Goal: Task Accomplishment & Management: Complete application form

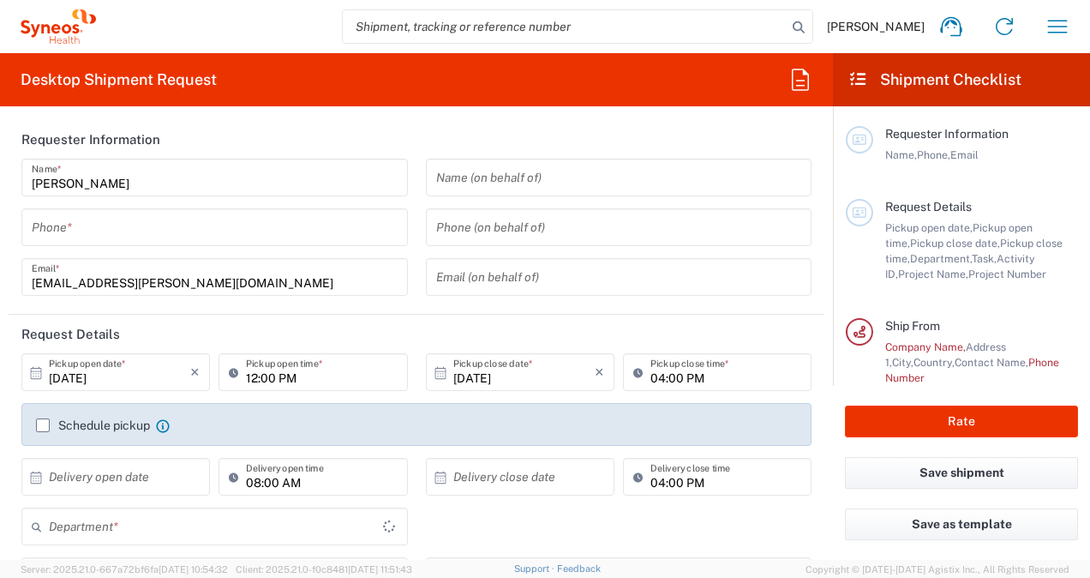
type input "[GEOGRAPHIC_DATA]"
type input "6156"
type input "United Kingdom"
type input "Syneos Health Comms UK Ltd-382"
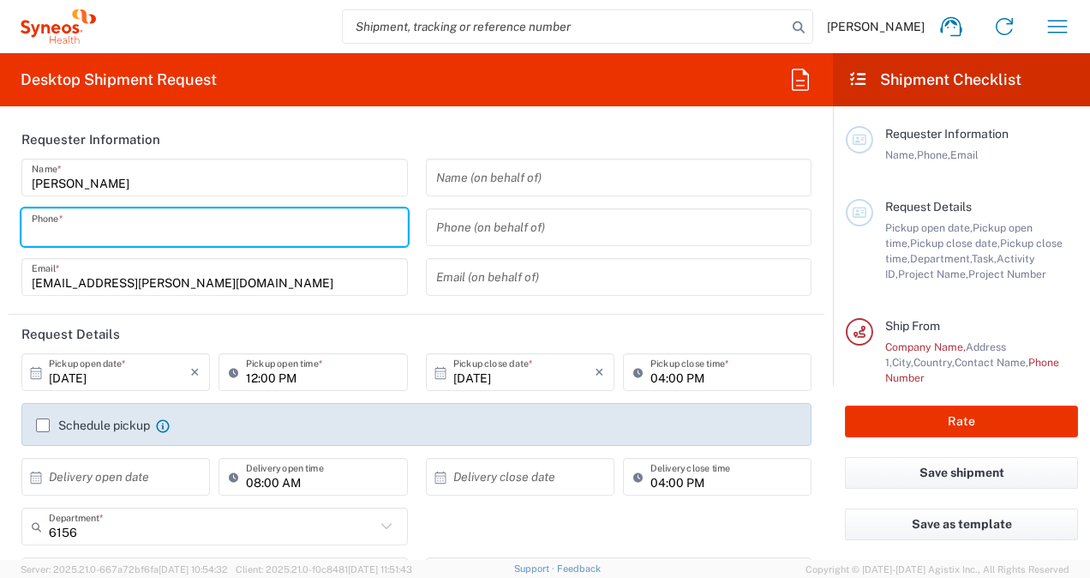
click at [311, 228] on input "tel" at bounding box center [215, 228] width 366 height 30
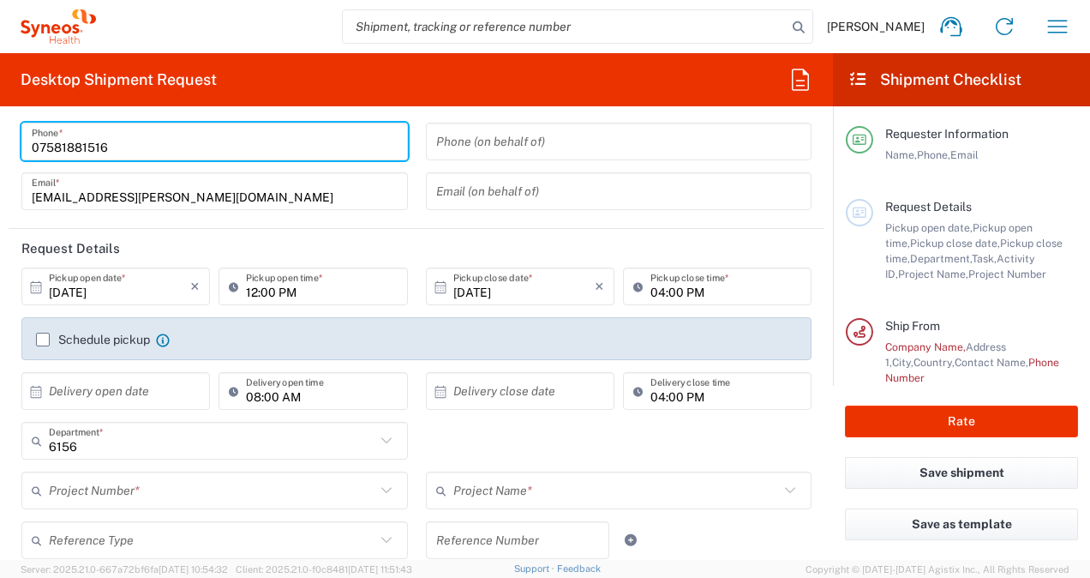
type input "07581881516"
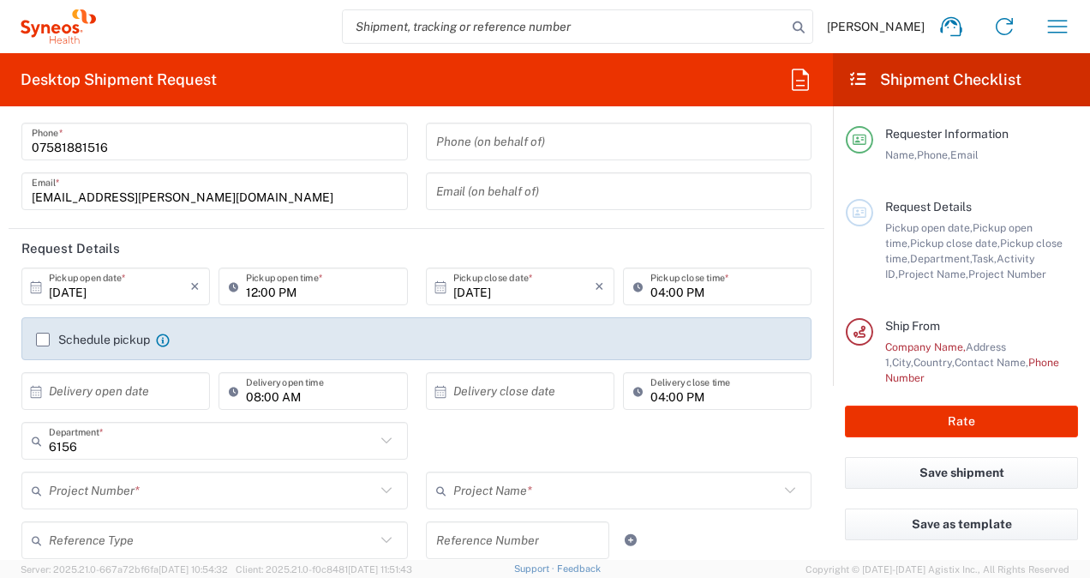
click at [452, 219] on div "Name (on behalf of) Phone (on behalf of) Email (on behalf of)" at bounding box center [618, 147] width 404 height 149
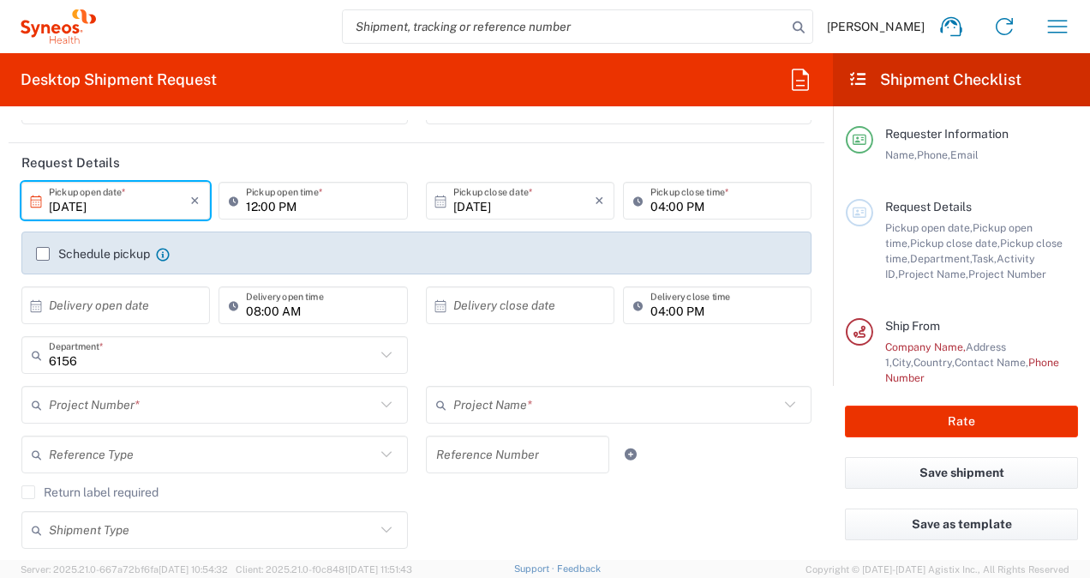
click at [147, 202] on input "10/14/2025" at bounding box center [119, 201] width 141 height 30
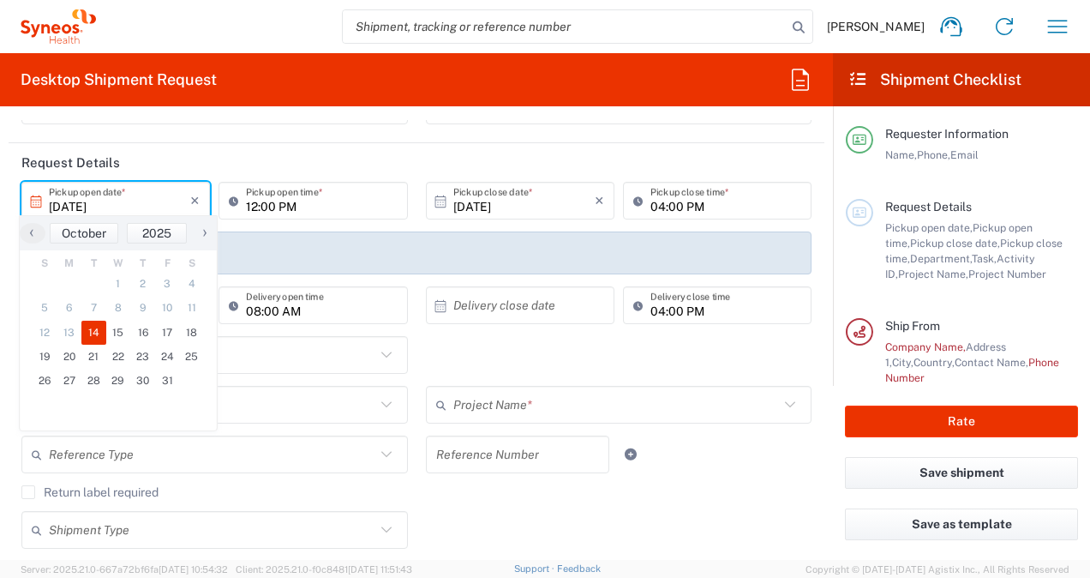
click at [132, 206] on input "10/14/2025" at bounding box center [119, 201] width 141 height 30
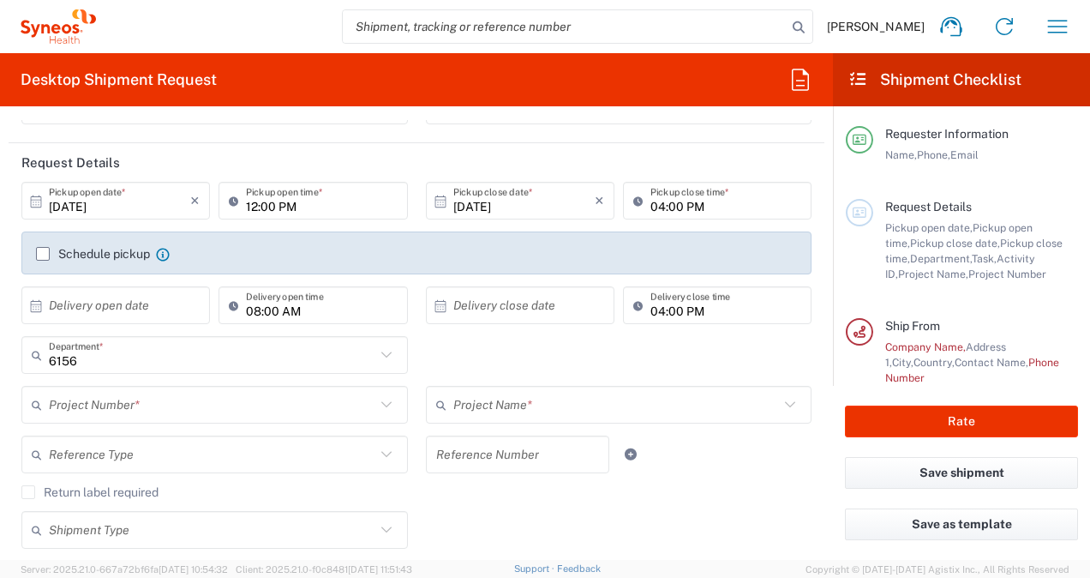
click at [117, 207] on input "10/14/2025" at bounding box center [119, 201] width 141 height 30
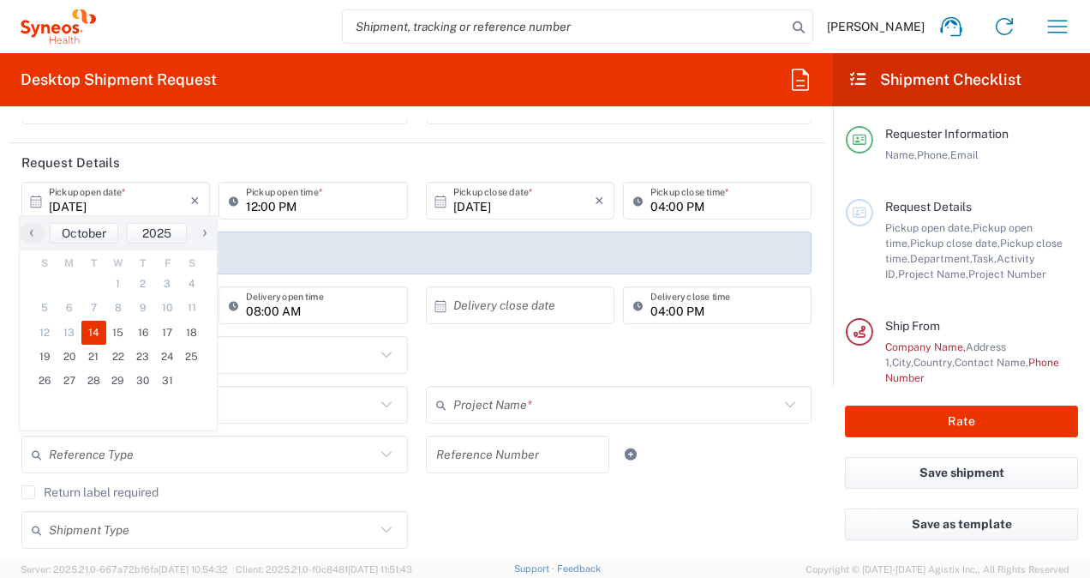
click at [427, 147] on header "Request Details" at bounding box center [417, 162] width 816 height 39
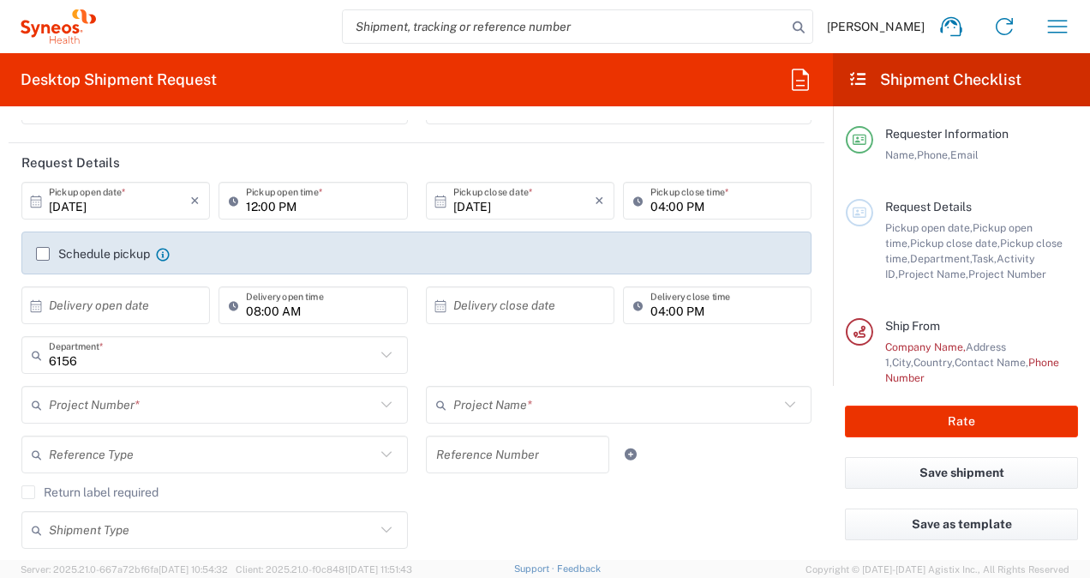
click at [39, 248] on label "Schedule pickup" at bounding box center [93, 254] width 114 height 14
click at [43, 254] on input "Schedule pickup" at bounding box center [43, 254] width 0 height 0
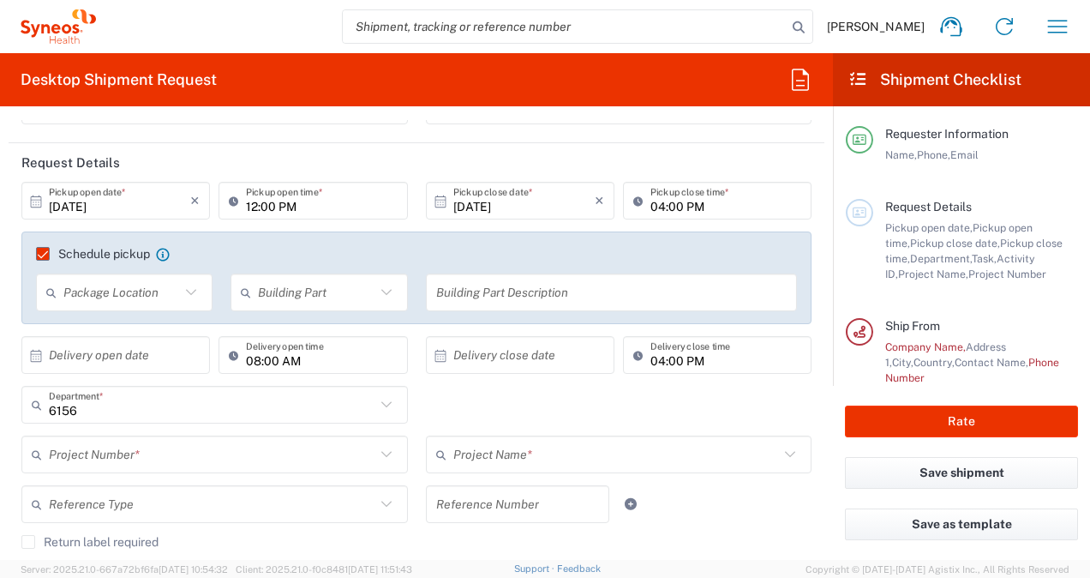
click at [180, 297] on icon at bounding box center [191, 292] width 22 height 22
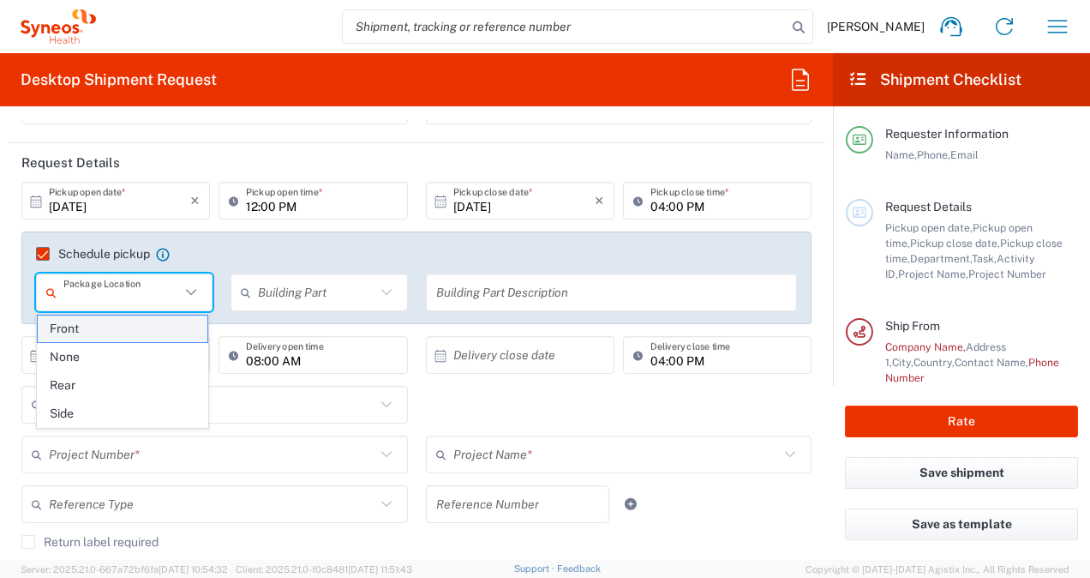
click at [177, 326] on span "Front" at bounding box center [123, 328] width 171 height 27
type input "Front"
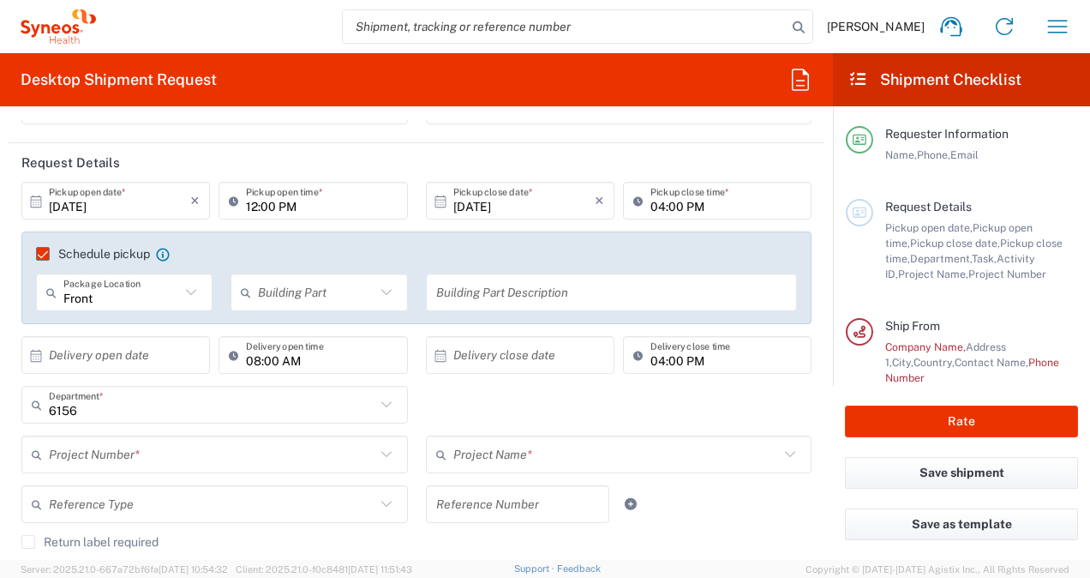
click at [358, 300] on input "text" at bounding box center [316, 293] width 117 height 30
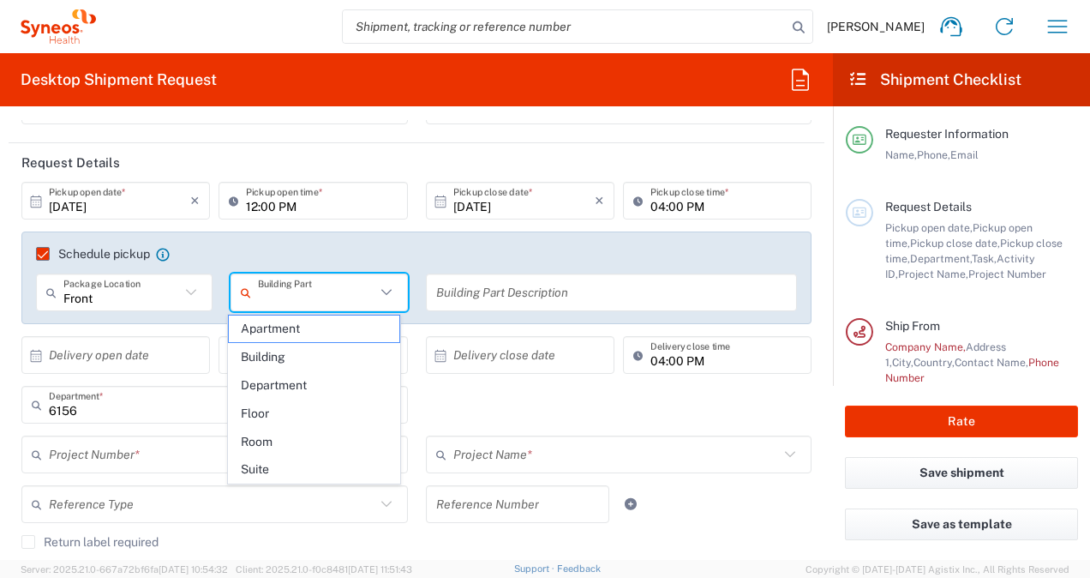
click at [437, 284] on input "text" at bounding box center [611, 293] width 351 height 30
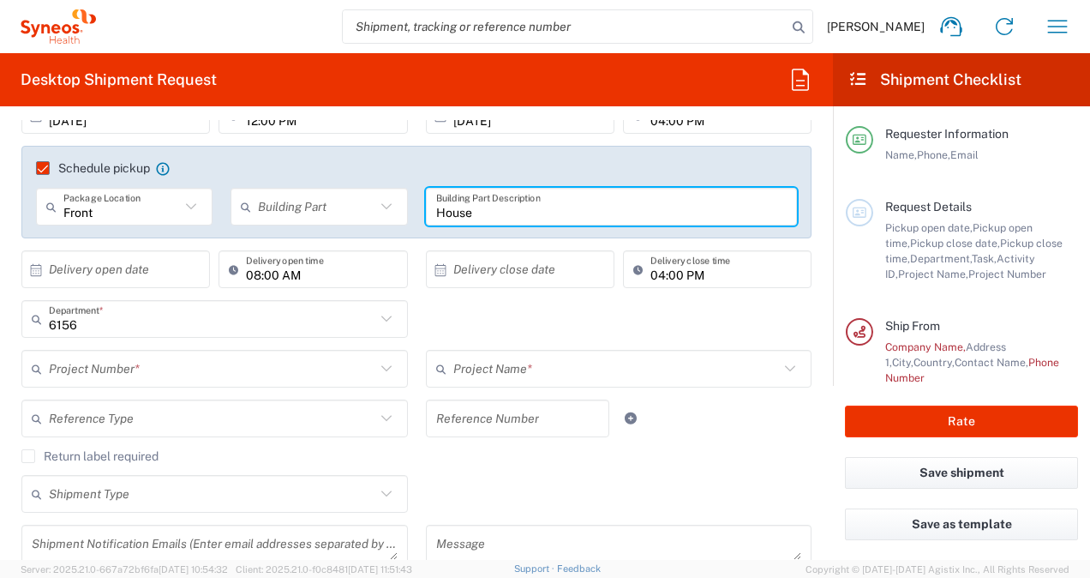
scroll to position [343, 0]
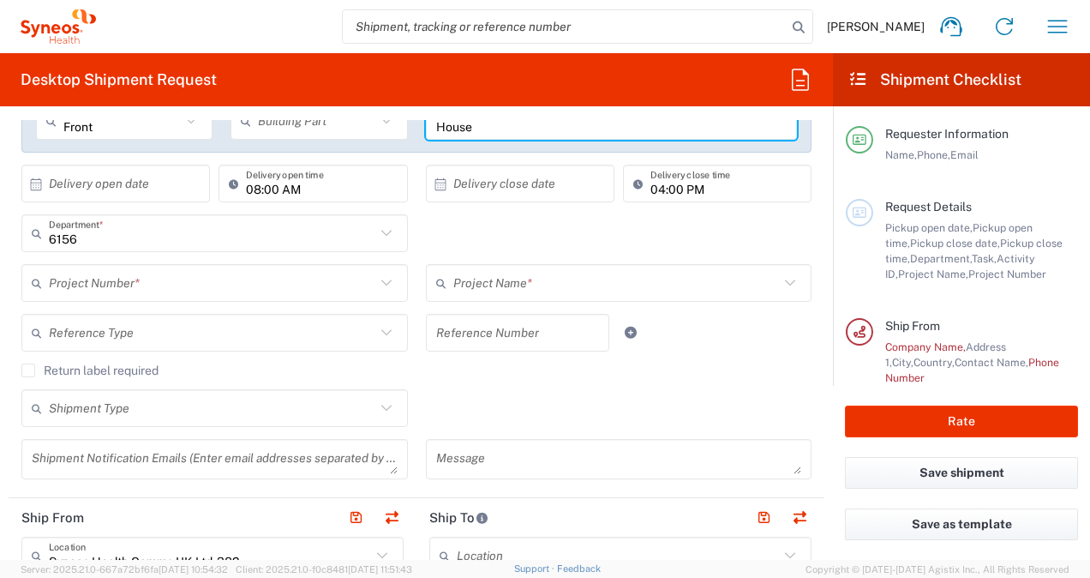
type input "House"
click at [490, 285] on input "text" at bounding box center [616, 283] width 326 height 30
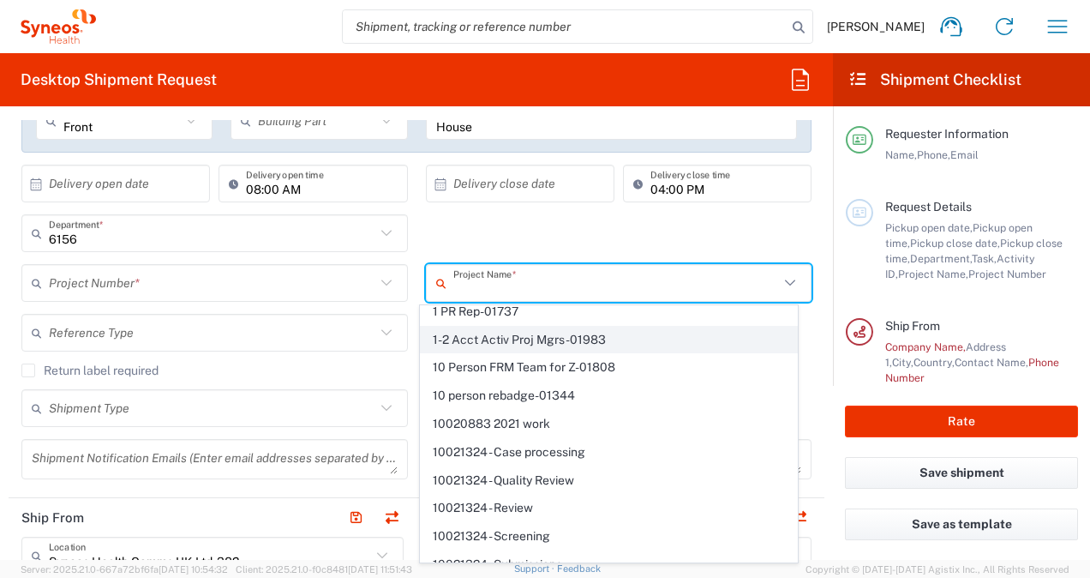
scroll to position [0, 0]
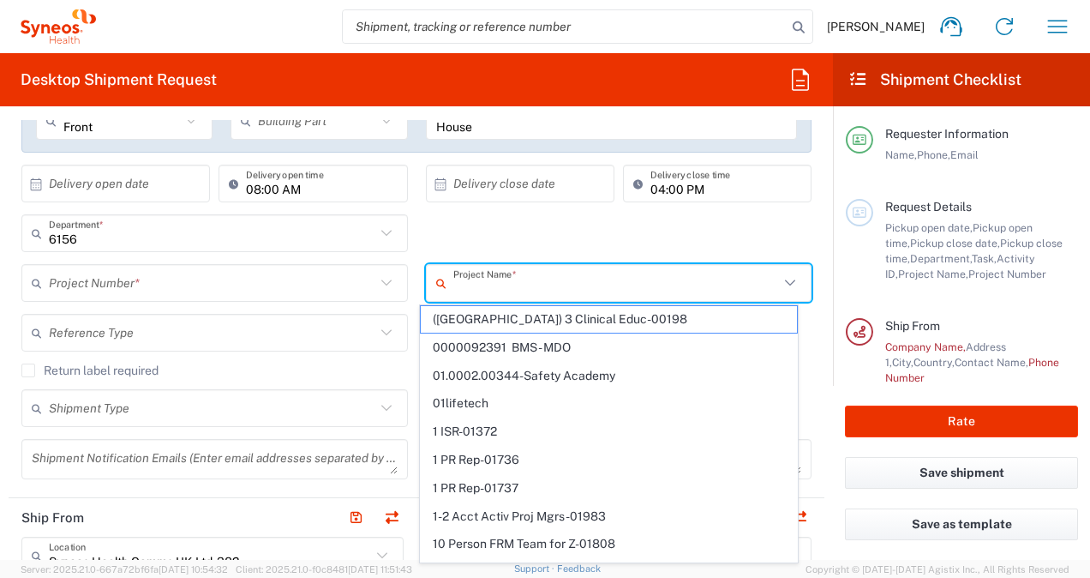
click at [547, 287] on input "text" at bounding box center [616, 283] width 326 height 30
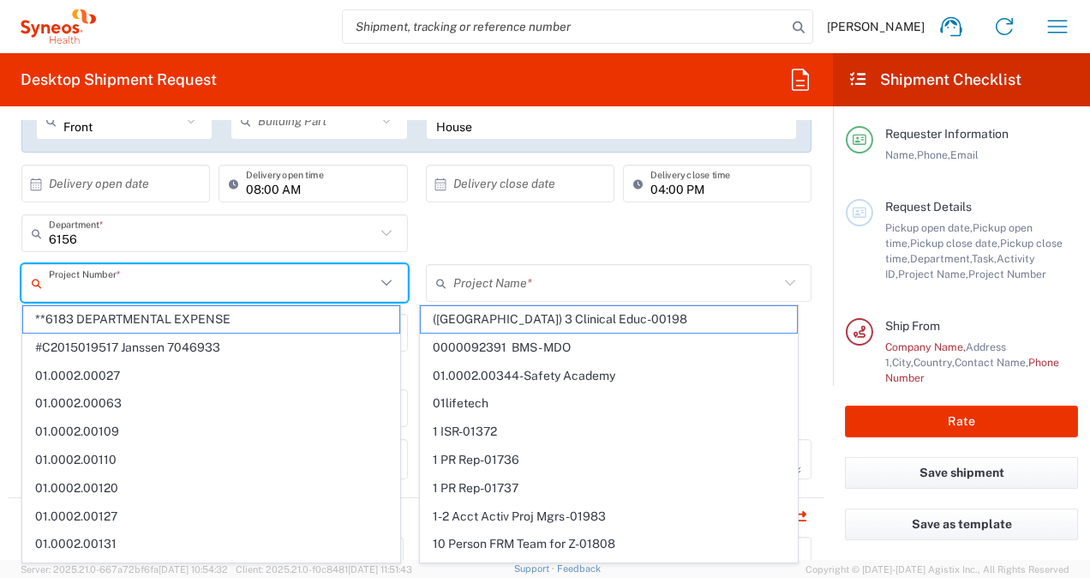
click at [278, 286] on input "text" at bounding box center [212, 283] width 326 height 30
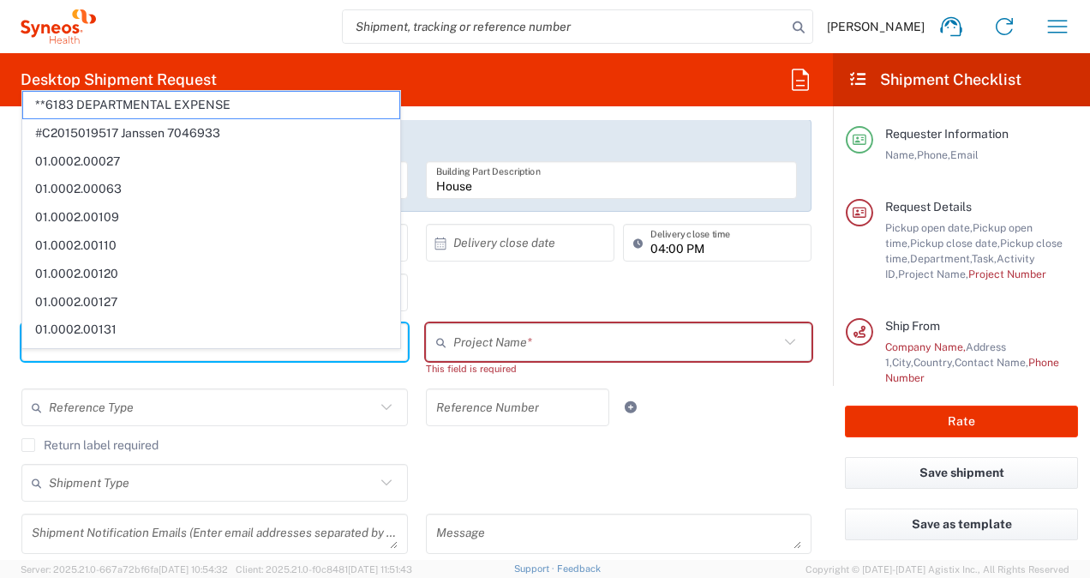
scroll to position [257, 0]
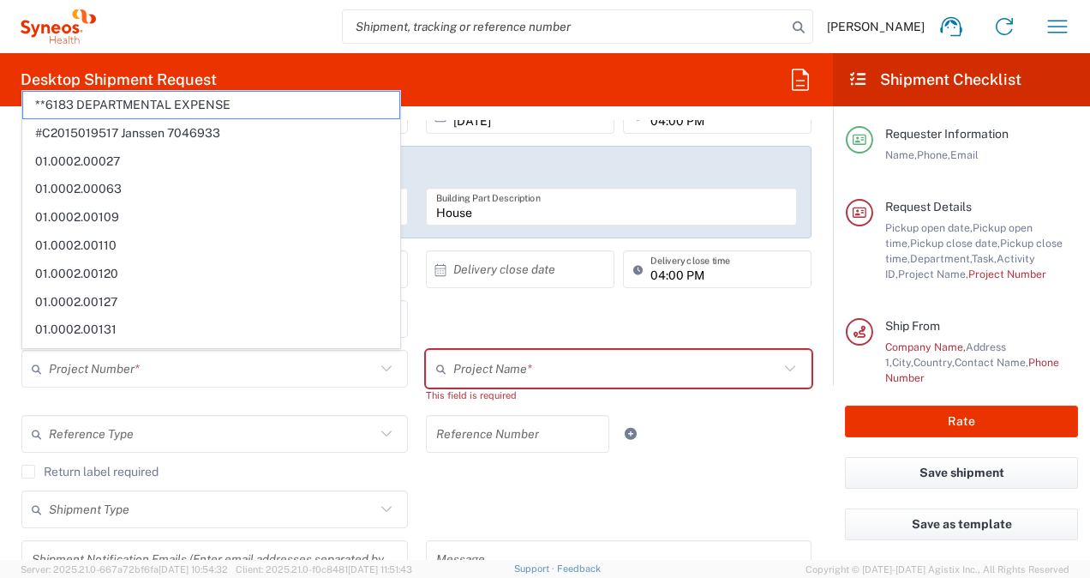
click at [524, 317] on div "6156 Department * 6156 3000 3100 3109 3110 3111 3112 3125 3130 3135 3136 3150 3…" at bounding box center [417, 325] width 808 height 50
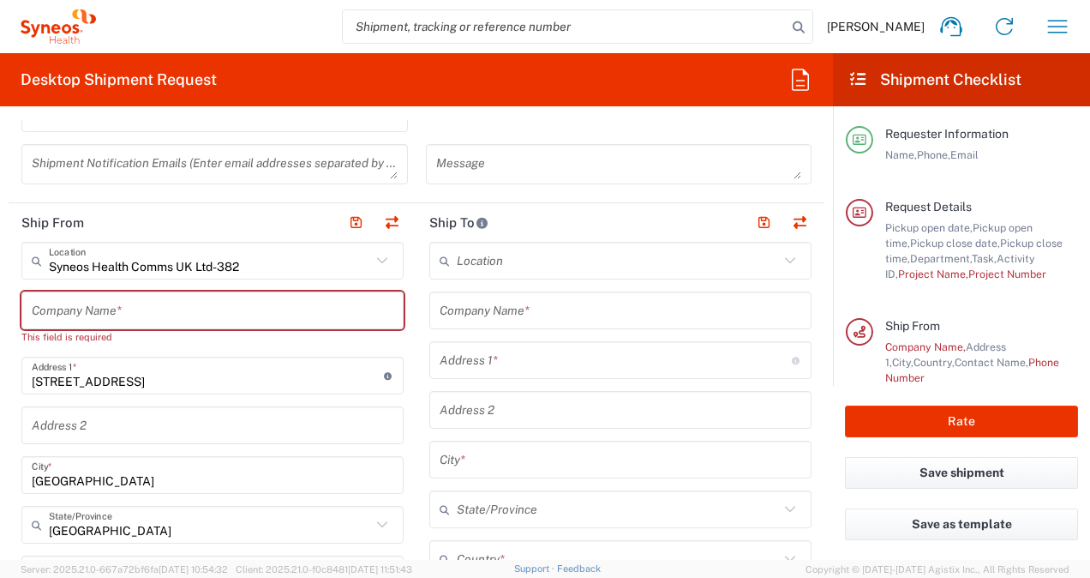
scroll to position [685, 0]
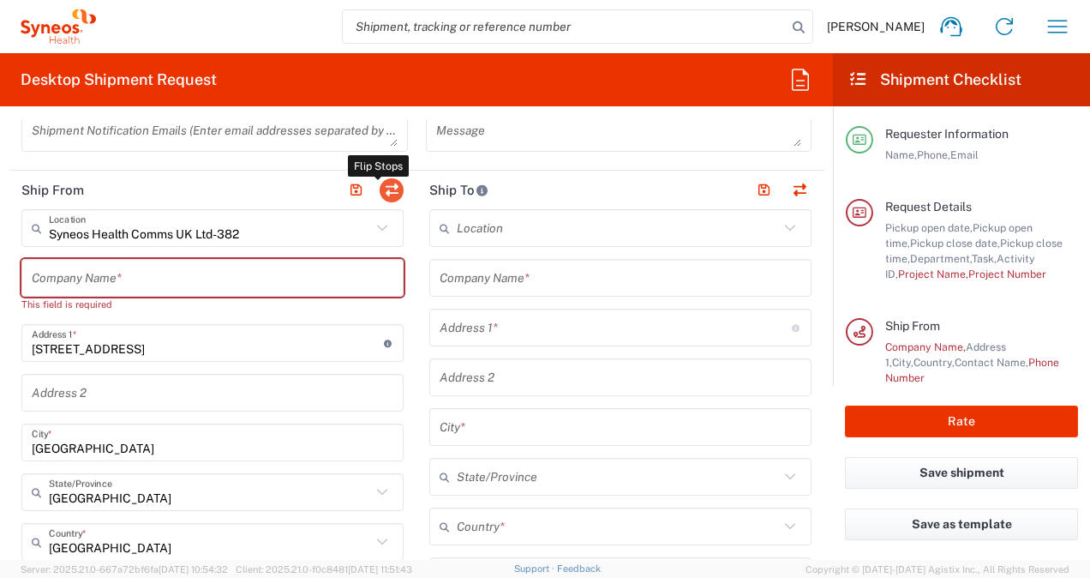
click at [382, 189] on button "button" at bounding box center [392, 190] width 24 height 24
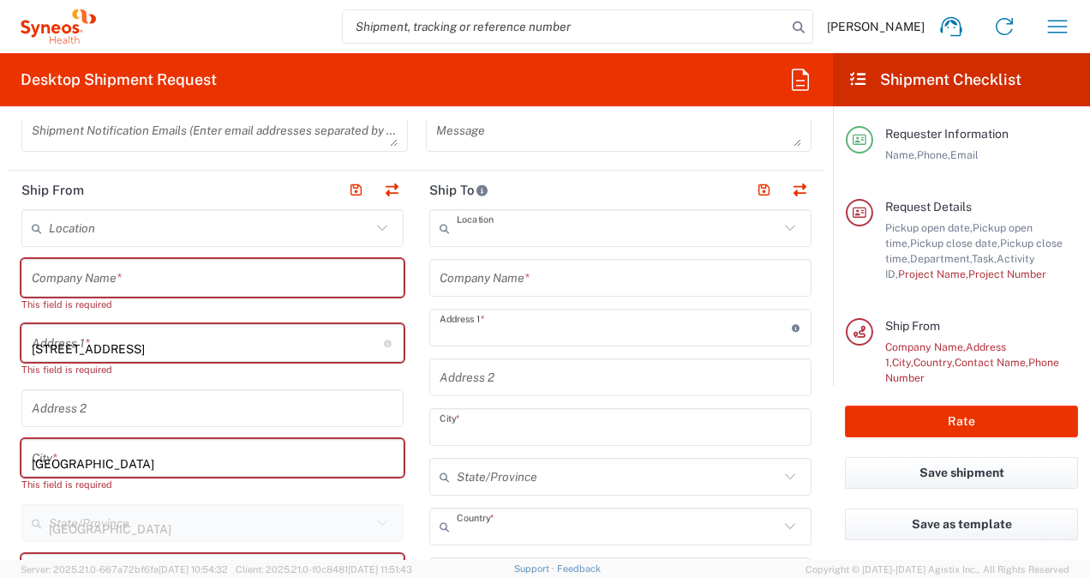
type input "EORI"
type input "Syneos Health Comms UK Ltd-382"
type input "10 Bloomsbury Way"
type input "London"
type input "United Kingdom"
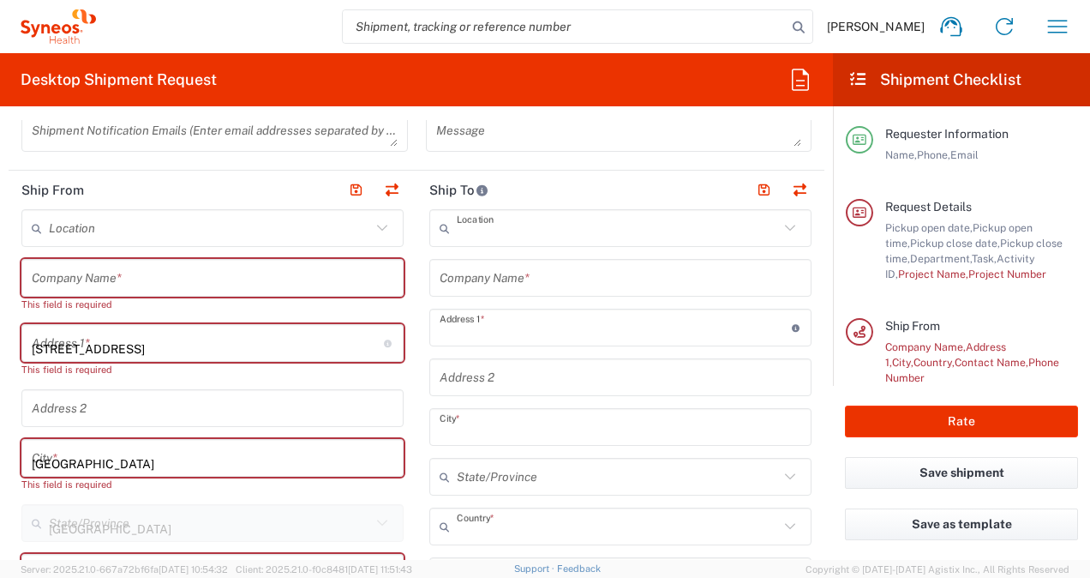
type input "WC1A 2SL"
type input "Teren James"
type input "teren.james@syneoshealth.com"
type input "VAT"
type input "GB806059243"
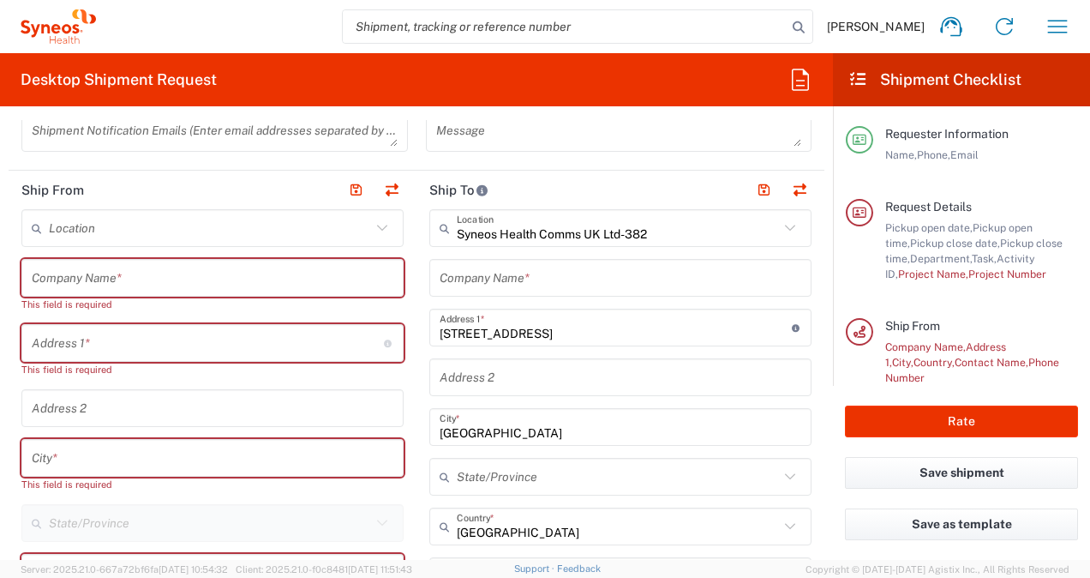
type input "England"
click at [212, 219] on input "text" at bounding box center [210, 228] width 322 height 30
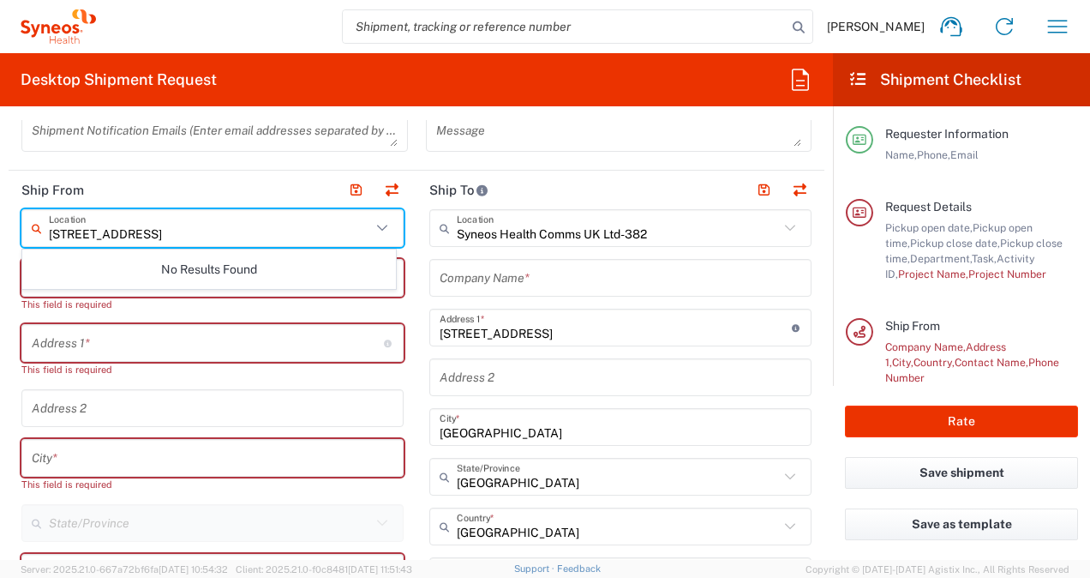
type input "3 fulwell road"
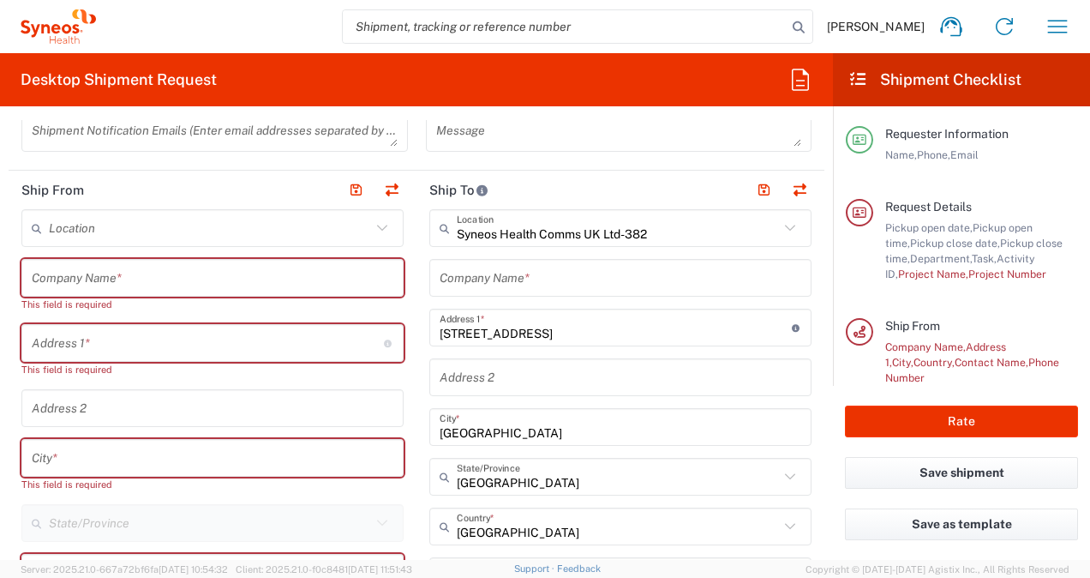
click at [214, 283] on input "text" at bounding box center [213, 278] width 362 height 30
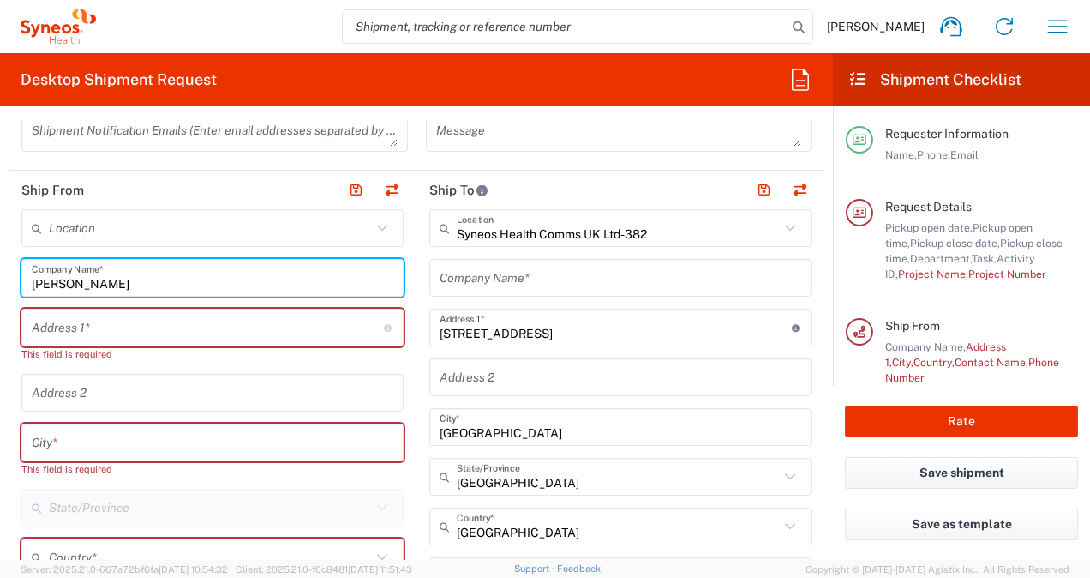
type input "Teren James"
click at [202, 327] on input "text" at bounding box center [208, 328] width 352 height 30
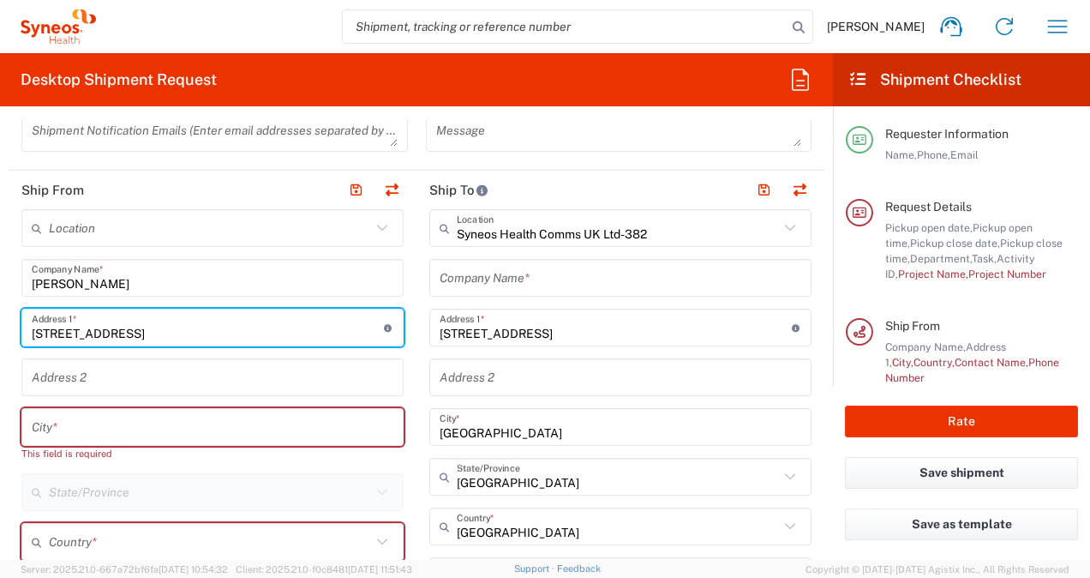
type input "3 Fulwell Road"
type input "teren.brome@gmail.com"
type input "United Kingdom"
type input "07581881516"
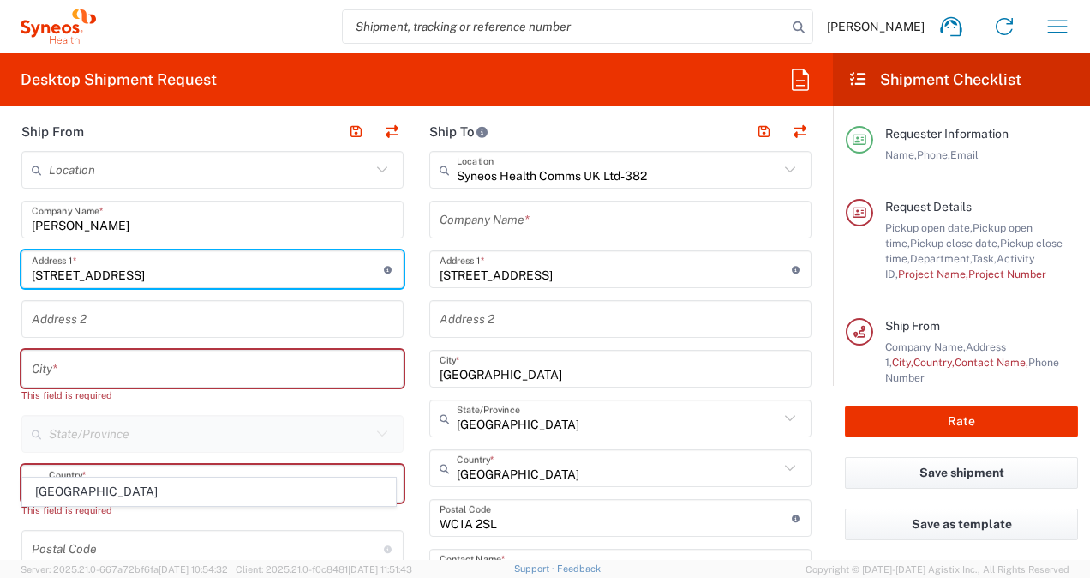
scroll to position [771, 0]
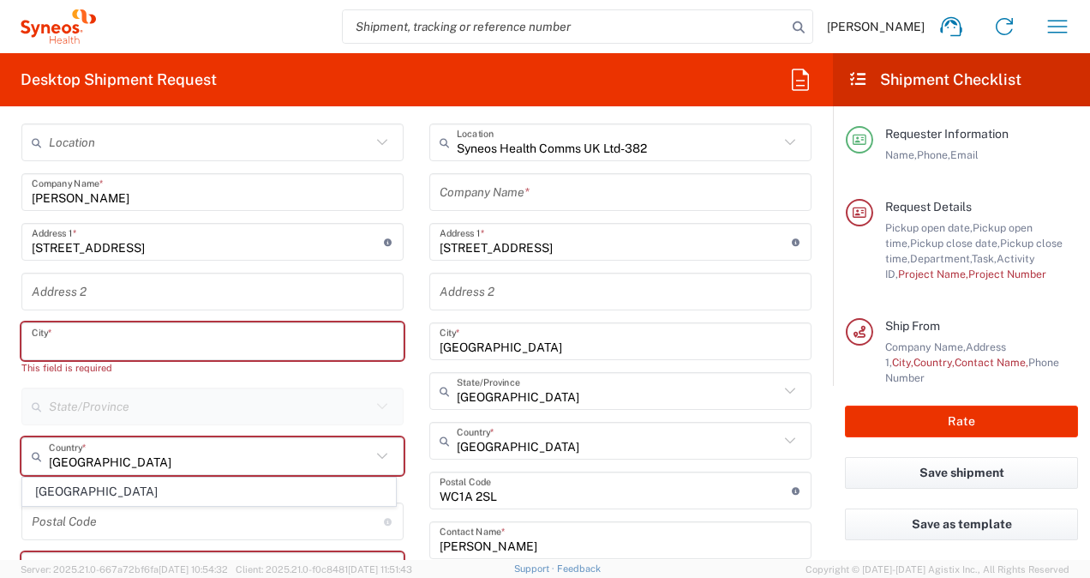
click at [256, 339] on input "text" at bounding box center [213, 341] width 362 height 30
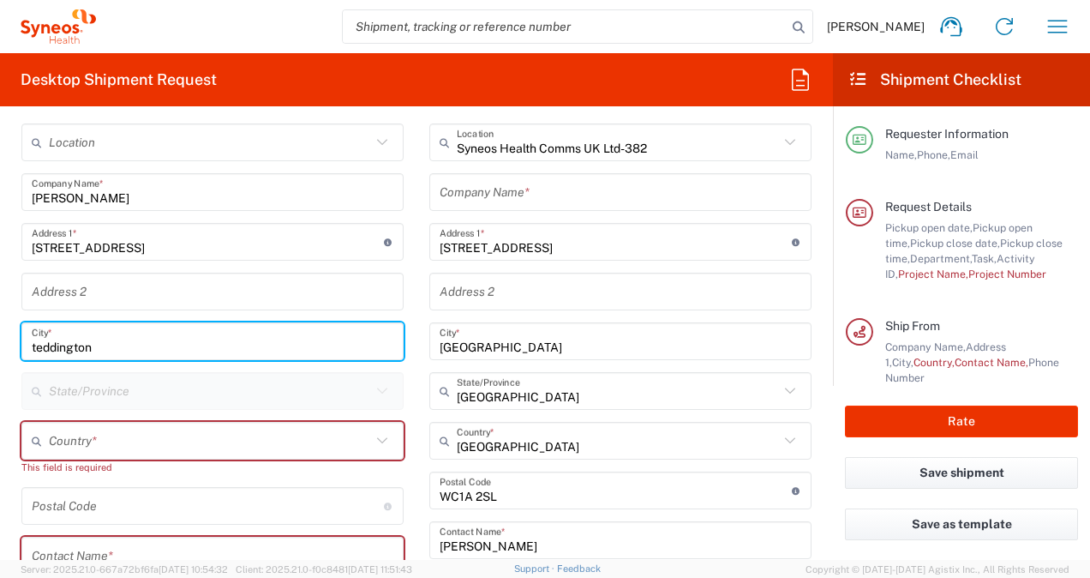
type input "teddington"
click at [183, 433] on input "text" at bounding box center [210, 441] width 322 height 30
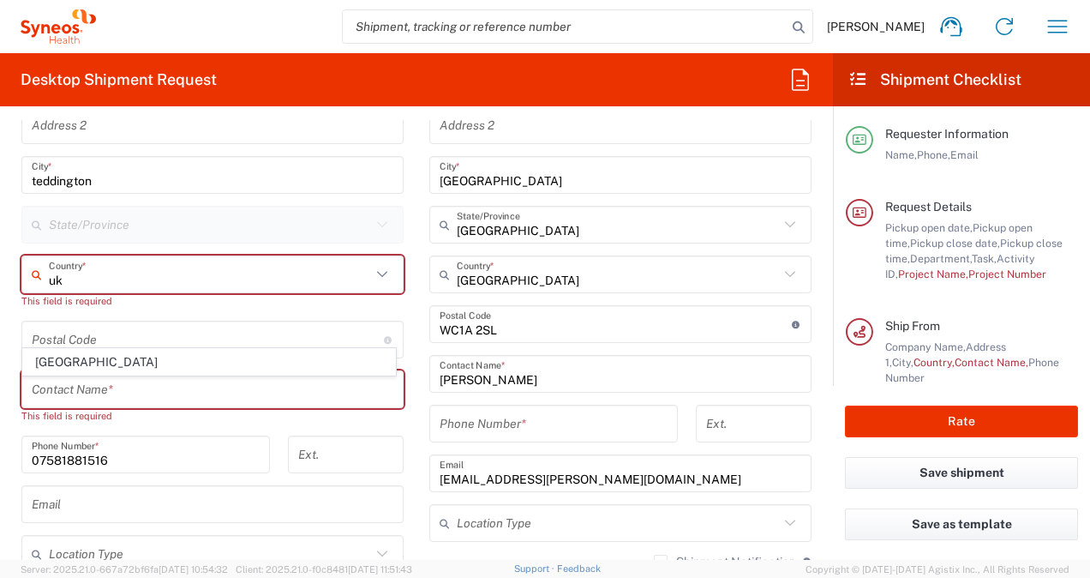
scroll to position [943, 0]
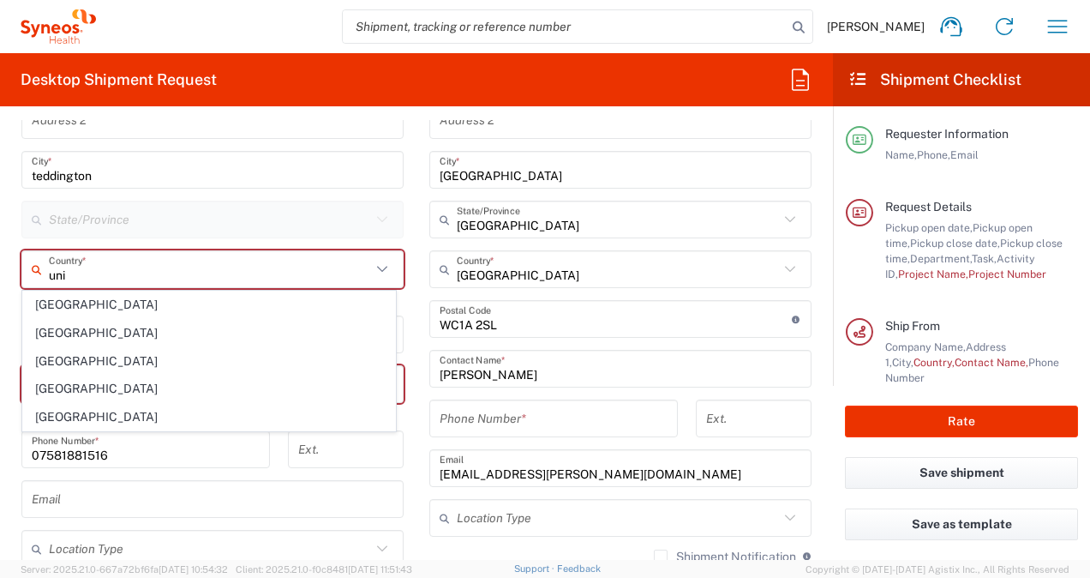
type input "Réunion"
type input "Sender/Shipper"
type input "Delivery Duty Paid"
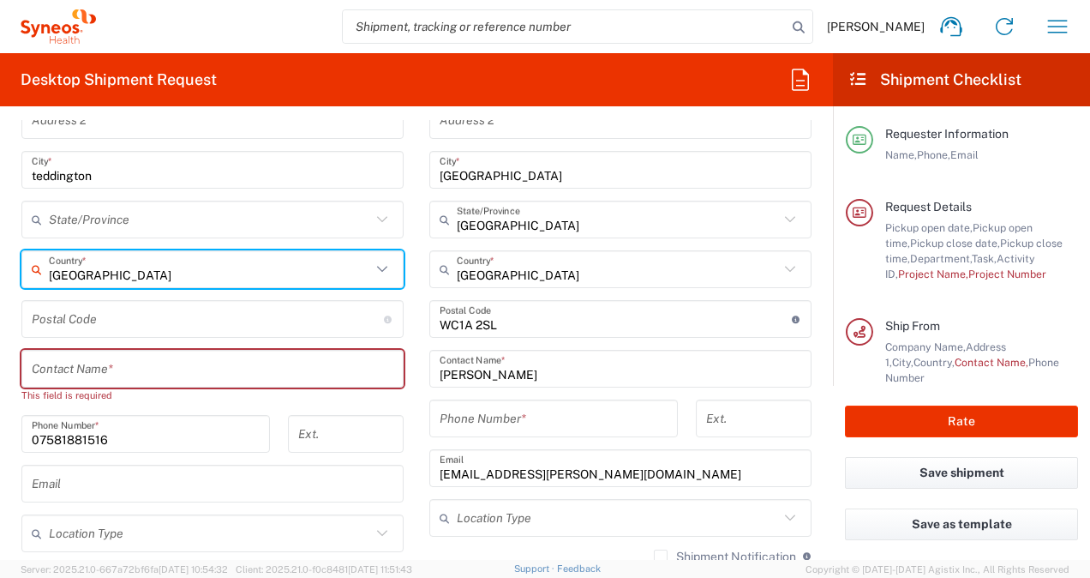
click at [69, 272] on input "Réunion" at bounding box center [210, 269] width 322 height 30
click at [70, 272] on input "Réunion" at bounding box center [210, 269] width 322 height 30
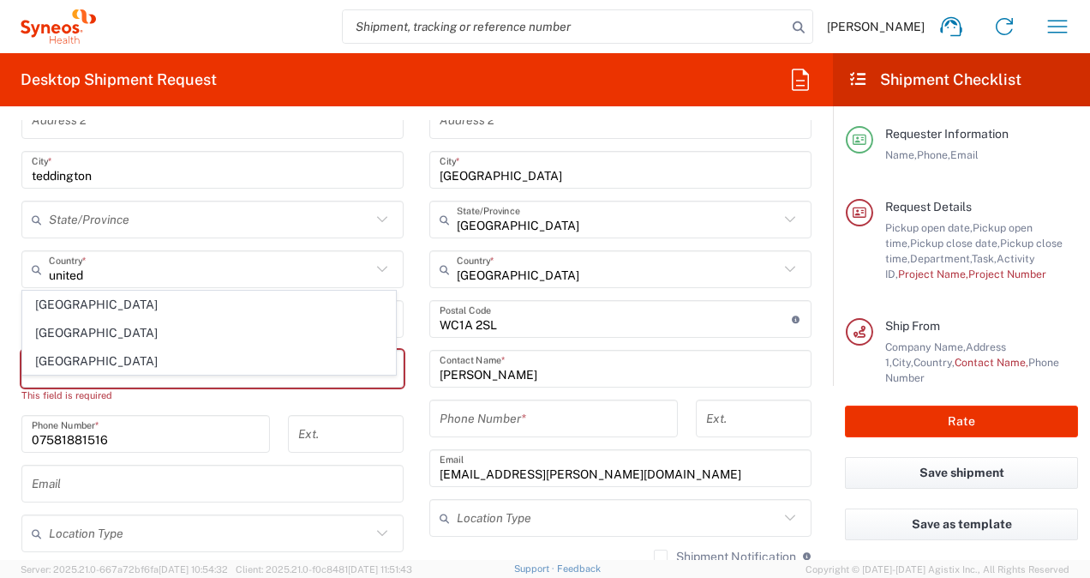
click at [65, 329] on span "United Kingdom" at bounding box center [209, 333] width 372 height 27
type input "United Kingdom"
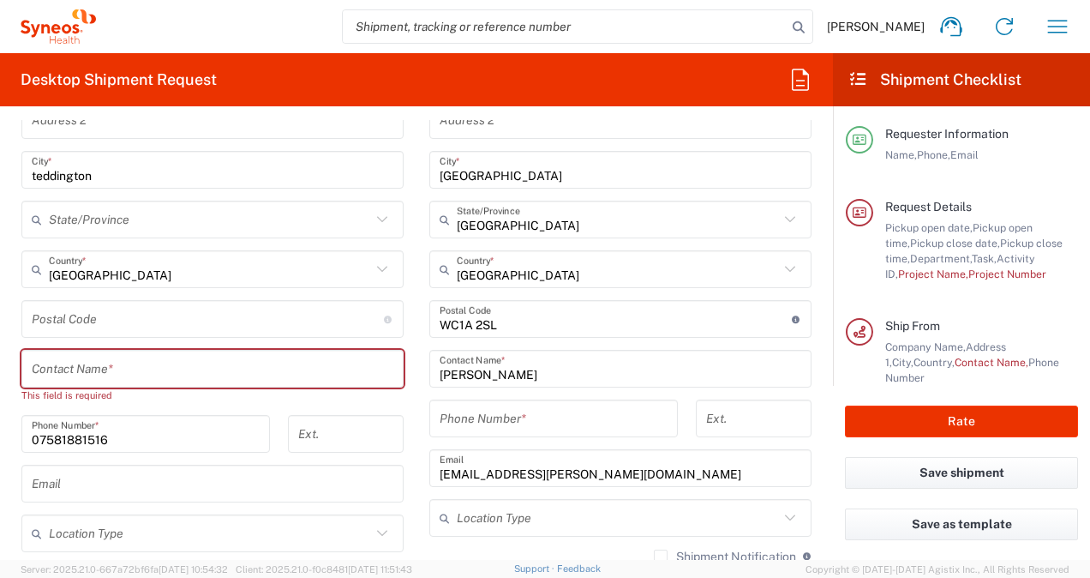
click at [120, 315] on input "undefined" at bounding box center [208, 319] width 352 height 30
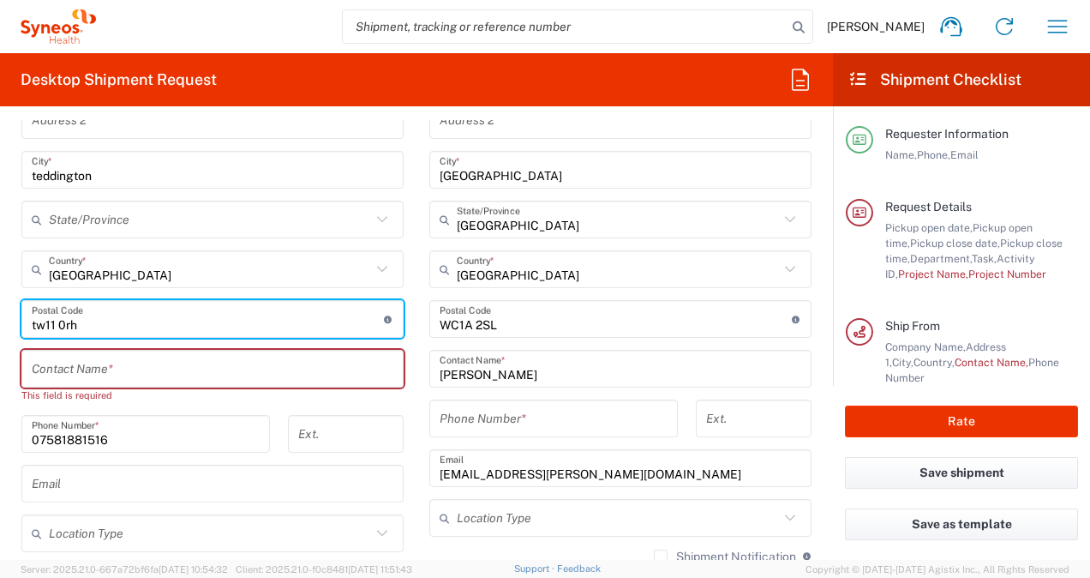
type input "tw11 0rh"
drag, startPoint x: 0, startPoint y: 378, endPoint x: 52, endPoint y: 365, distance: 53.8
click at [0, 378] on form "Requester Information Teren James Name * 07581881516 Phone * teren.james@syneos…" at bounding box center [416, 340] width 833 height 440
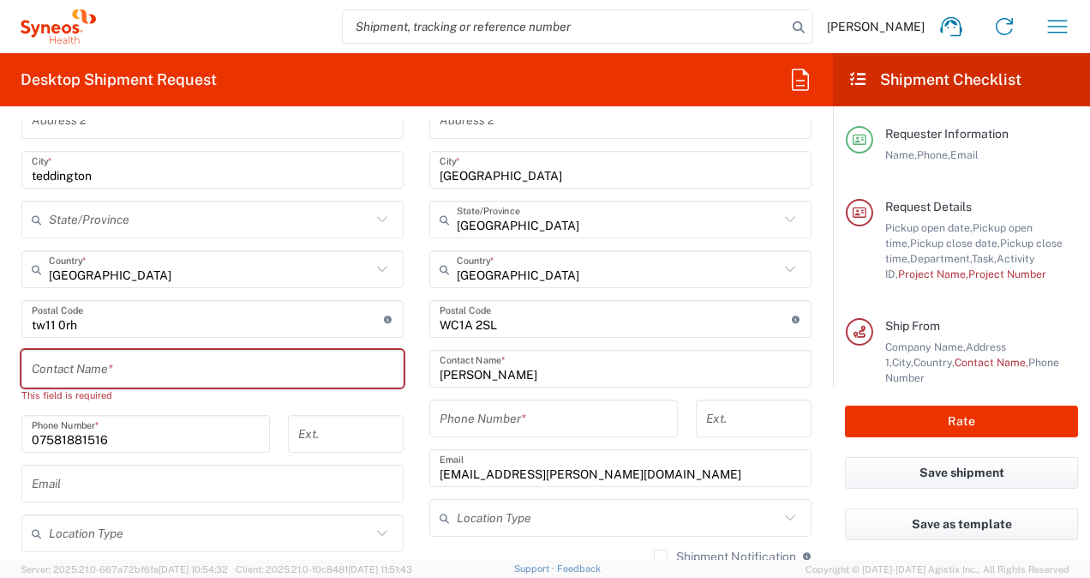
click at [53, 365] on input "text" at bounding box center [213, 369] width 362 height 30
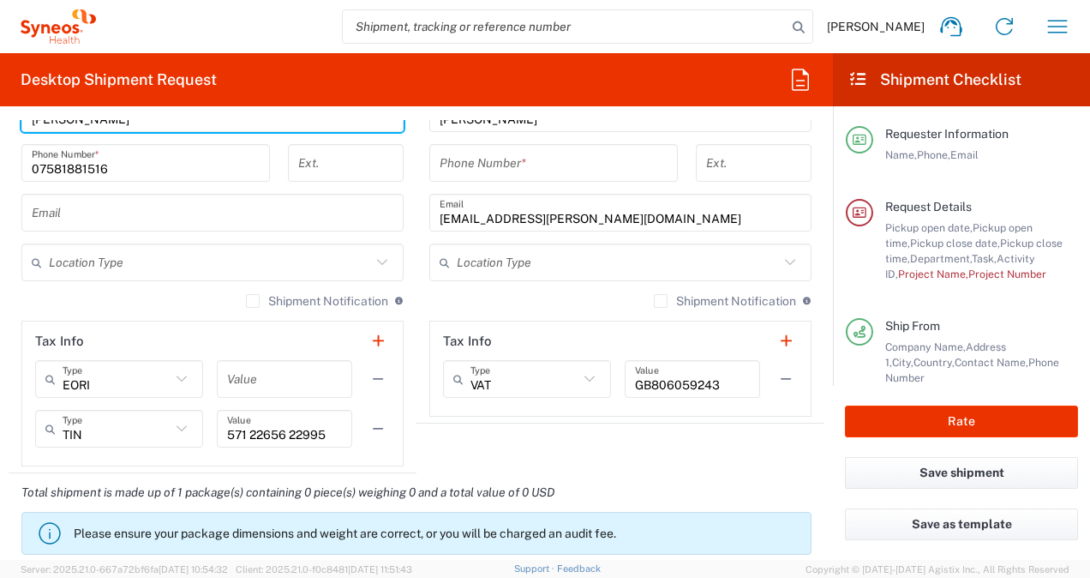
scroll to position [1200, 0]
type input "Teren James"
click at [122, 213] on input "text" at bounding box center [213, 211] width 362 height 30
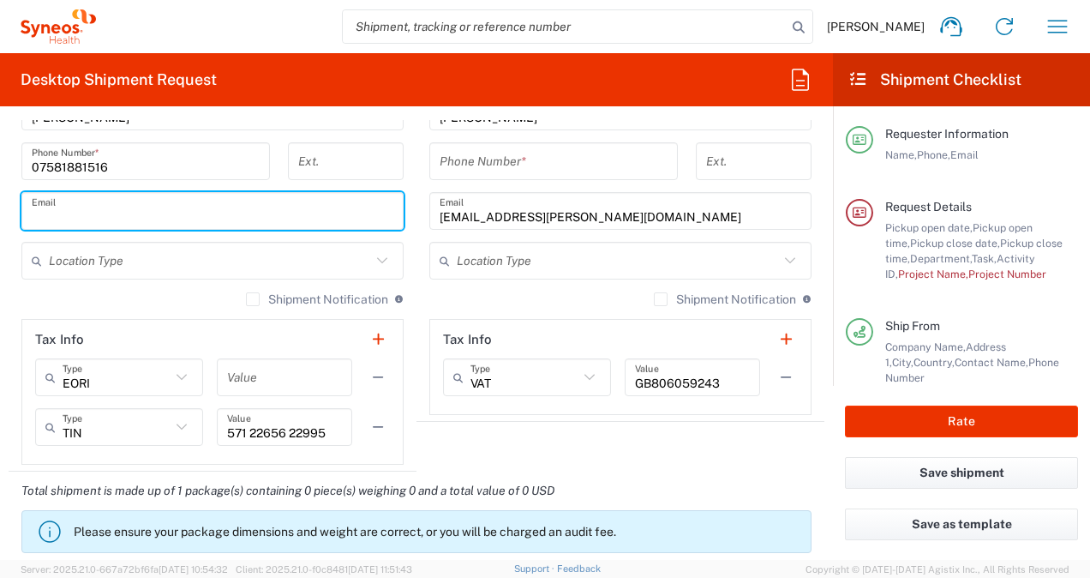
type input "teren.brome@gmail.com"
type input "07581881516"
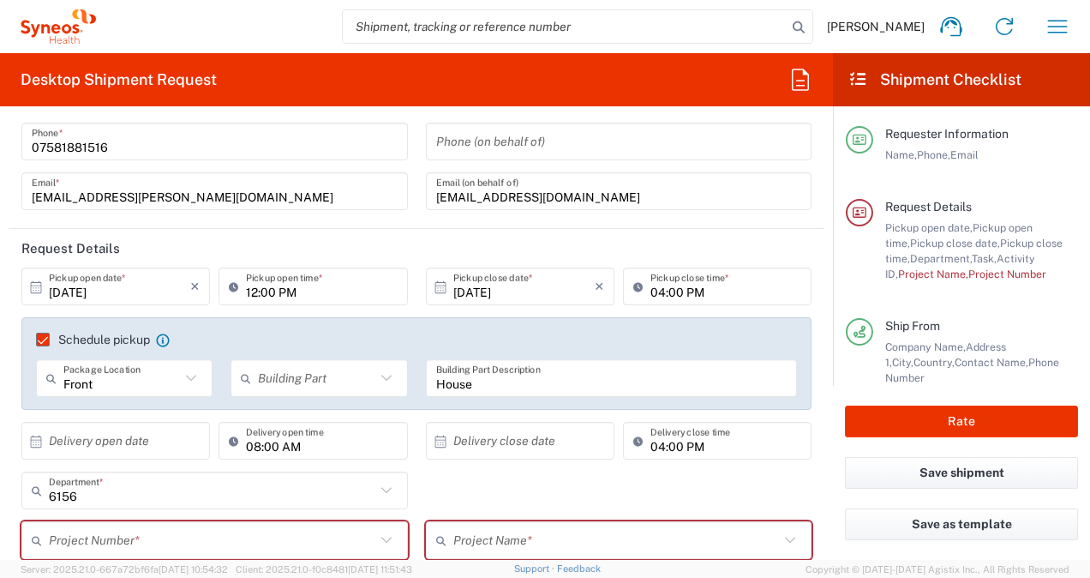
scroll to position [171, 0]
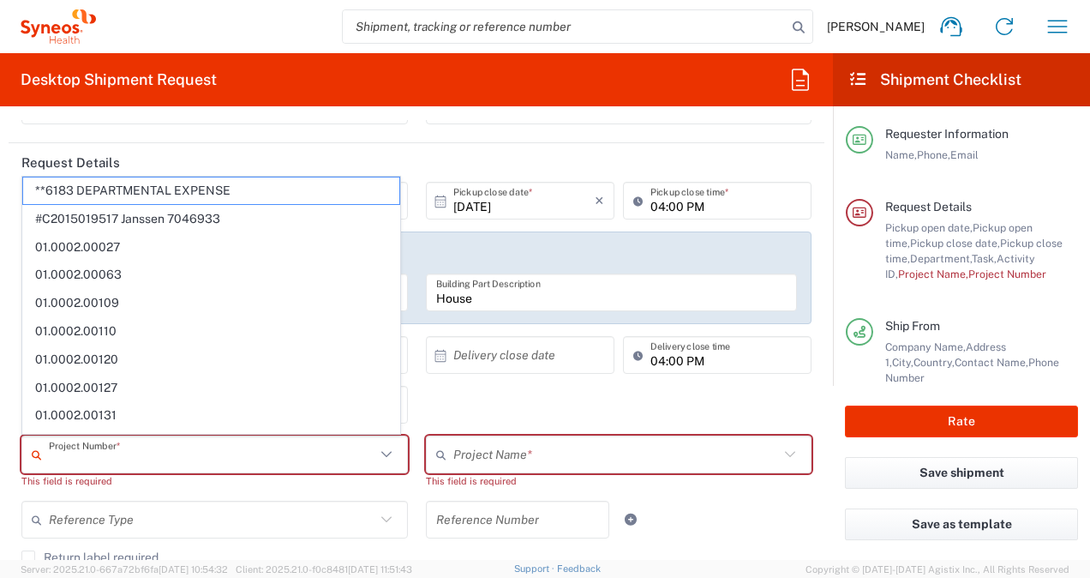
click at [281, 453] on input "text" at bounding box center [212, 455] width 326 height 30
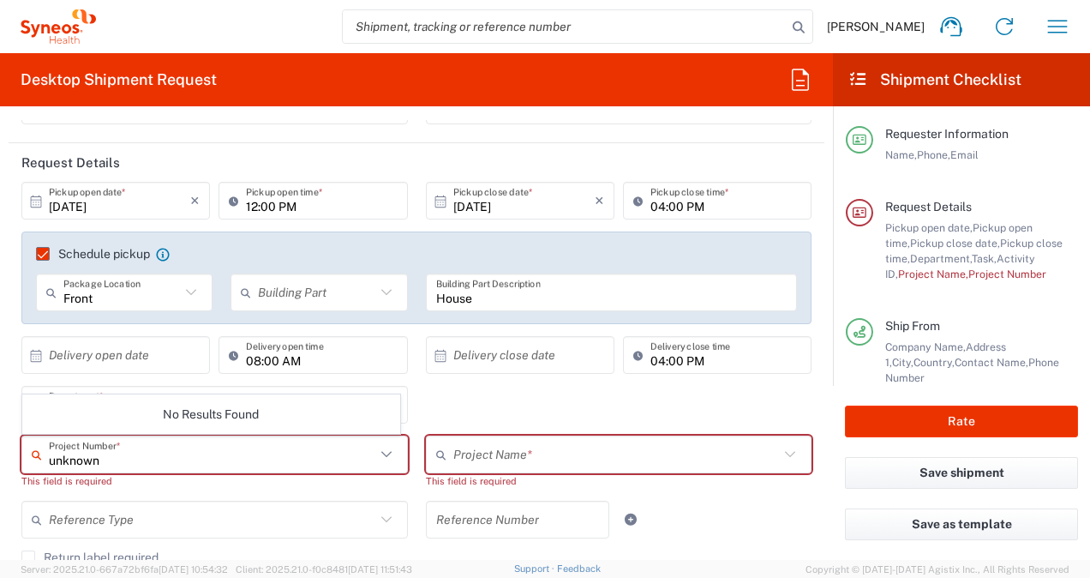
type input "unknown"
click at [472, 451] on input "text" at bounding box center [616, 455] width 326 height 30
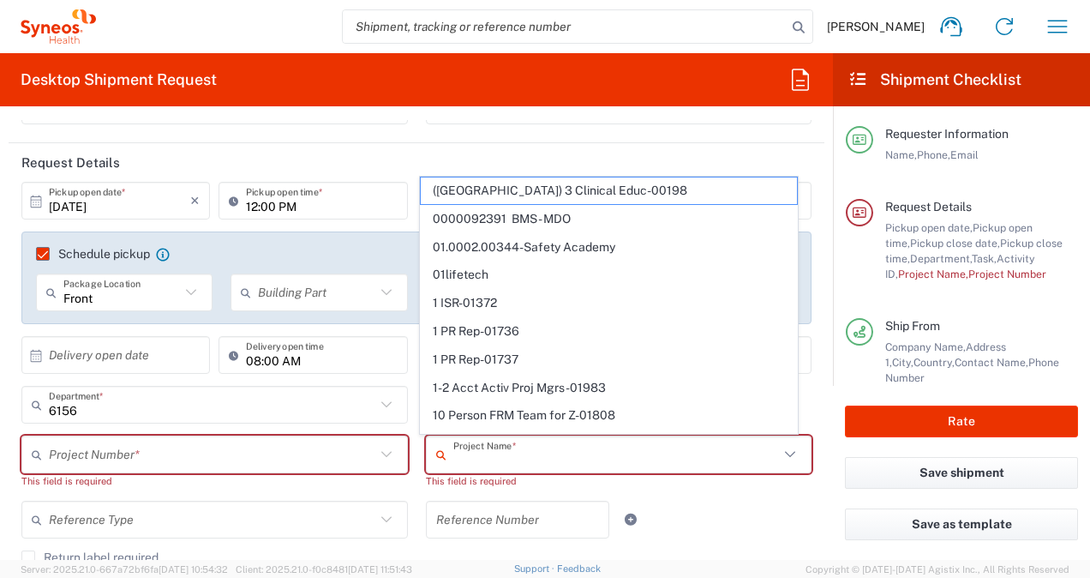
click at [260, 446] on input "text" at bounding box center [212, 455] width 326 height 30
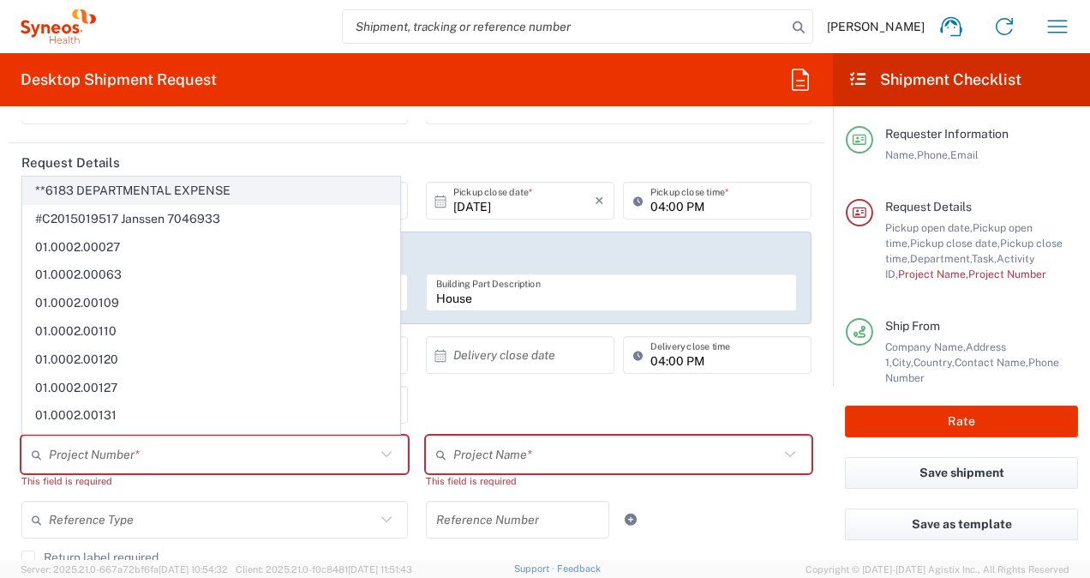
click at [248, 195] on span "**6183 DEPARTMENTAL EXPENSE" at bounding box center [211, 190] width 376 height 27
type input "**6183 DEPARTMENTAL EXPENSE"
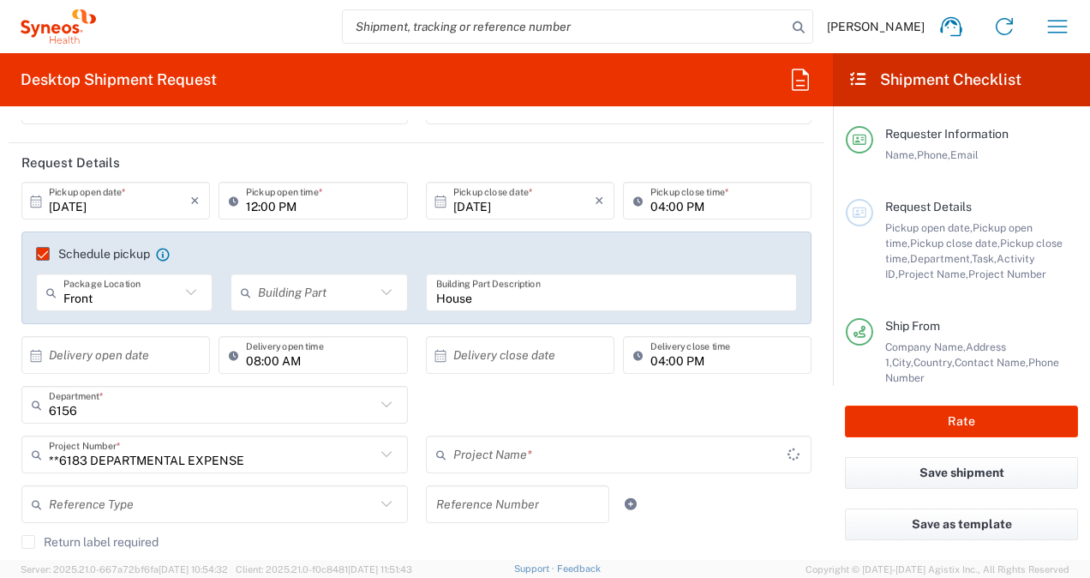
click at [475, 447] on input "text" at bounding box center [620, 455] width 334 height 30
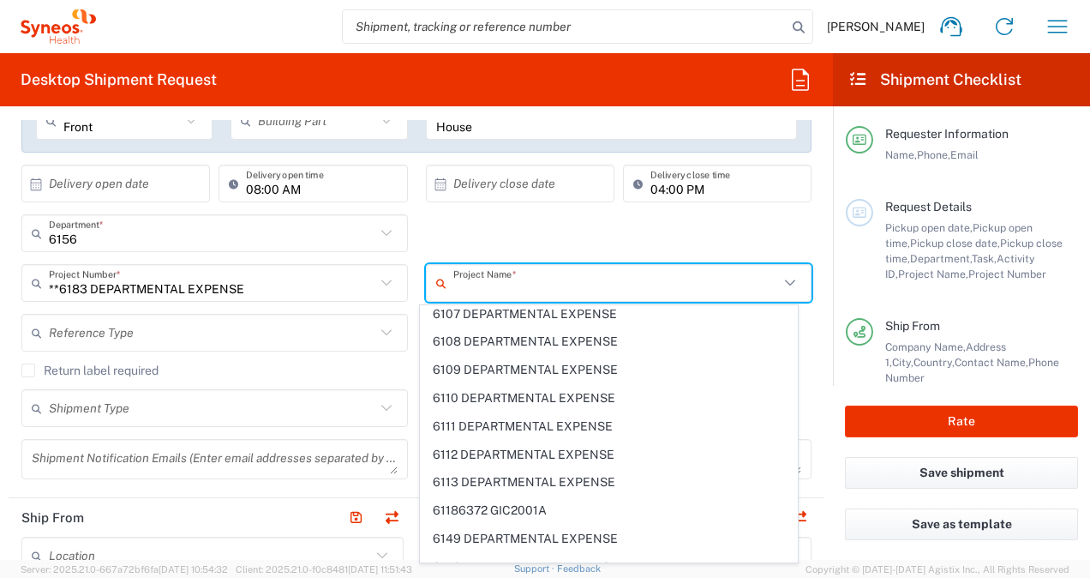
scroll to position [14738, 0]
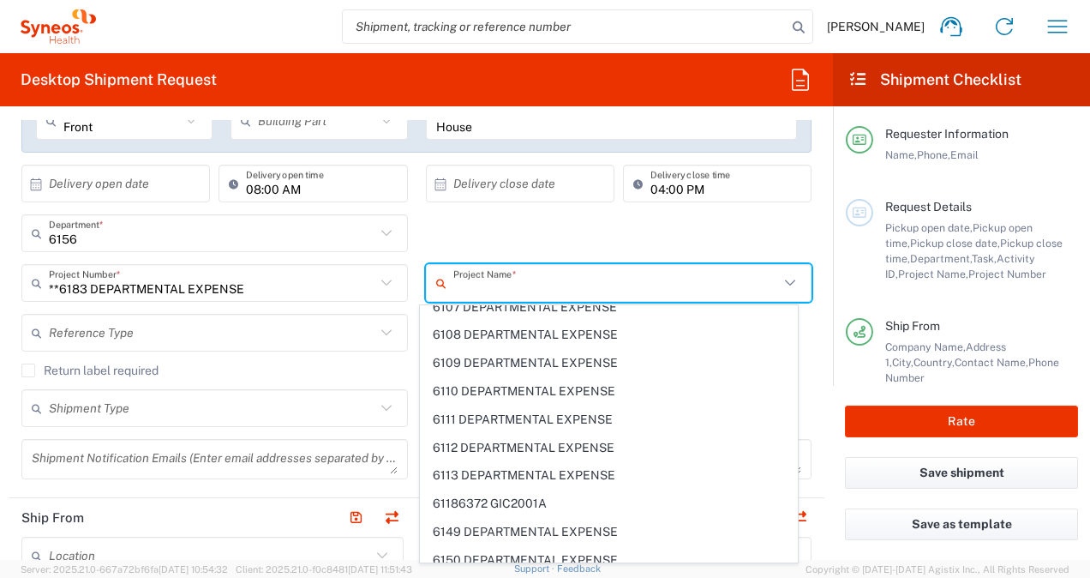
type input "6156 DEPARTMENTAL EXPENSE"
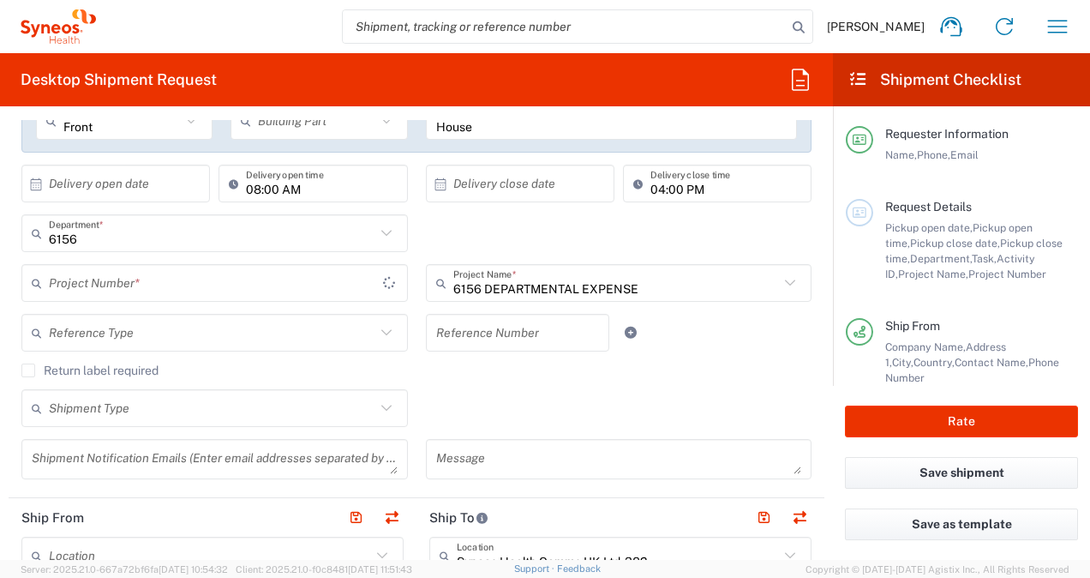
type input "6156 DEPARTMENTAL EXPENSE"
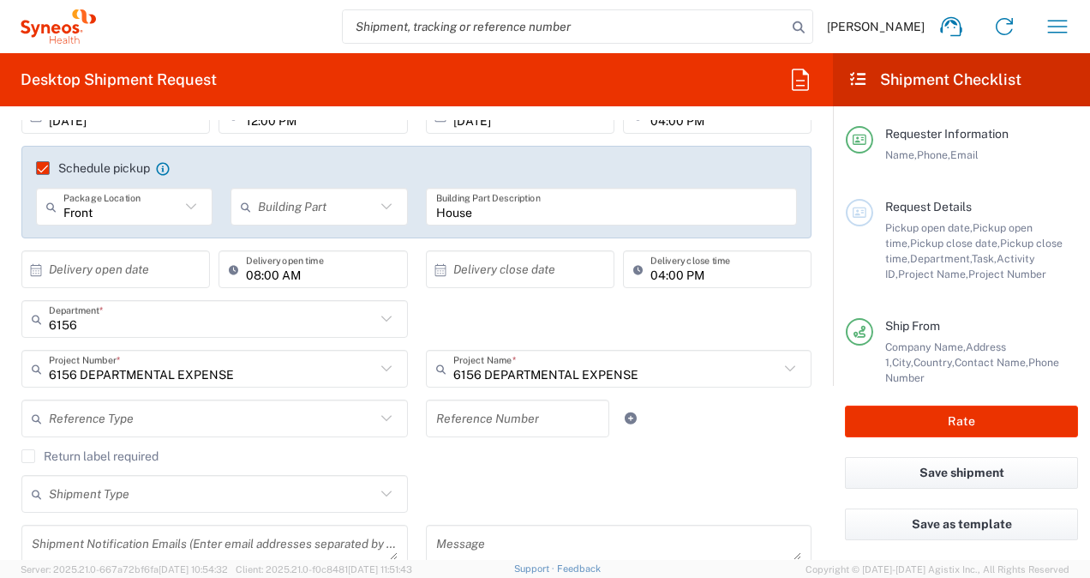
click at [784, 363] on icon at bounding box center [790, 368] width 22 height 22
type input "6156 DEPARTMENTAL EXPENSE"
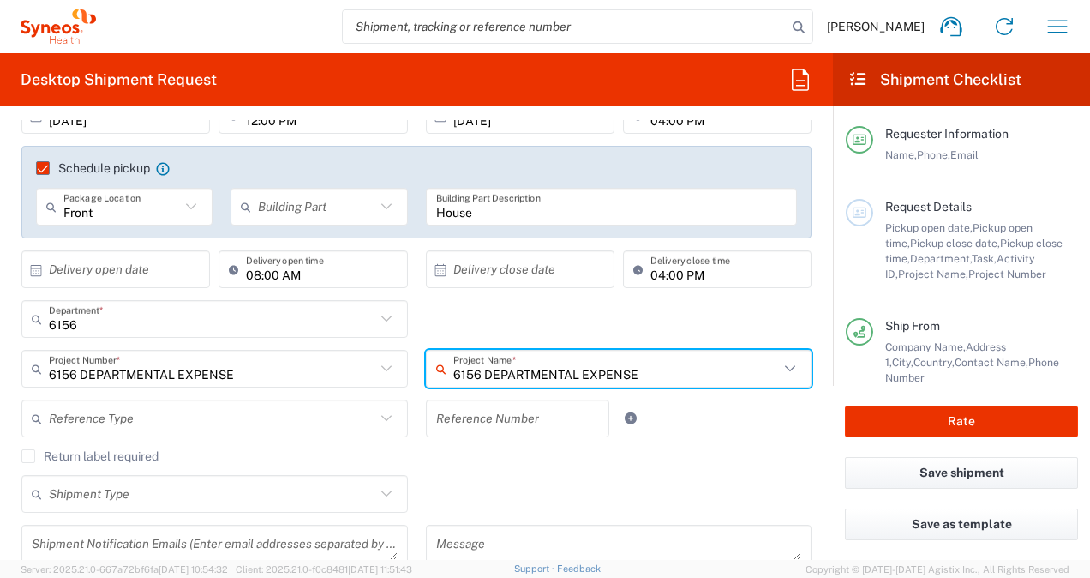
click at [779, 366] on icon at bounding box center [790, 368] width 22 height 22
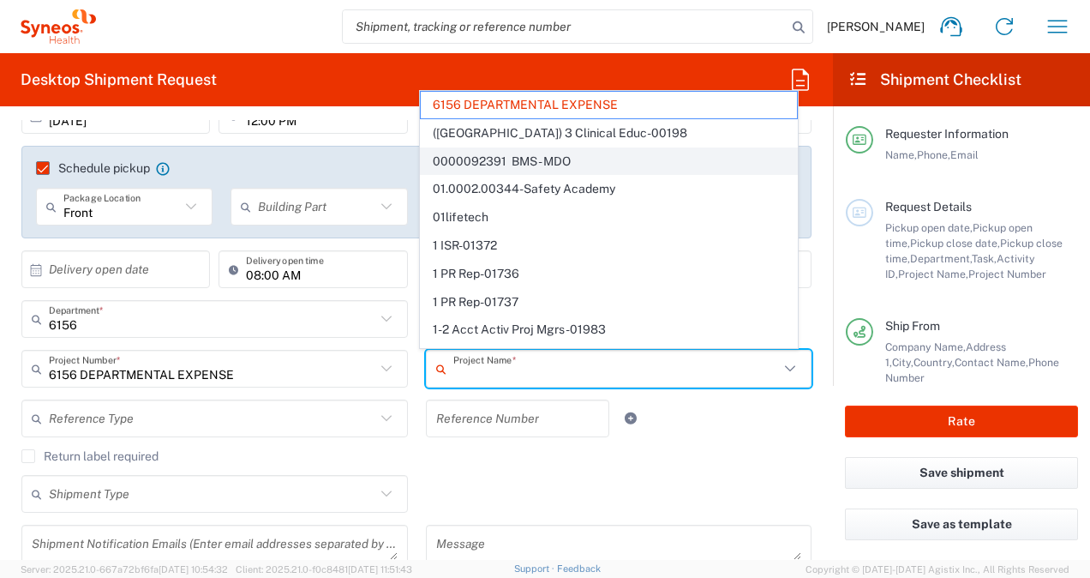
scroll to position [0, 0]
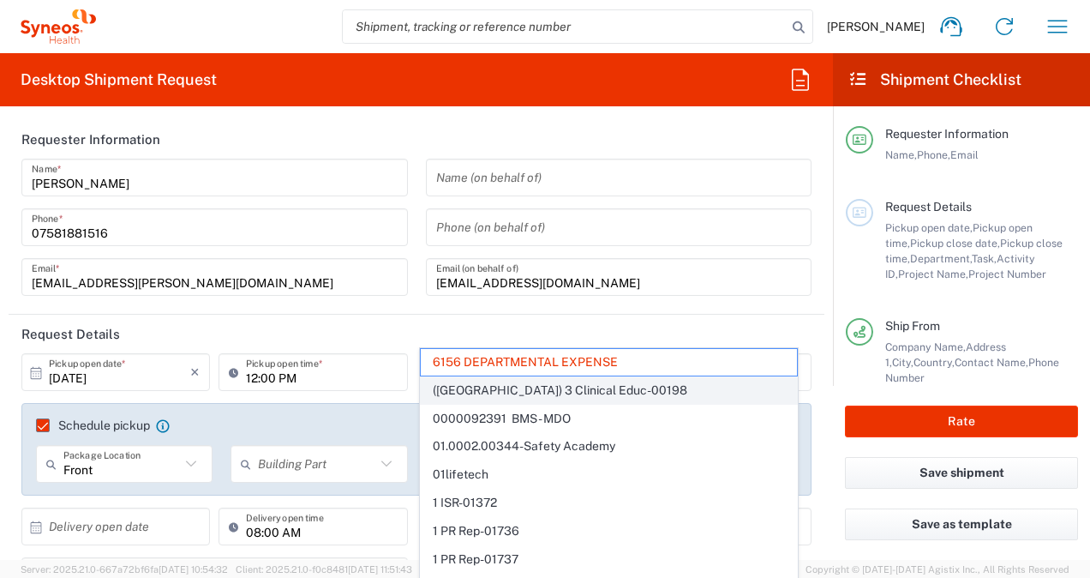
click at [643, 386] on span "(Canada) 3 Clinical Educ-00198" at bounding box center [609, 390] width 376 height 27
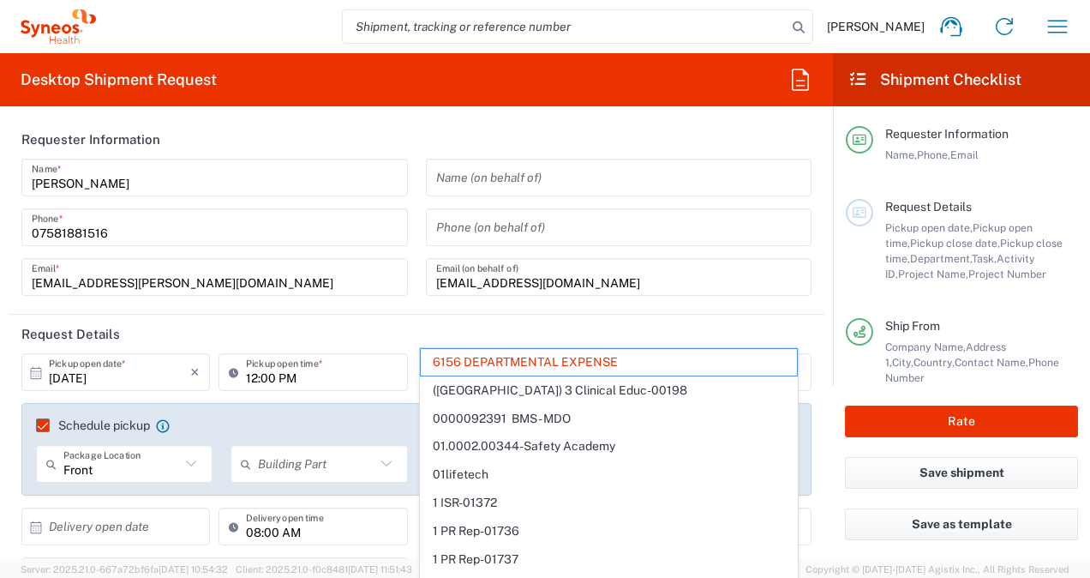
type input "(Canada) 3 Clinical Educ-00198"
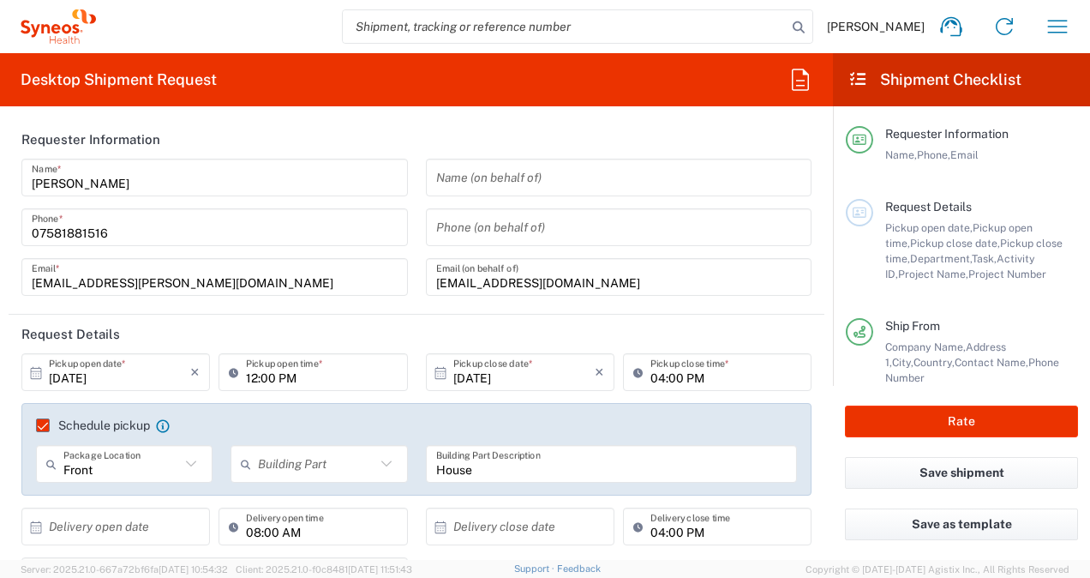
type input "400000198"
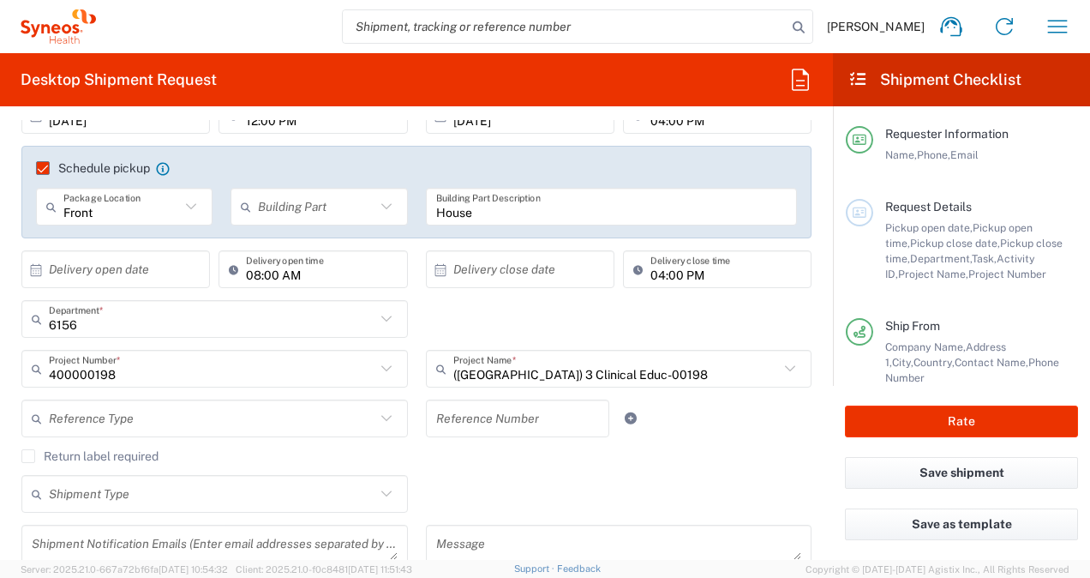
scroll to position [343, 0]
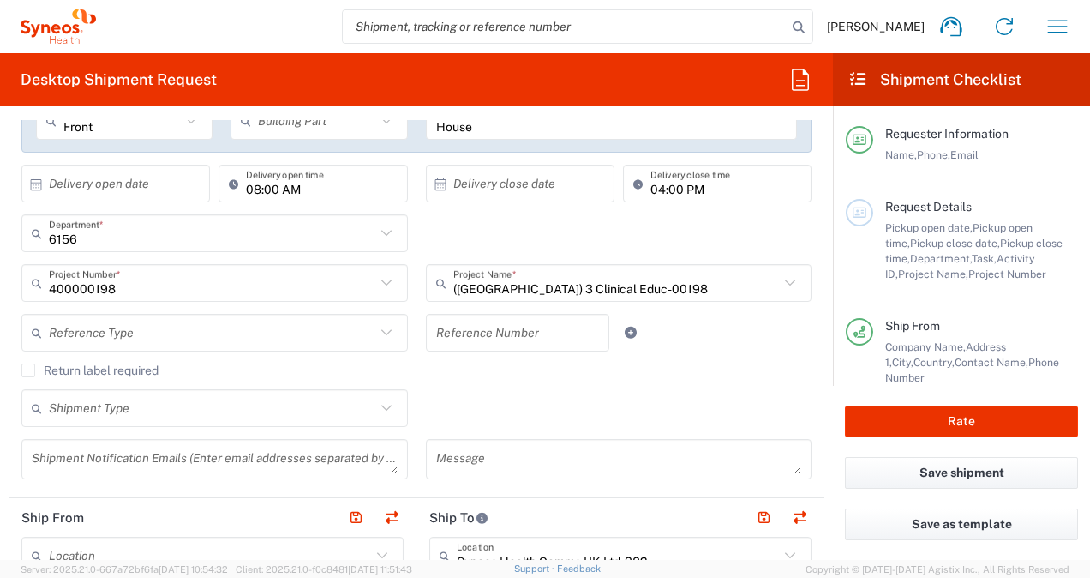
click at [375, 281] on icon at bounding box center [386, 283] width 22 height 22
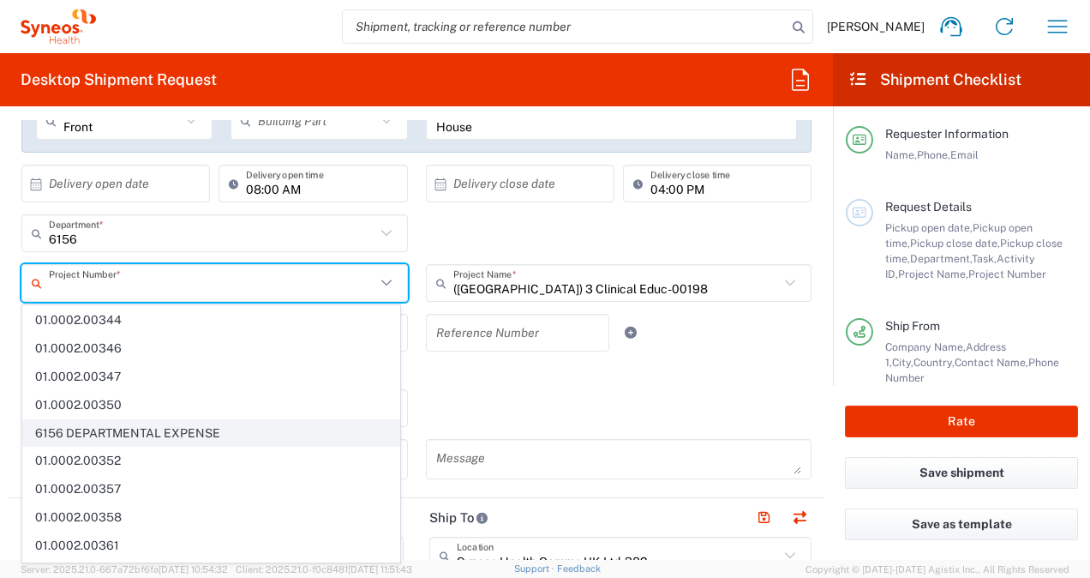
scroll to position [1260, 0]
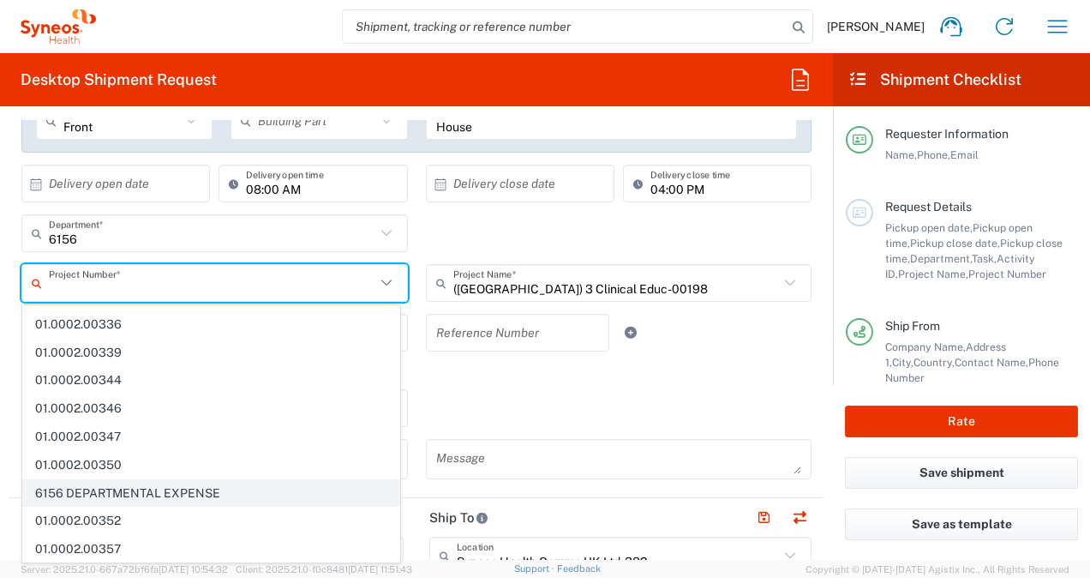
click at [213, 480] on span "6156 DEPARTMENTAL EXPENSE" at bounding box center [211, 493] width 376 height 27
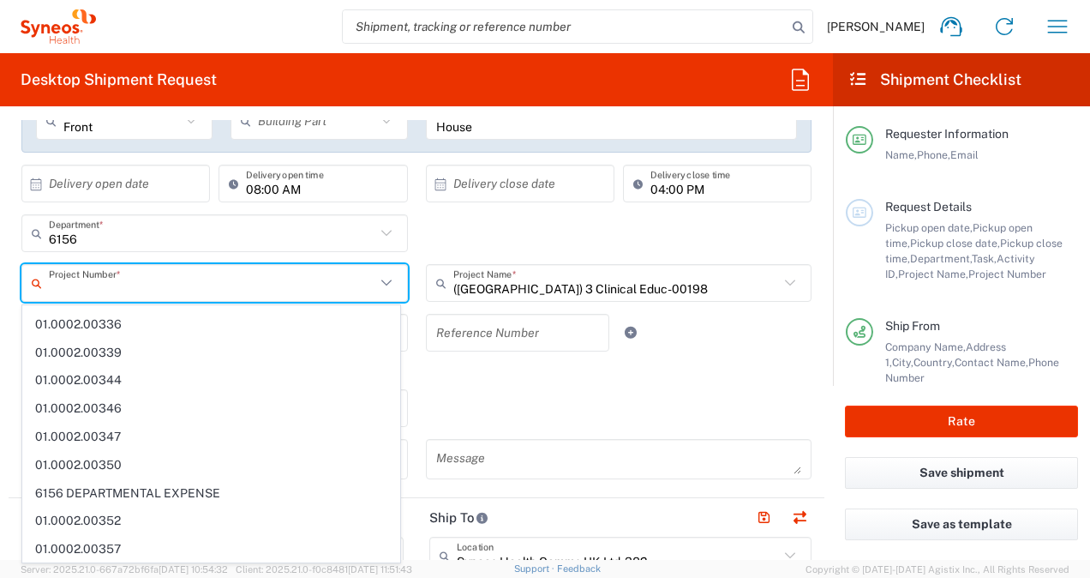
type input "6156 DEPARTMENTAL EXPENSE"
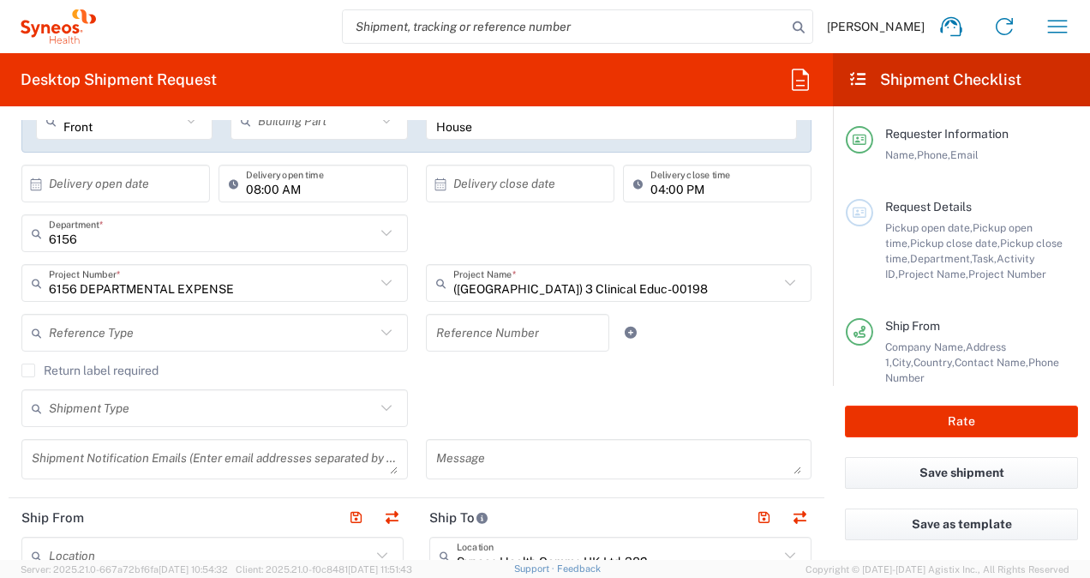
type input "6156 DEPARTMENTAL EXPENSE"
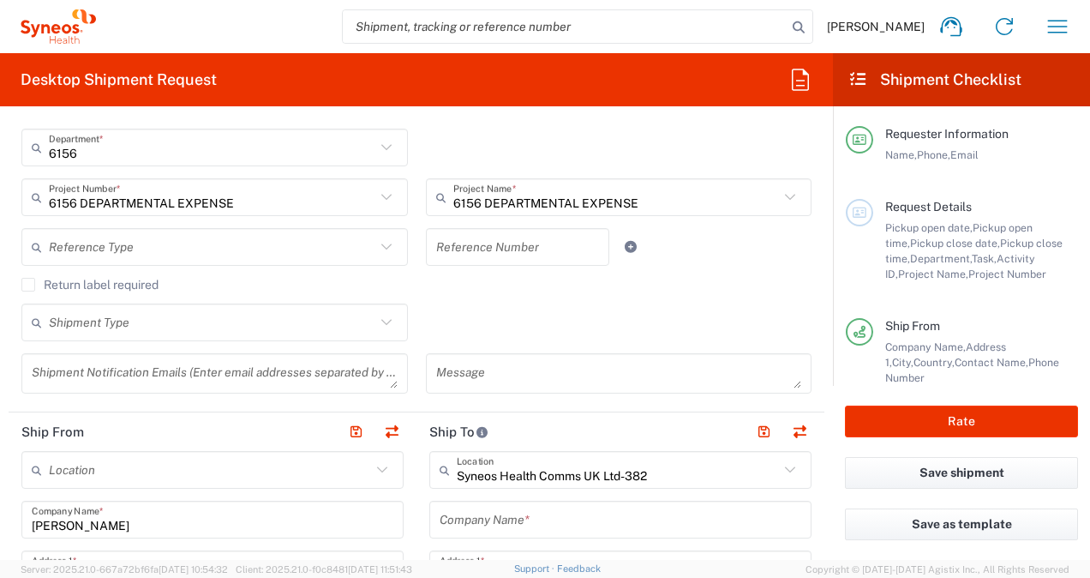
drag, startPoint x: 24, startPoint y: 284, endPoint x: 34, endPoint y: 293, distance: 13.4
click at [24, 285] on label "Return label required" at bounding box center [89, 285] width 137 height 14
click at [28, 284] on input "Return label required" at bounding box center [28, 284] width 0 height 0
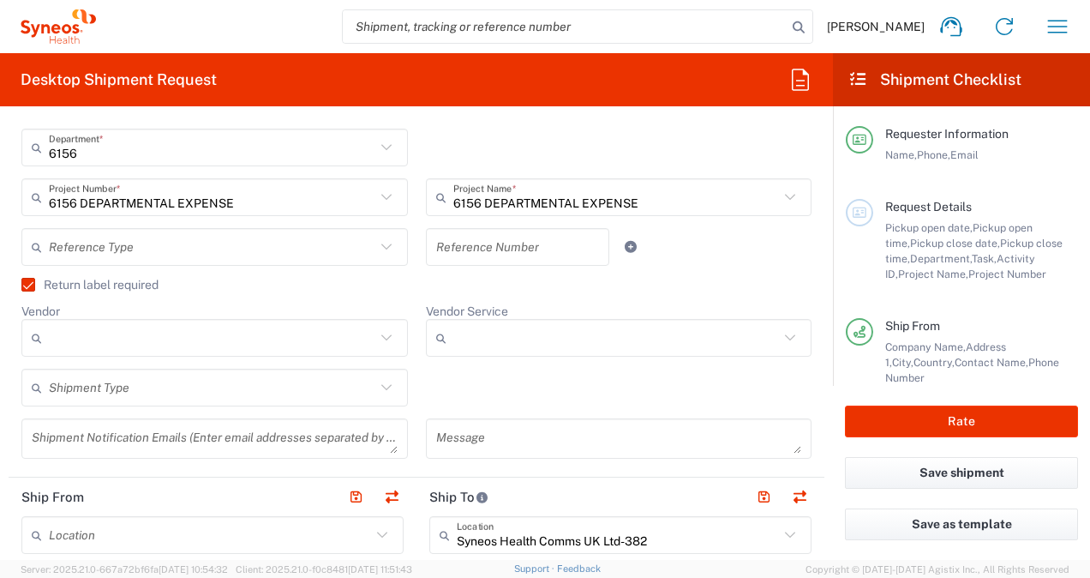
scroll to position [514, 0]
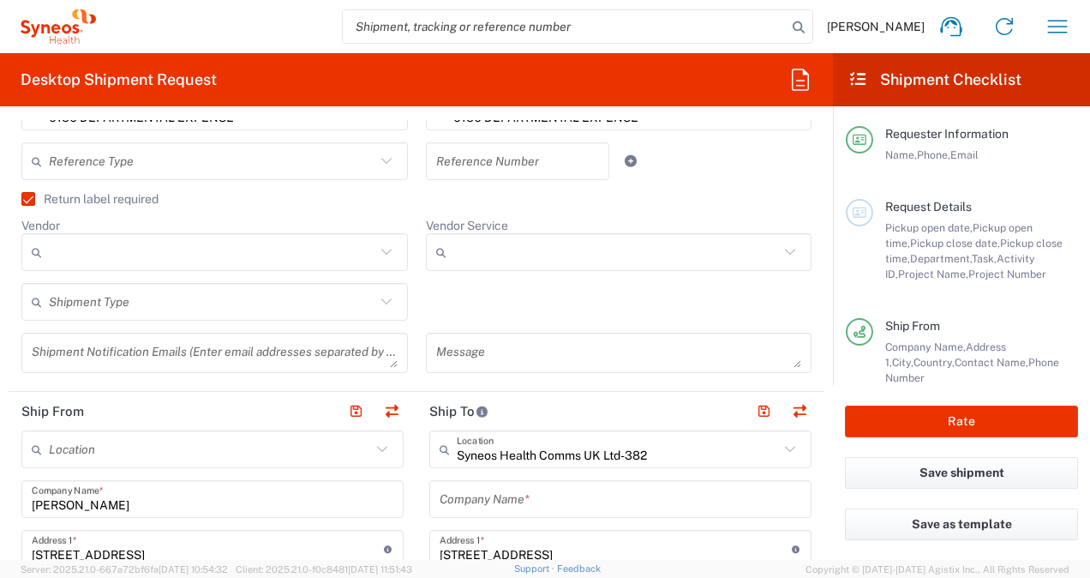
click at [312, 315] on div "Shipment Type" at bounding box center [214, 302] width 386 height 38
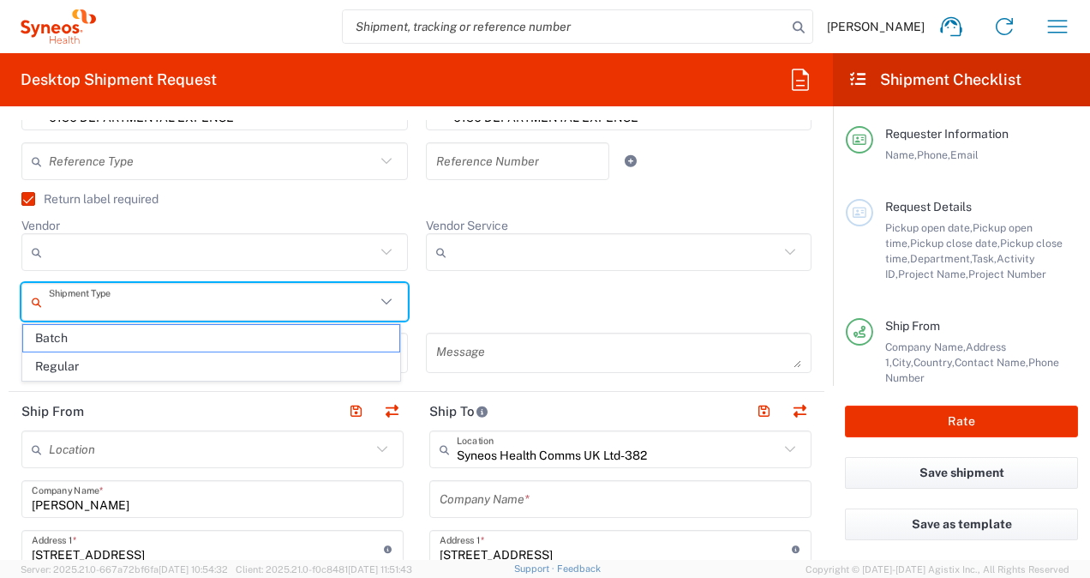
click at [344, 297] on input "text" at bounding box center [212, 302] width 326 height 30
click at [291, 356] on span "Regular" at bounding box center [211, 366] width 376 height 27
type input "Regular"
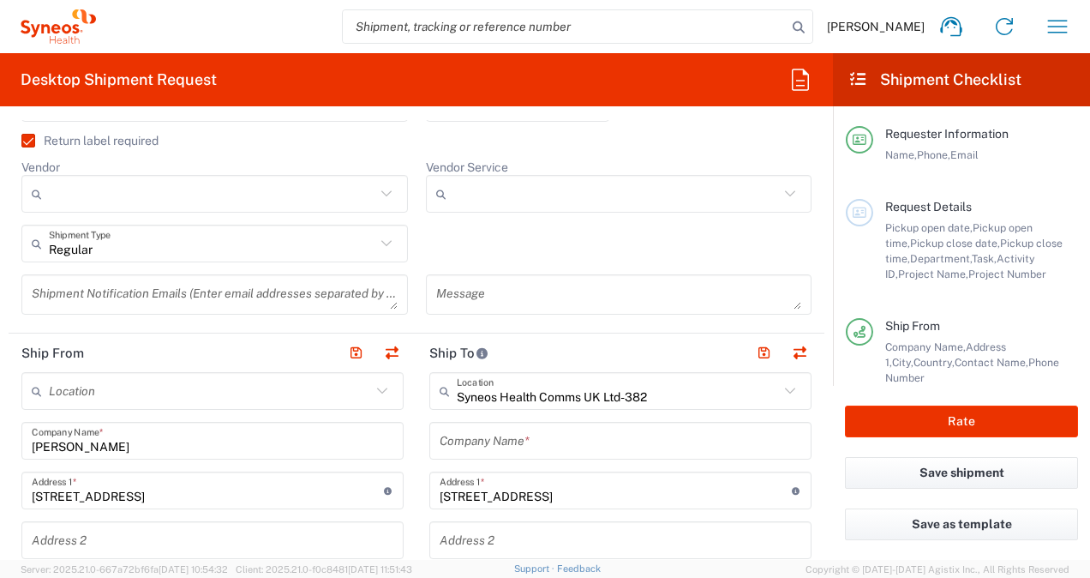
scroll to position [600, 0]
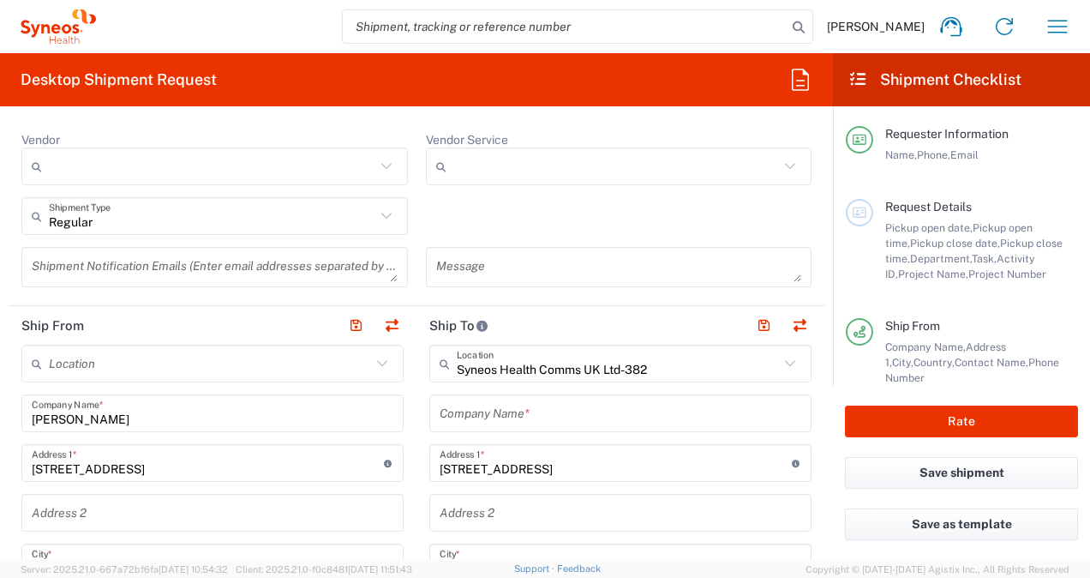
click at [274, 260] on textarea at bounding box center [215, 267] width 366 height 30
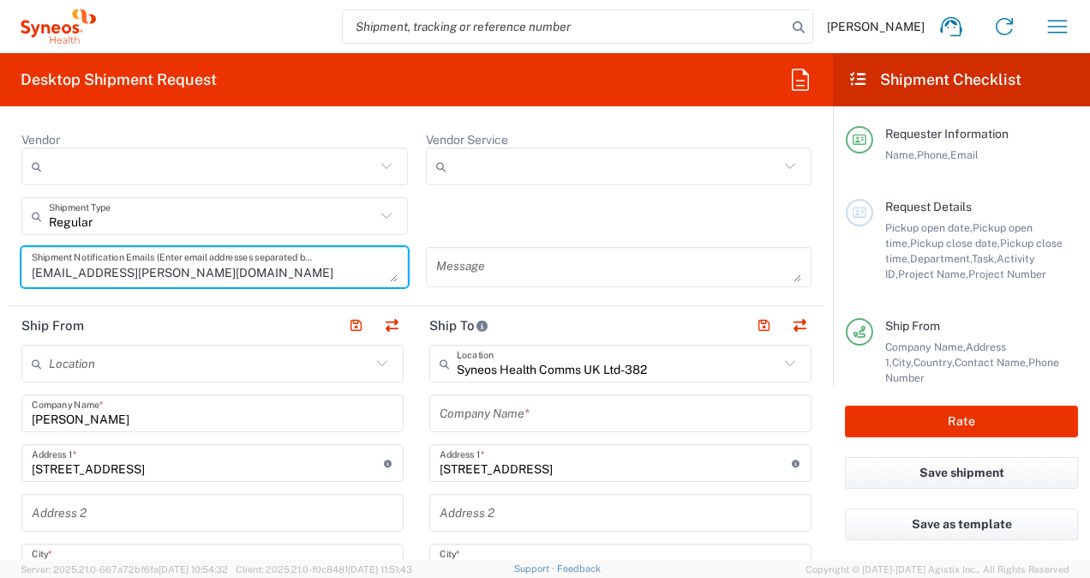
type textarea "teren.james@syneoshealth.com"
click at [452, 266] on textarea at bounding box center [619, 267] width 366 height 30
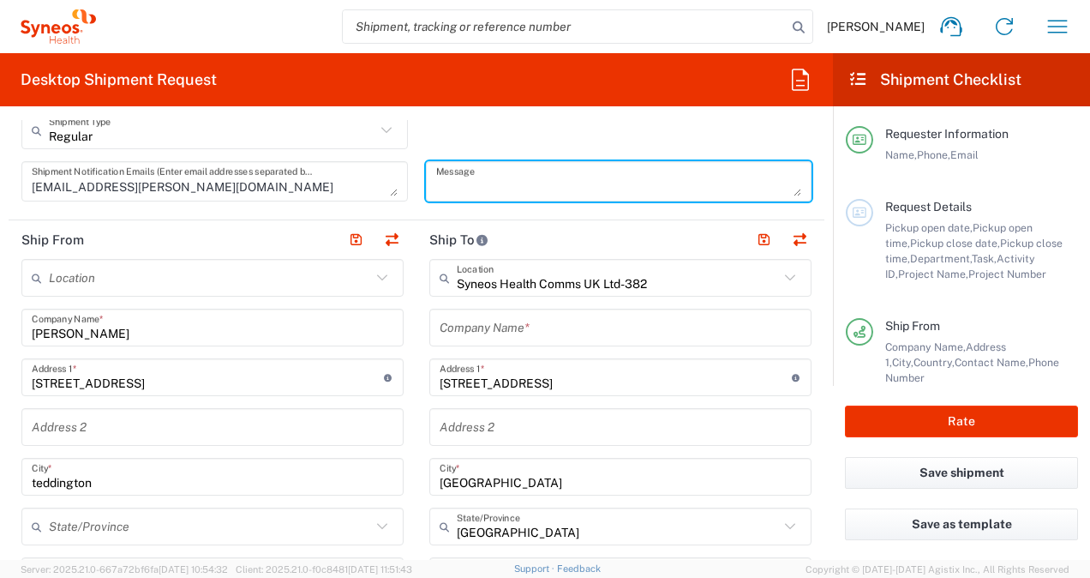
scroll to position [771, 0]
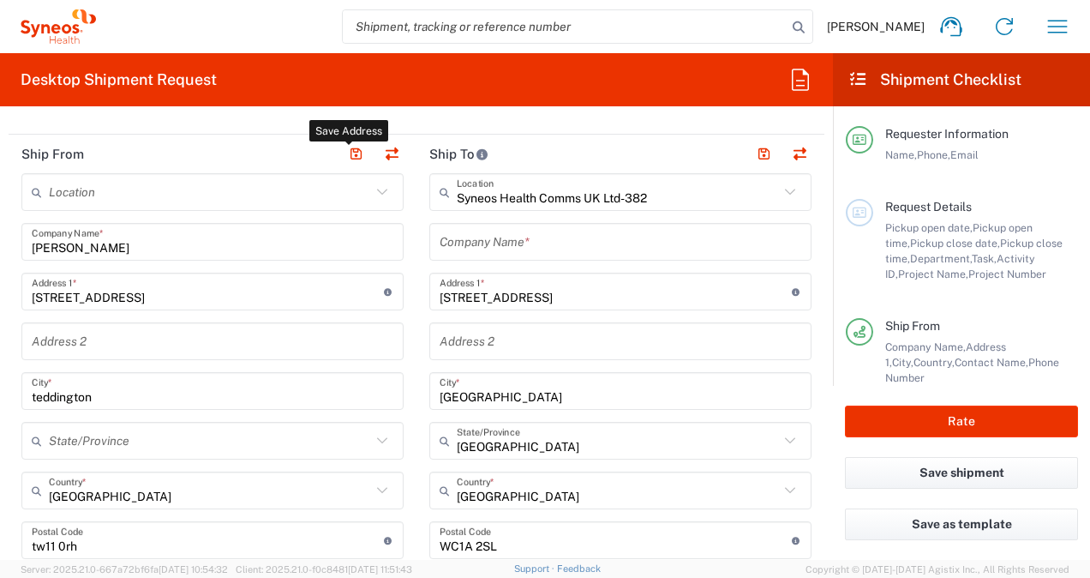
drag, startPoint x: 340, startPoint y: 152, endPoint x: 342, endPoint y: 287, distance: 135.4
click at [344, 152] on button "button" at bounding box center [356, 154] width 24 height 24
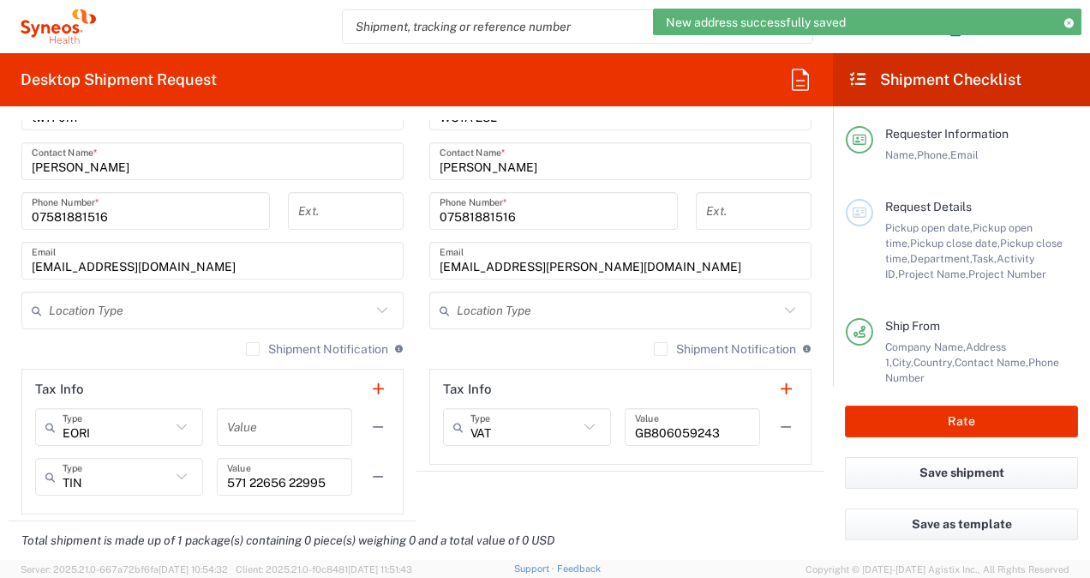
scroll to position [1285, 0]
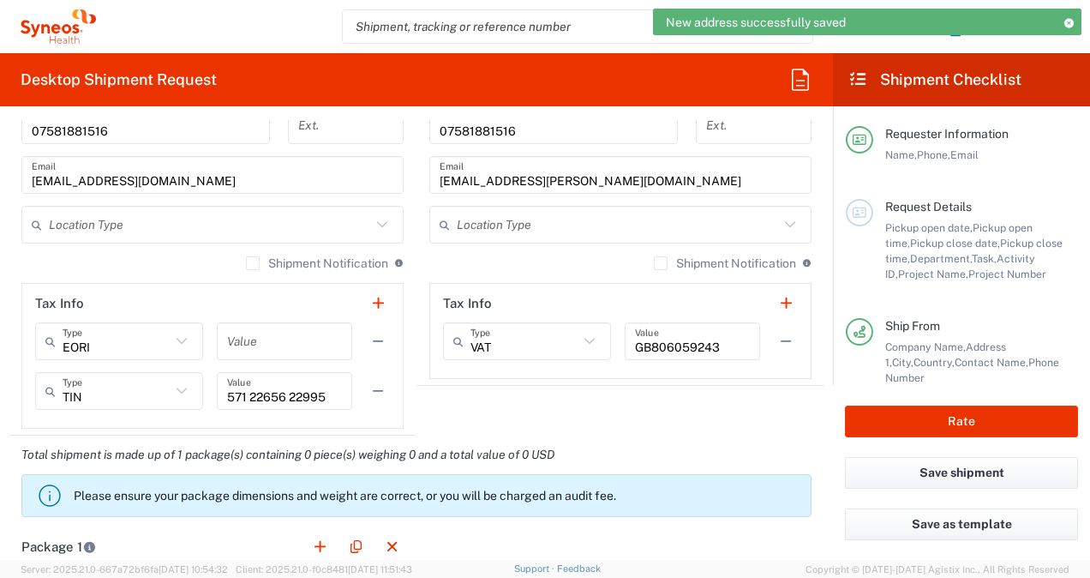
click at [380, 227] on icon at bounding box center [382, 224] width 22 height 22
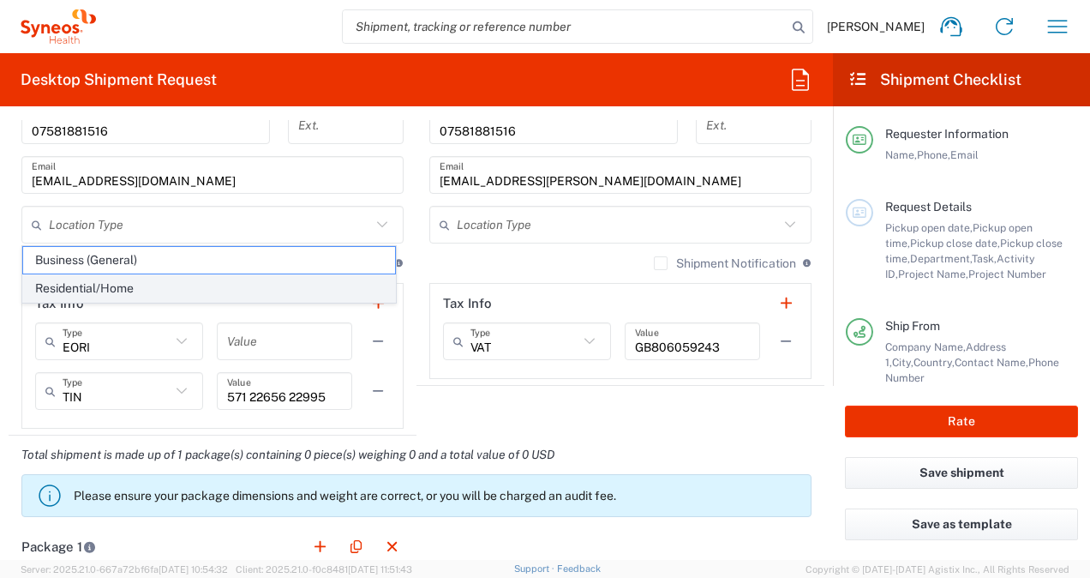
click at [272, 276] on span "Residential/Home" at bounding box center [209, 288] width 372 height 27
type input "Residential/Home"
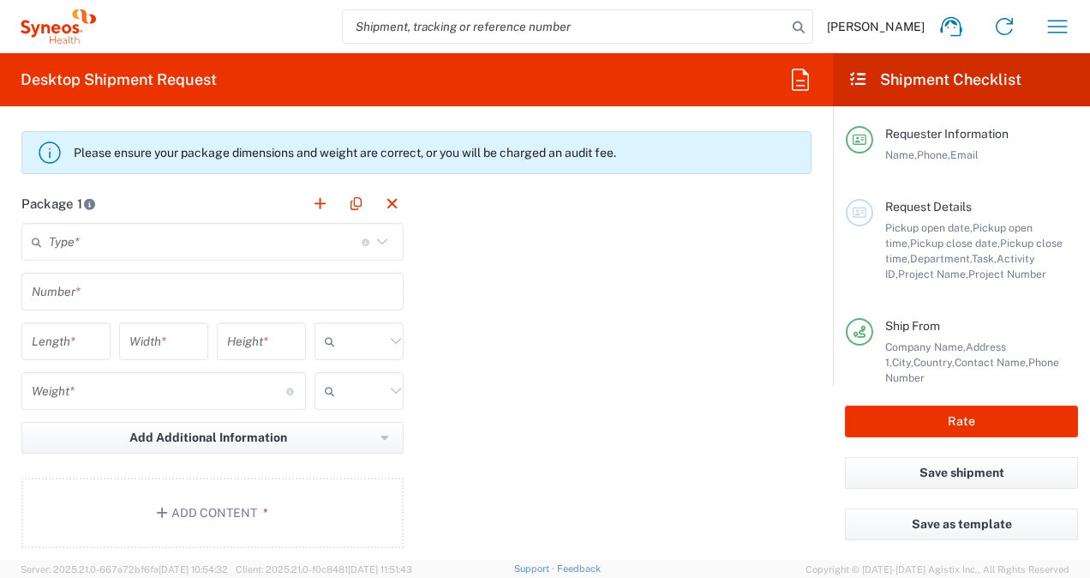
scroll to position [1542, 0]
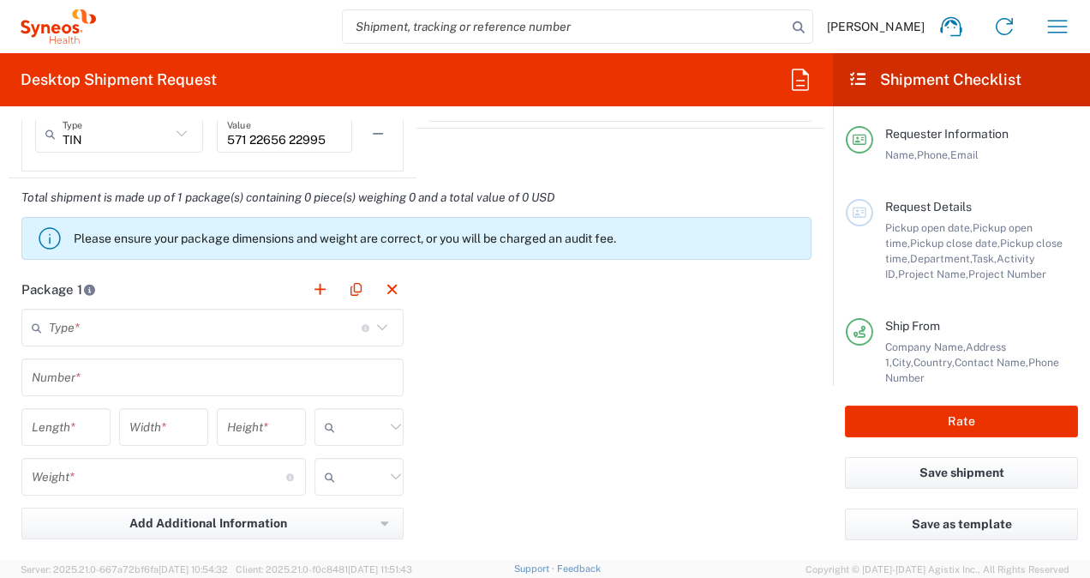
click at [371, 326] on icon at bounding box center [382, 327] width 22 height 22
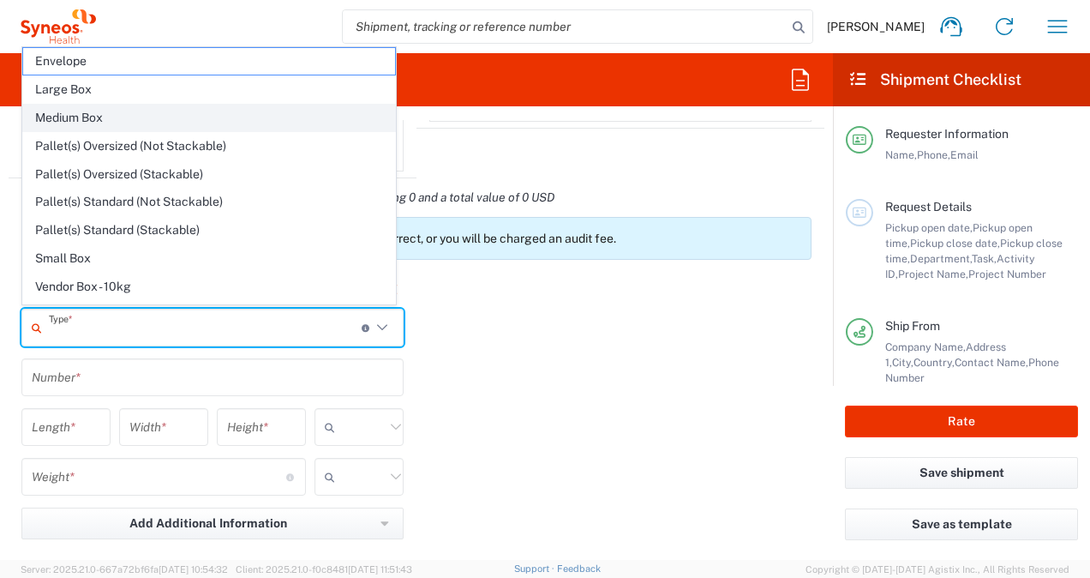
click at [132, 120] on span "Medium Box" at bounding box center [209, 118] width 372 height 27
type input "Medium Box"
type input "13"
type input "11.5"
type input "2.5"
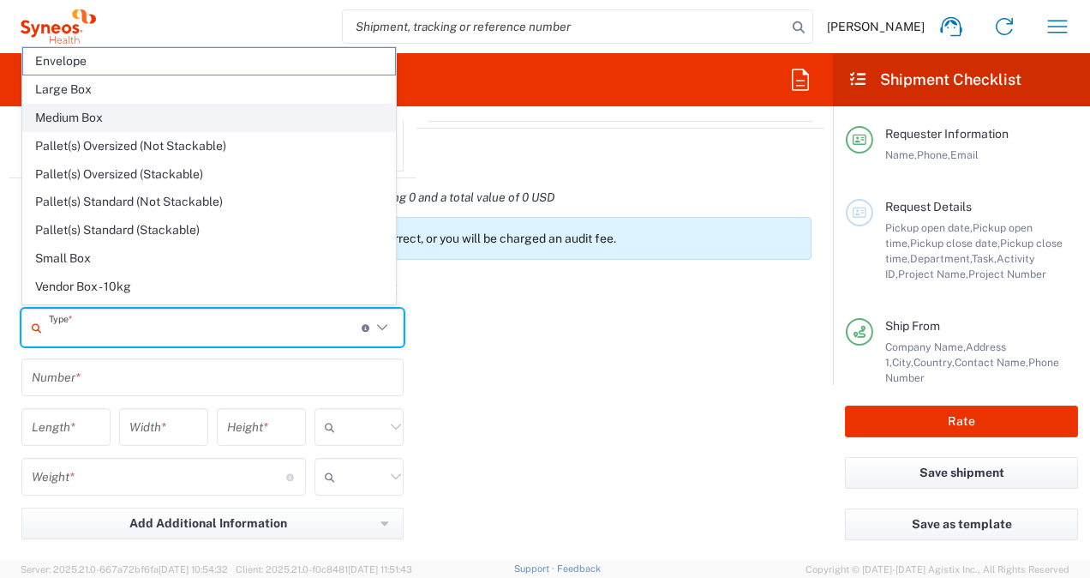
type input "in"
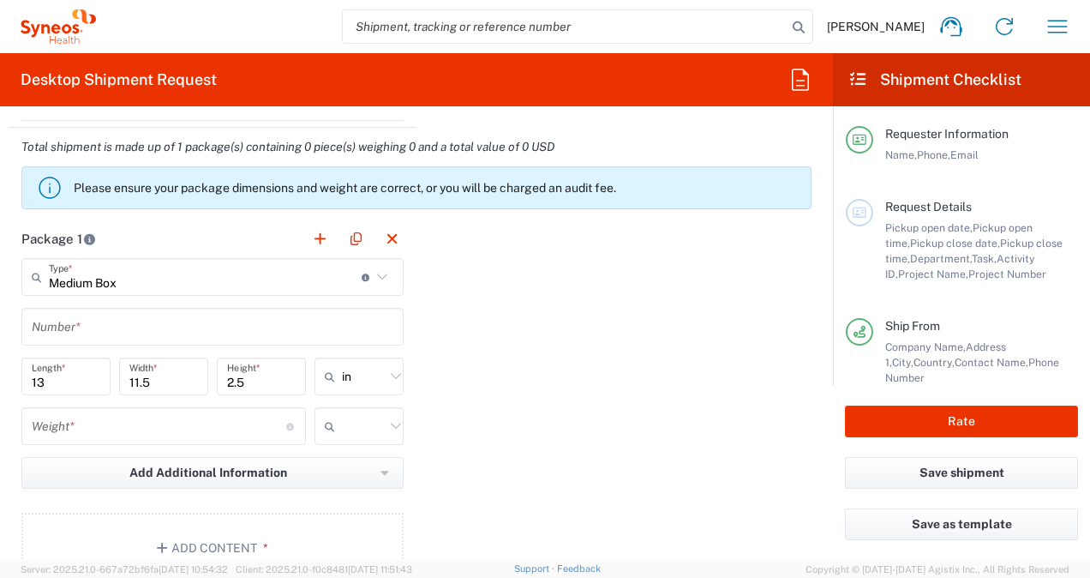
scroll to position [1628, 0]
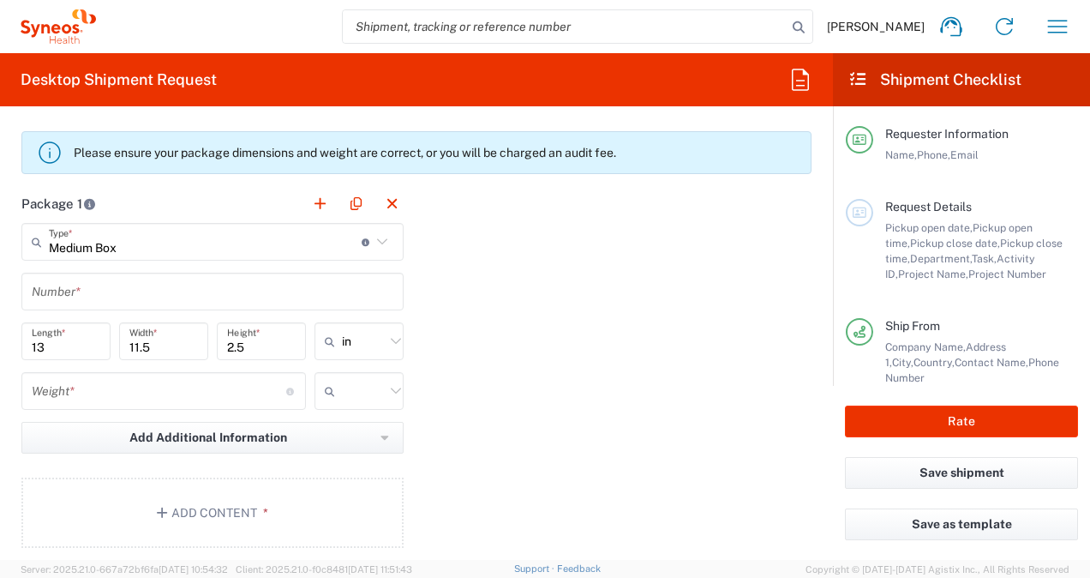
click at [127, 289] on input "text" at bounding box center [213, 292] width 362 height 30
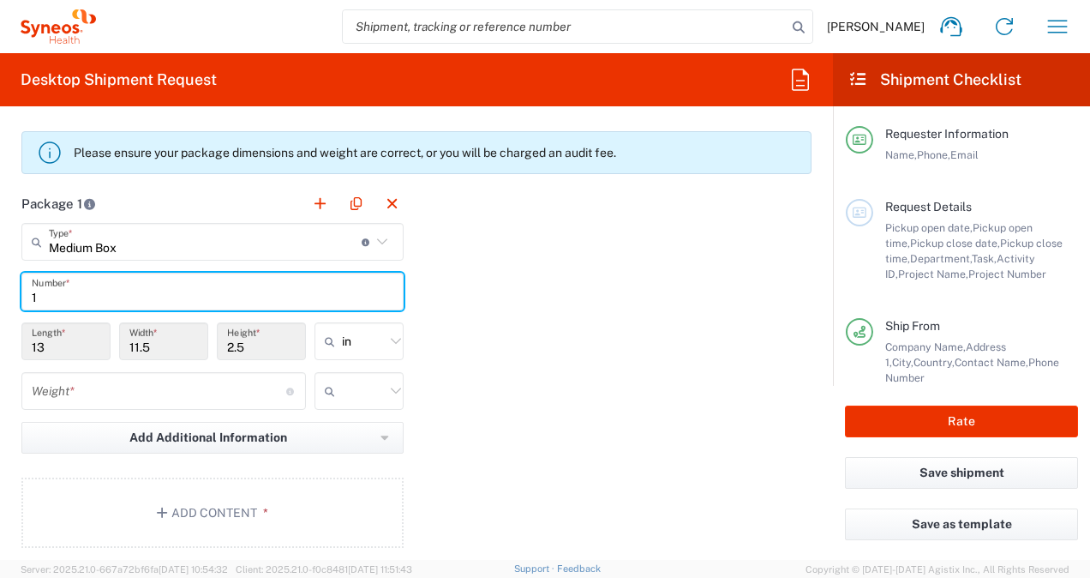
type input "1"
click at [454, 322] on div "Package 1 Medium Box Type * Material used to package goods Envelope Large Box M…" at bounding box center [417, 372] width 816 height 376
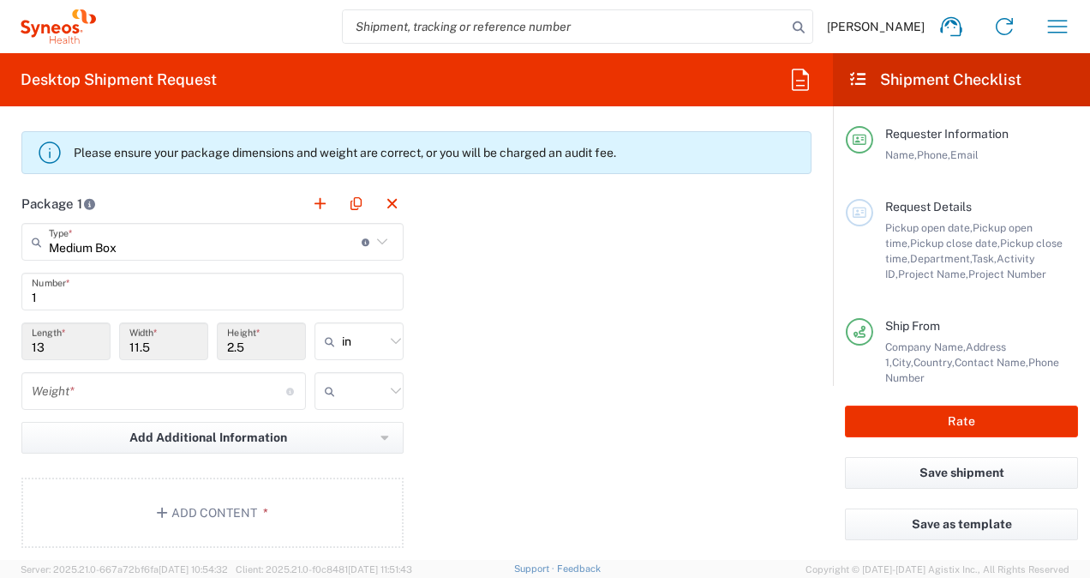
scroll to position [1799, 0]
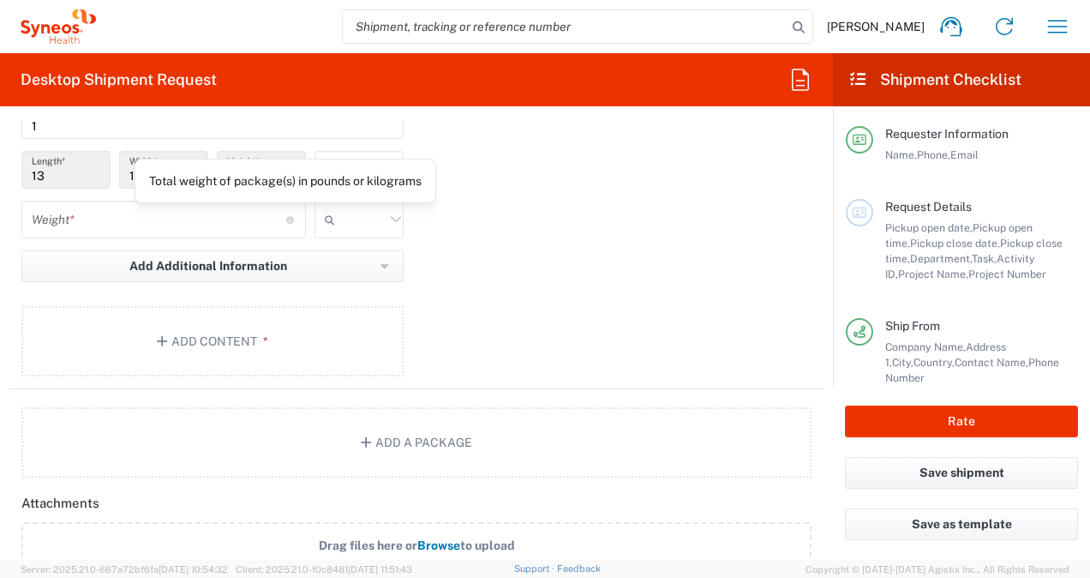
click at [242, 219] on input "number" at bounding box center [159, 220] width 254 height 30
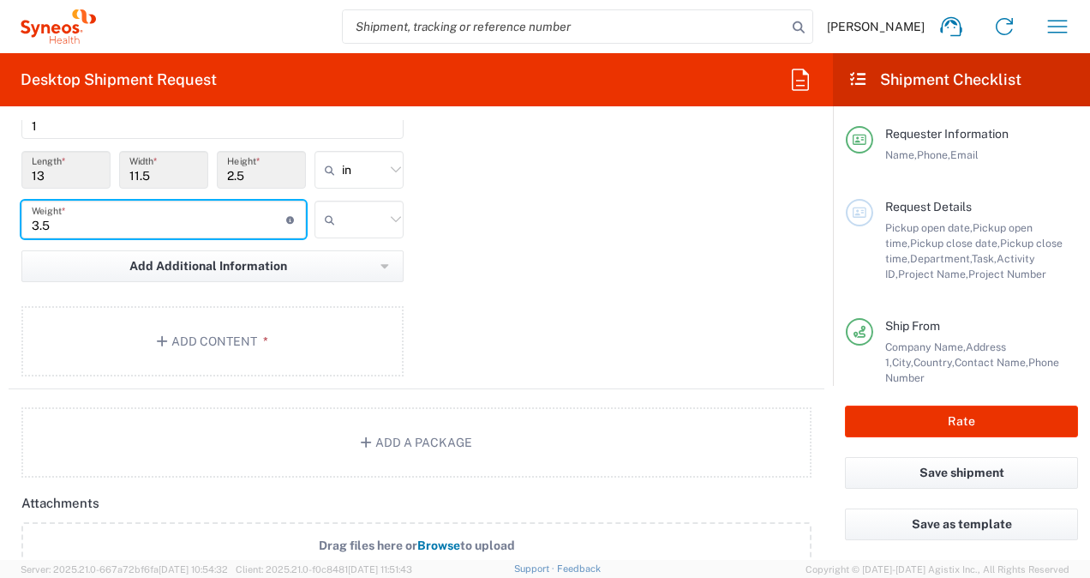
type input "3.5"
click at [636, 260] on div "Package 1 Medium Box Type * Material used to package goods Envelope Large Box M…" at bounding box center [417, 201] width 816 height 376
drag, startPoint x: 185, startPoint y: 217, endPoint x: 194, endPoint y: 242, distance: 26.3
click at [187, 220] on input "3.5" at bounding box center [159, 220] width 254 height 30
click at [581, 242] on div "Package 1 Medium Box Type * Material used to package goods Envelope Large Box M…" at bounding box center [417, 201] width 816 height 376
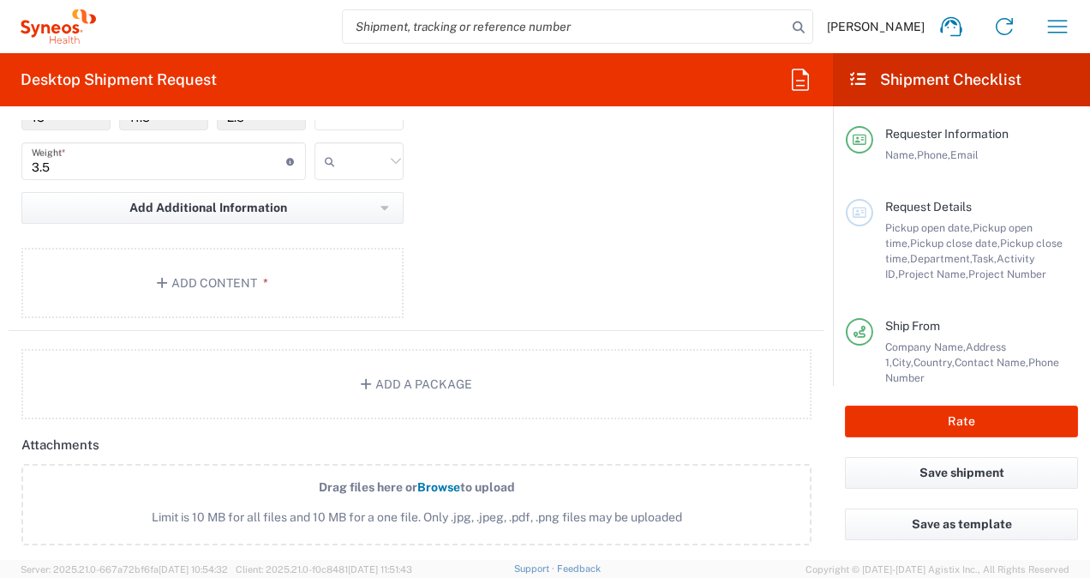
scroll to position [1885, 0]
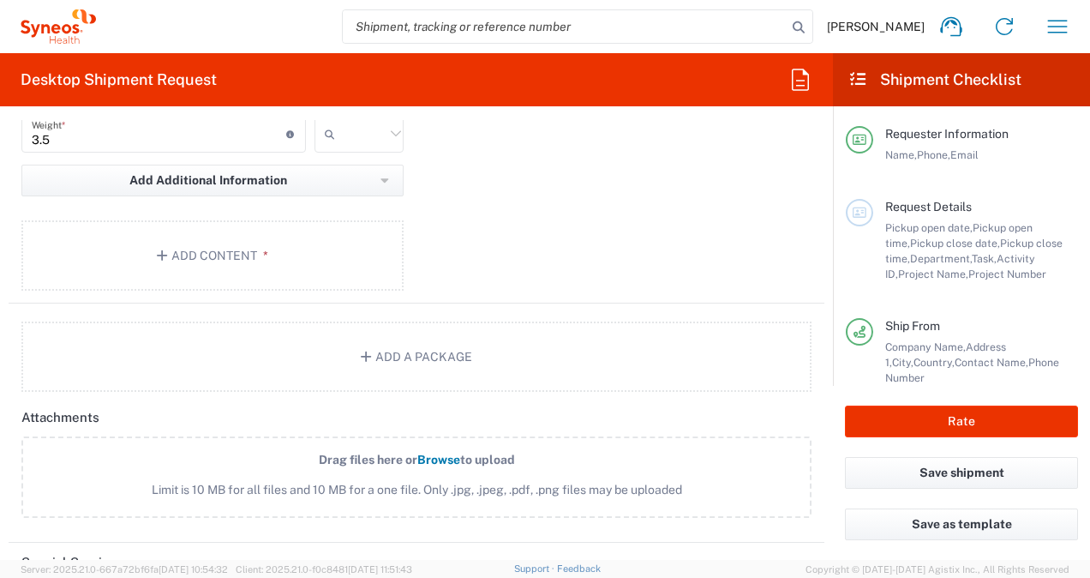
click at [368, 141] on input "text" at bounding box center [363, 133] width 43 height 27
click at [364, 166] on span "kgs" at bounding box center [353, 167] width 84 height 27
type input "kgs"
click at [425, 346] on button "Add a Package" at bounding box center [416, 356] width 790 height 70
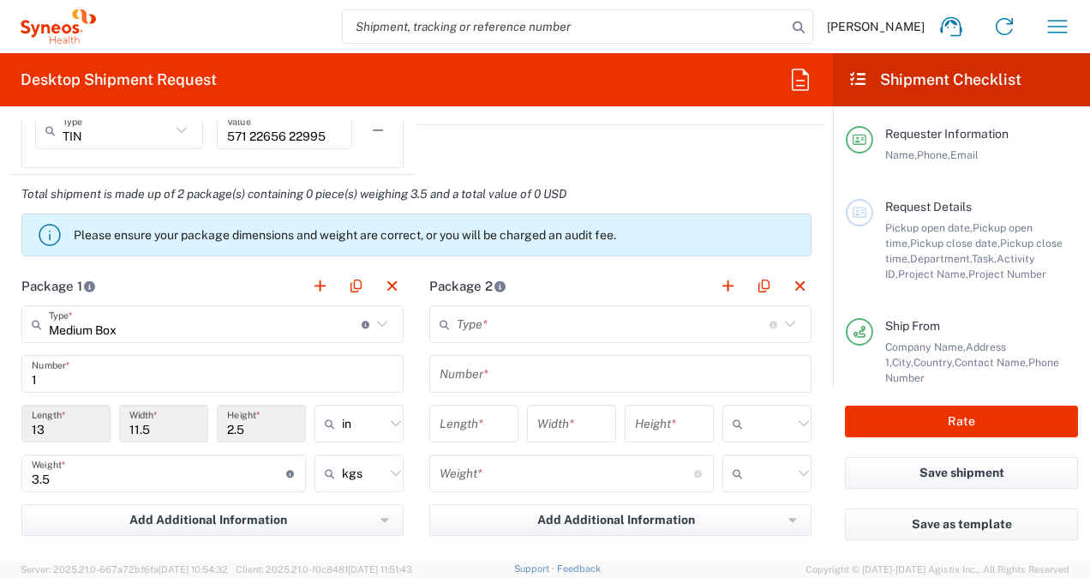
scroll to position [1542, 0]
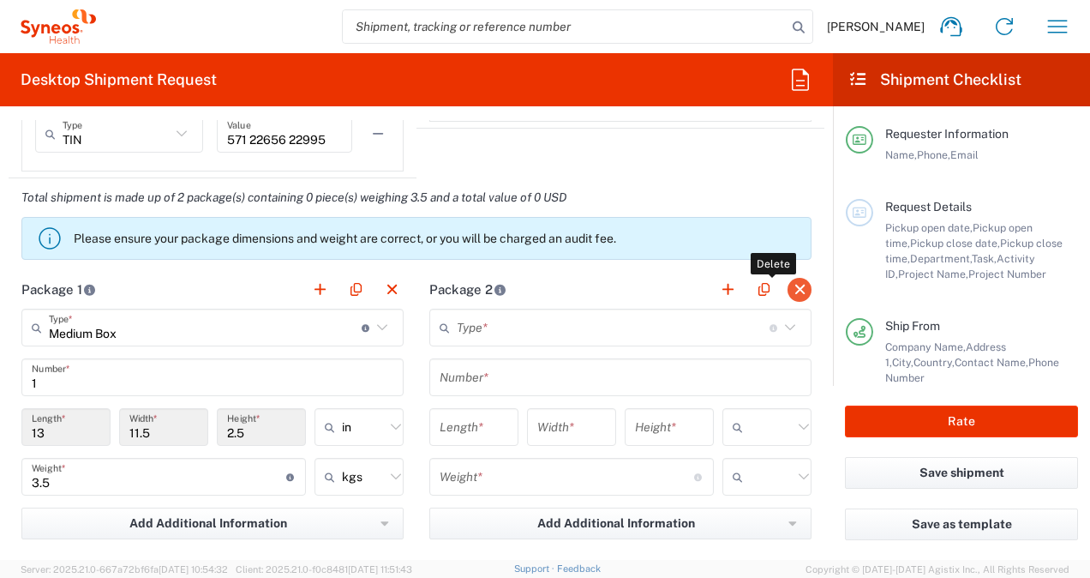
click at [787, 288] on button "button" at bounding box center [799, 290] width 24 height 24
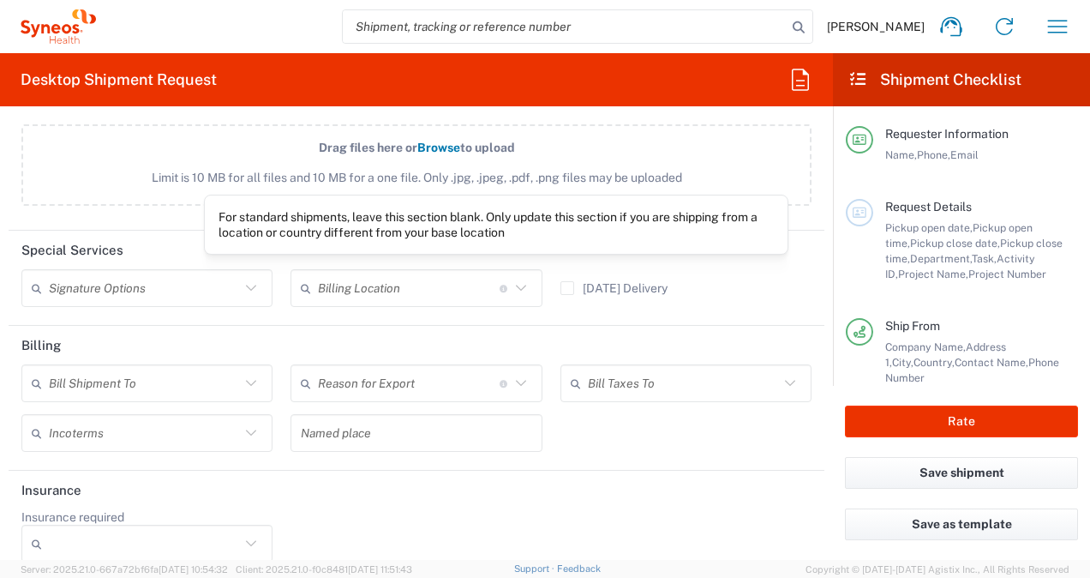
scroll to position [2212, 0]
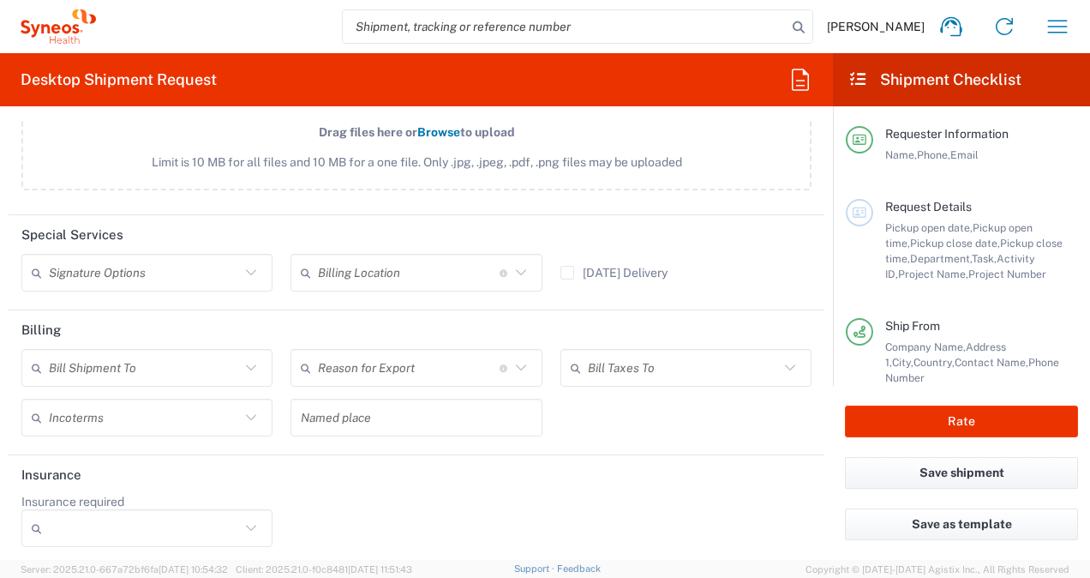
click at [240, 276] on icon at bounding box center [251, 272] width 22 height 22
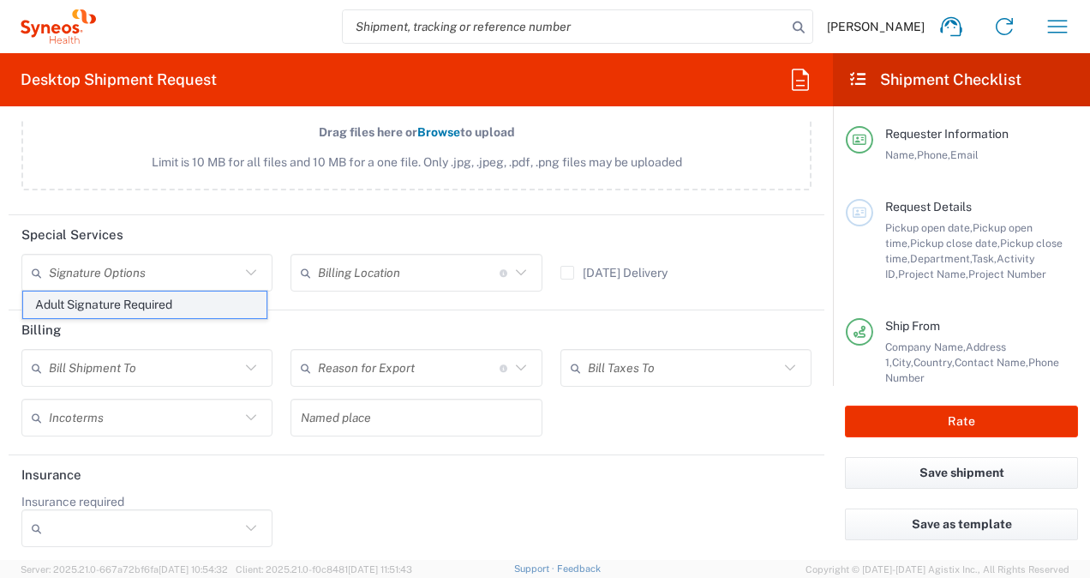
click at [248, 295] on span "Adult Signature Required" at bounding box center [144, 304] width 243 height 27
type input "Adult Signature Required"
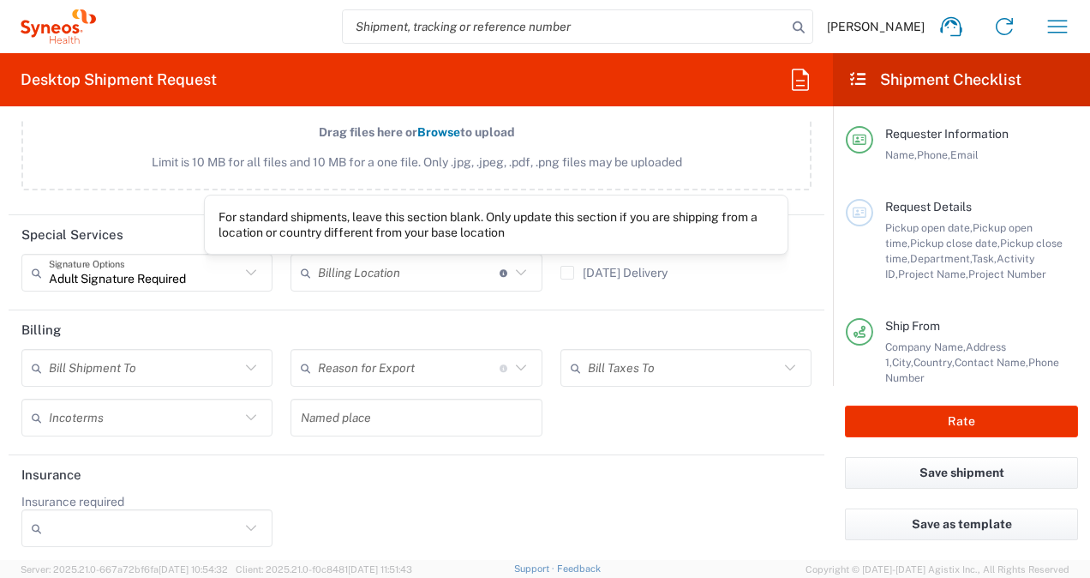
click at [500, 261] on agx-control-info "For standard shipments, leave this section blank. Only update this section if y…" at bounding box center [504, 272] width 9 height 27
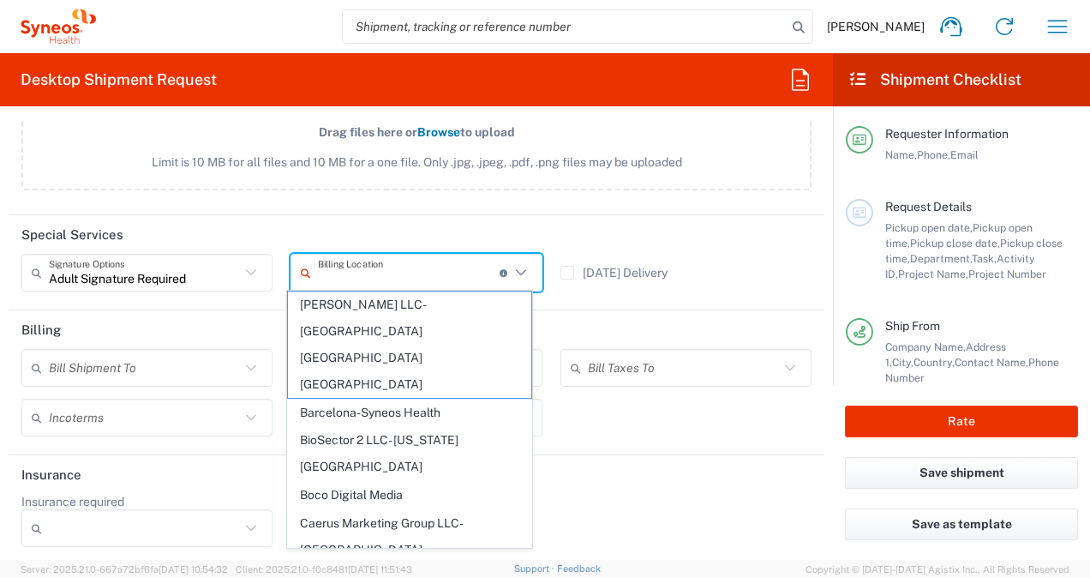
click at [511, 269] on icon at bounding box center [521, 272] width 22 height 22
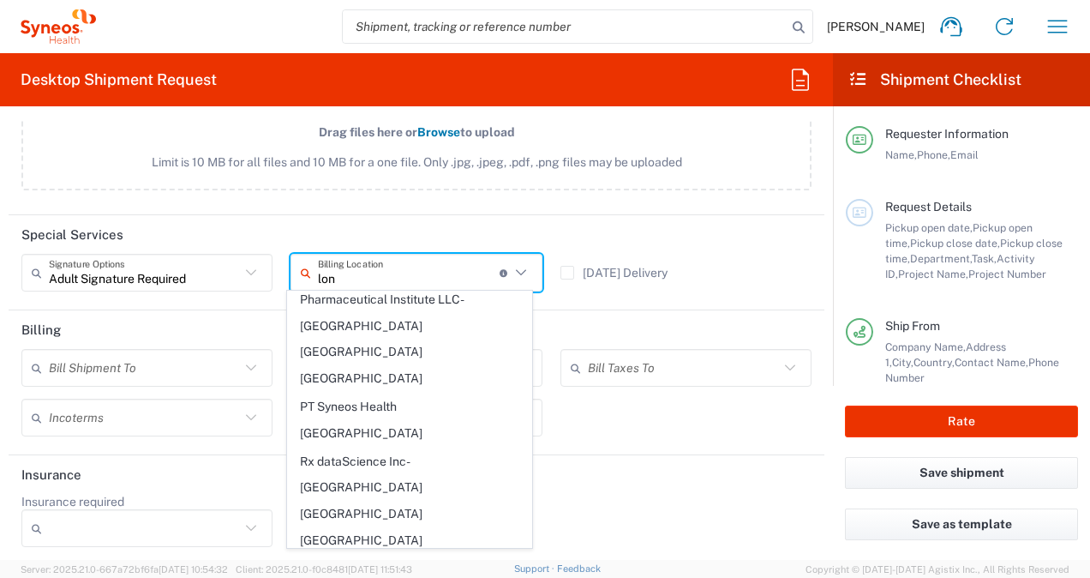
scroll to position [0, 0]
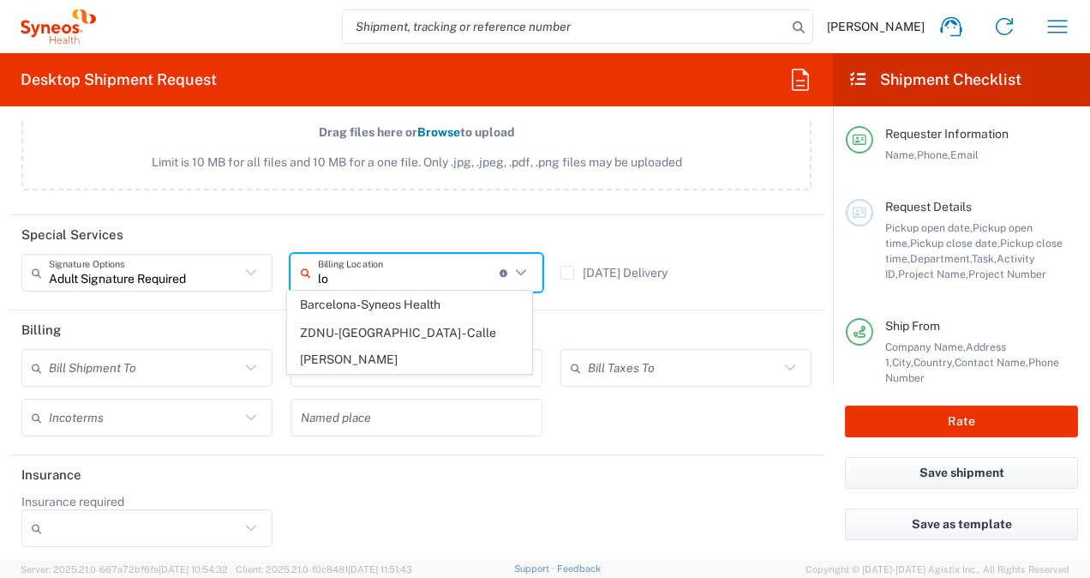
type input "l"
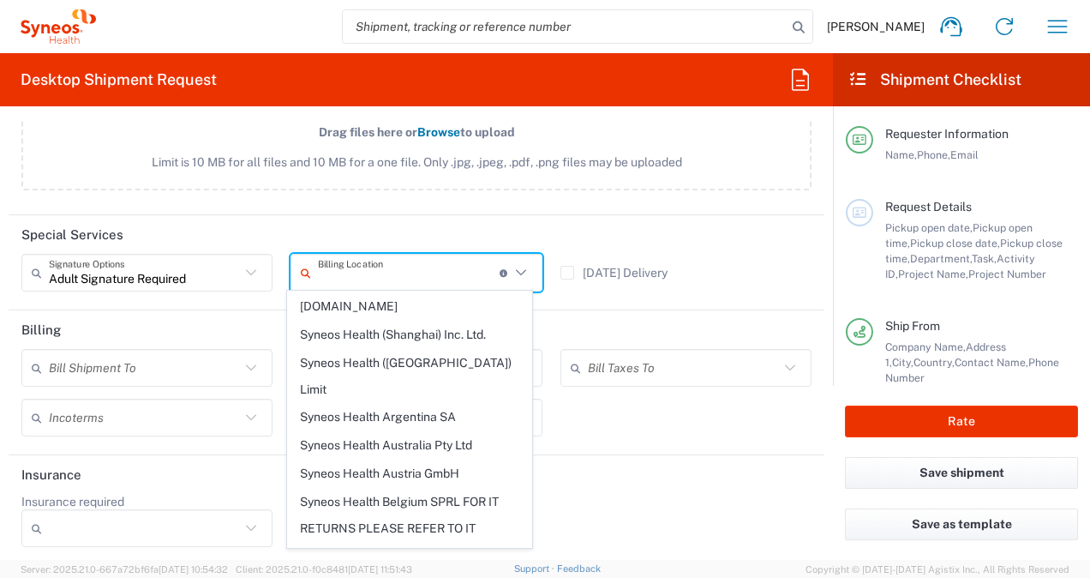
scroll to position [1714, 0]
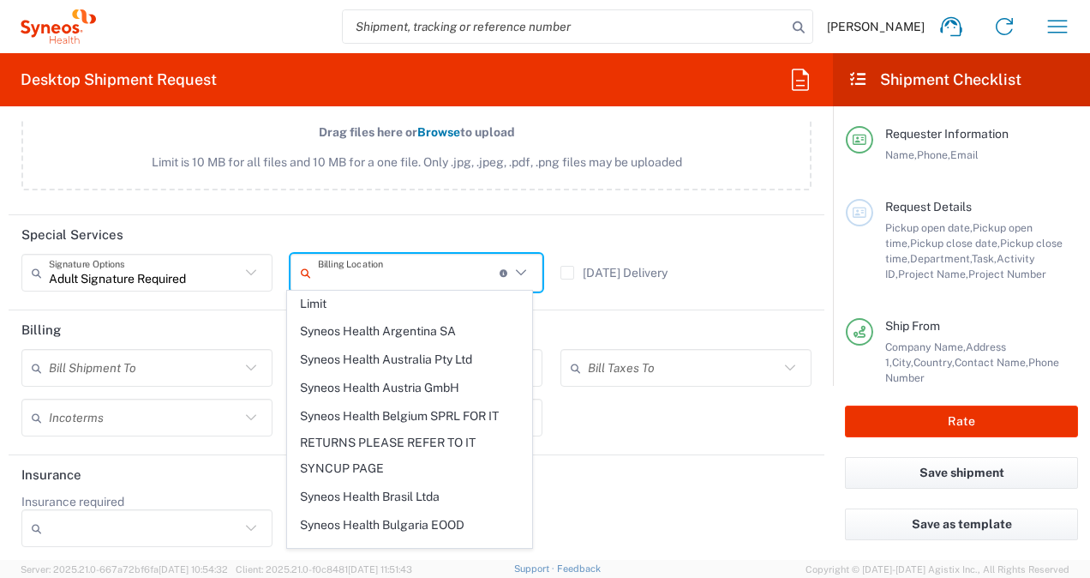
type input "Syneos Health Communications Europe Limited"
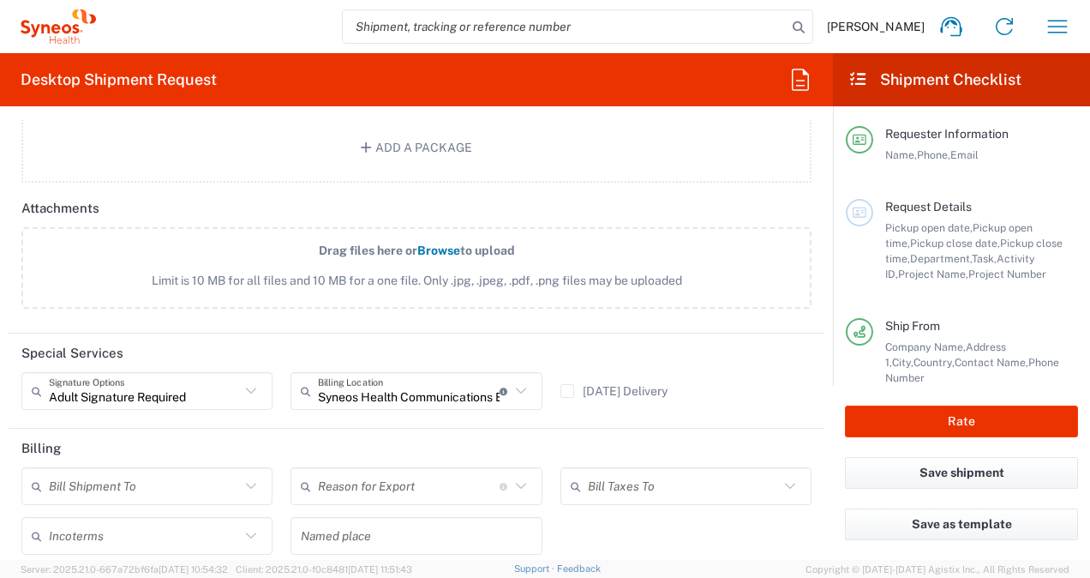
scroll to position [2212, 0]
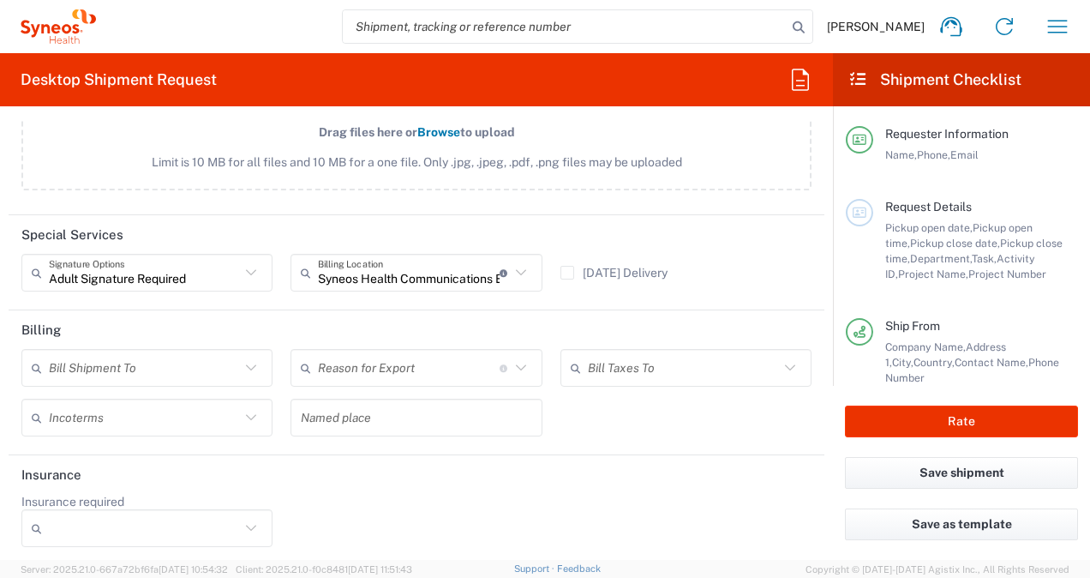
click at [247, 357] on icon at bounding box center [251, 367] width 22 height 22
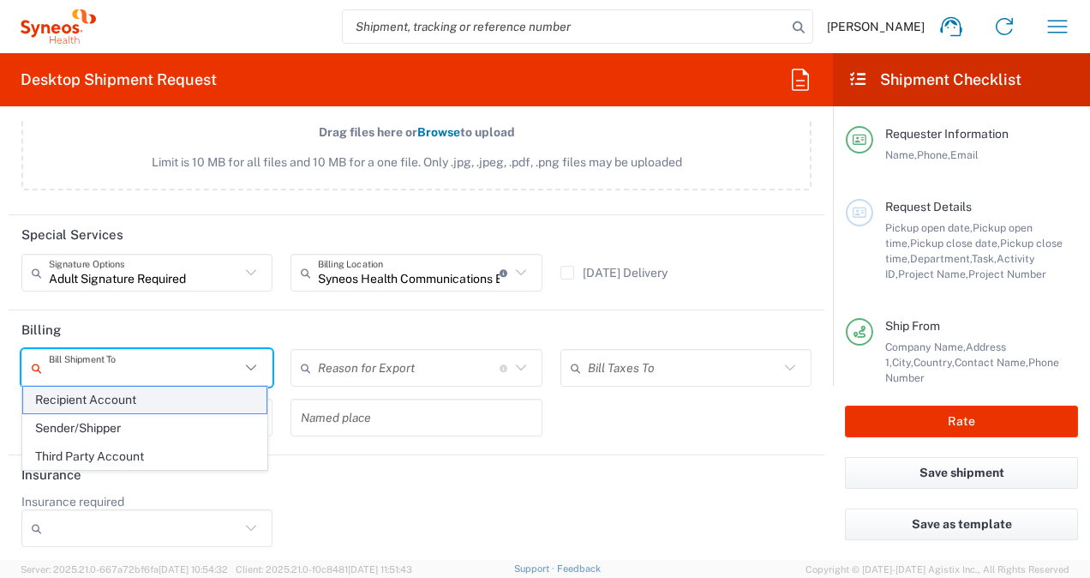
click at [218, 395] on span "Recipient Account" at bounding box center [144, 399] width 243 height 27
type input "Recipient Account"
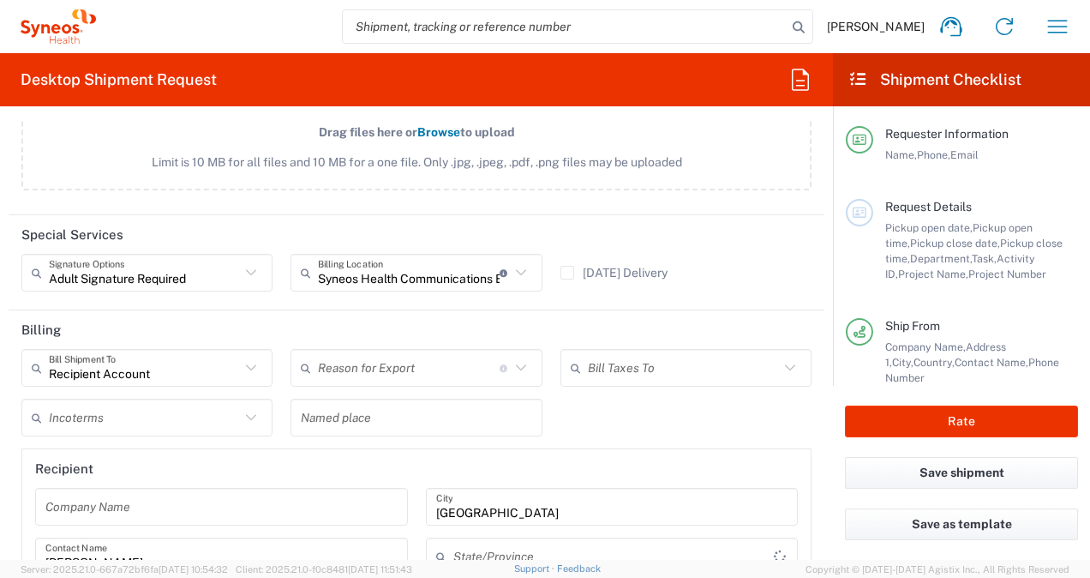
type input "England"
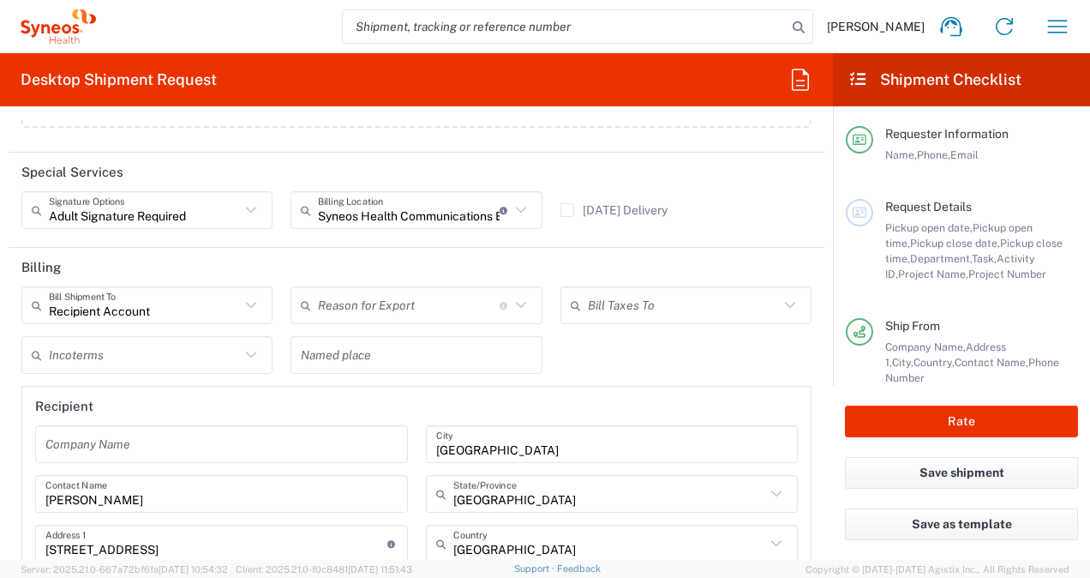
scroll to position [2298, 0]
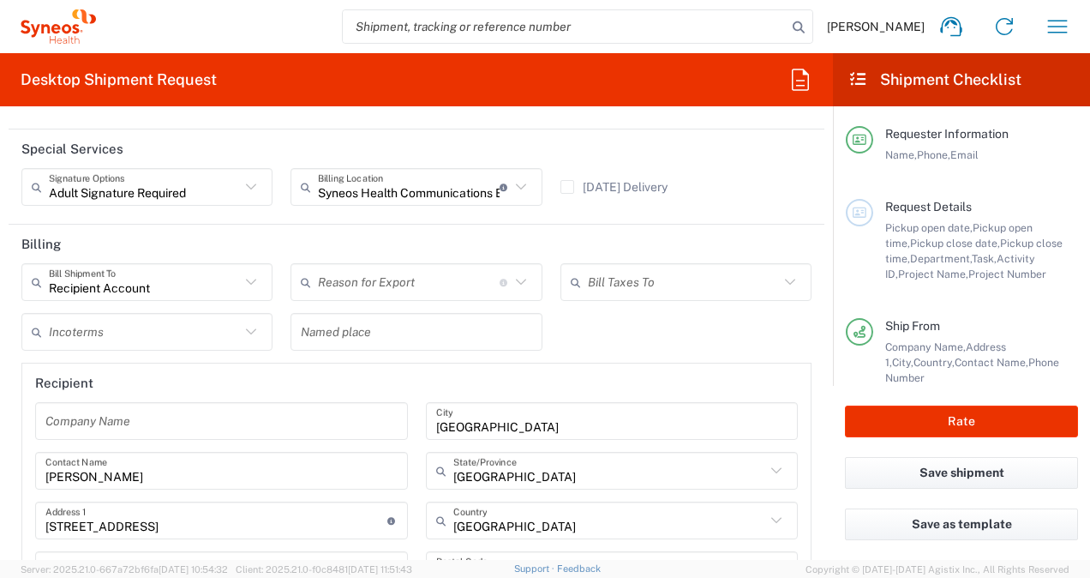
click at [462, 278] on input "text" at bounding box center [409, 282] width 182 height 30
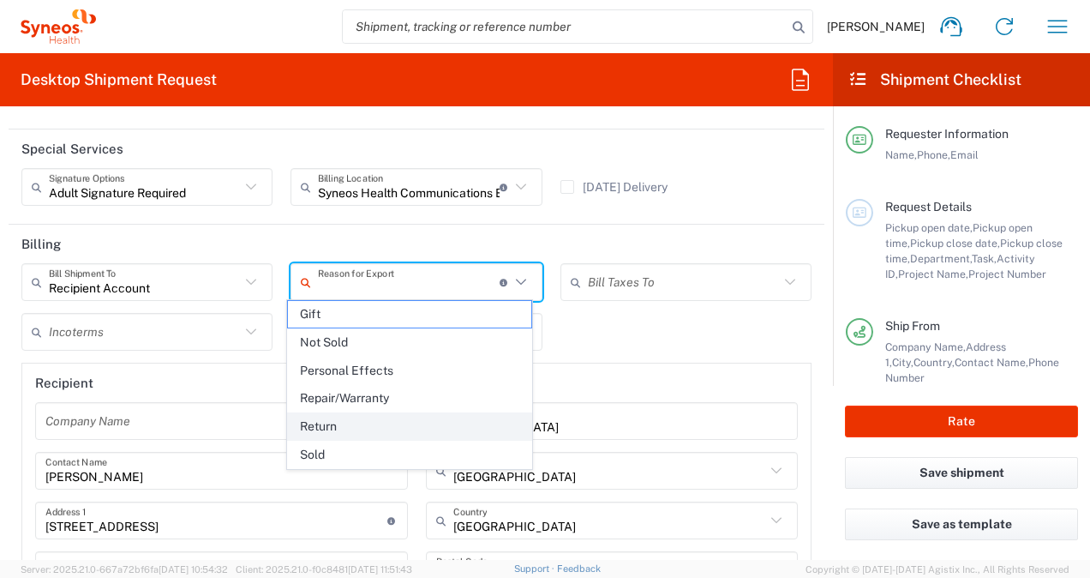
click at [428, 428] on span "Return" at bounding box center [409, 426] width 243 height 27
type input "Return"
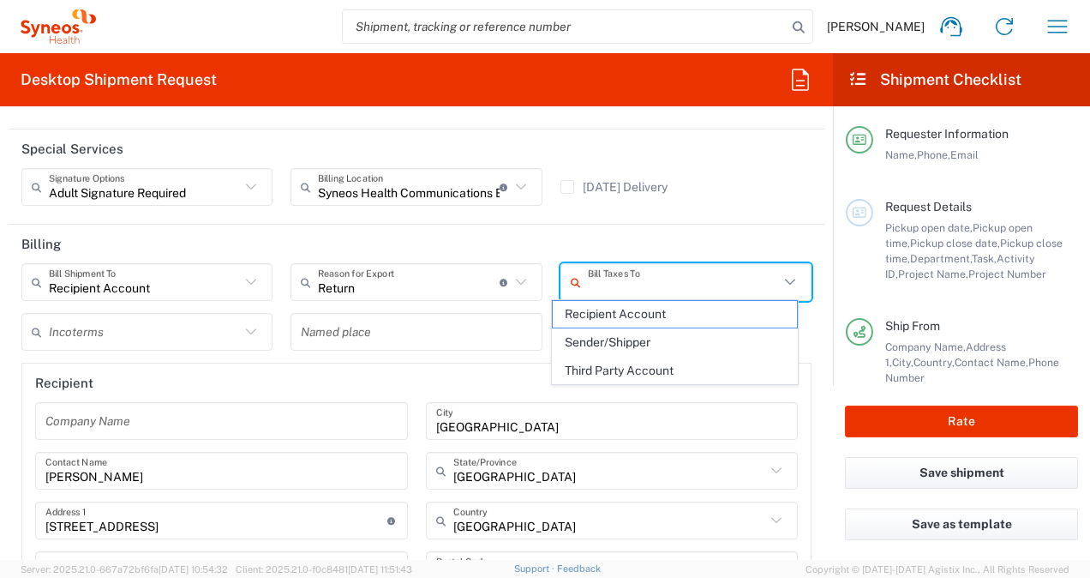
click at [683, 280] on input "text" at bounding box center [683, 282] width 191 height 30
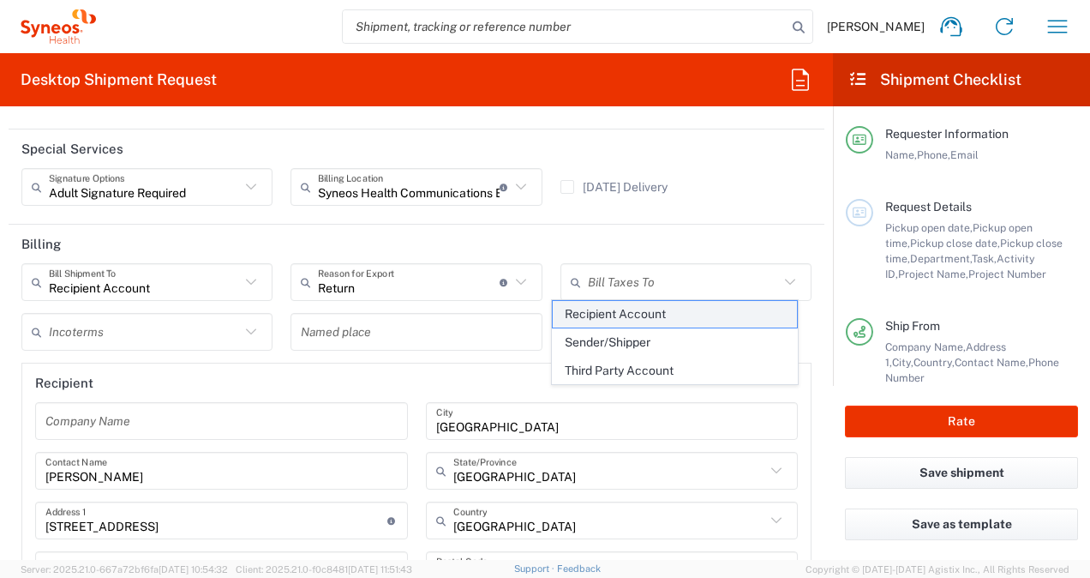
click at [679, 315] on span "Recipient Account" at bounding box center [674, 314] width 243 height 27
type input "Recipient Account"
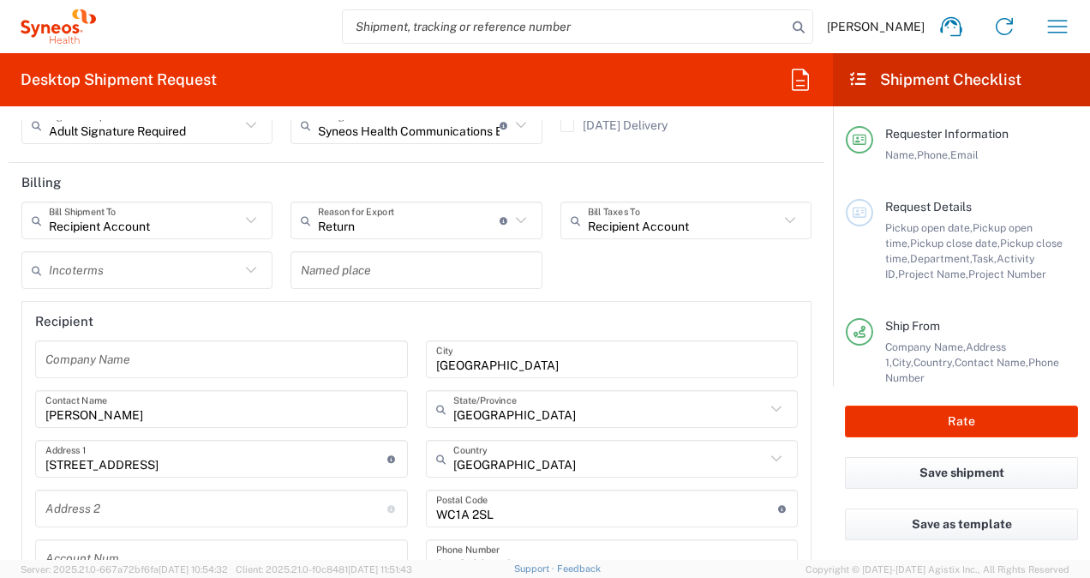
scroll to position [2384, 0]
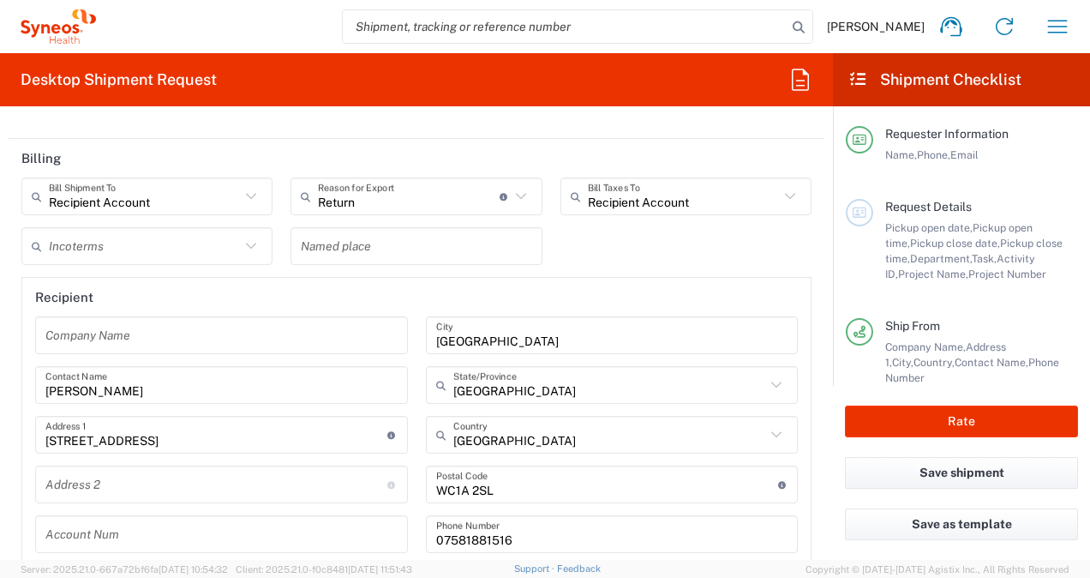
click at [221, 250] on input "text" at bounding box center [144, 246] width 191 height 30
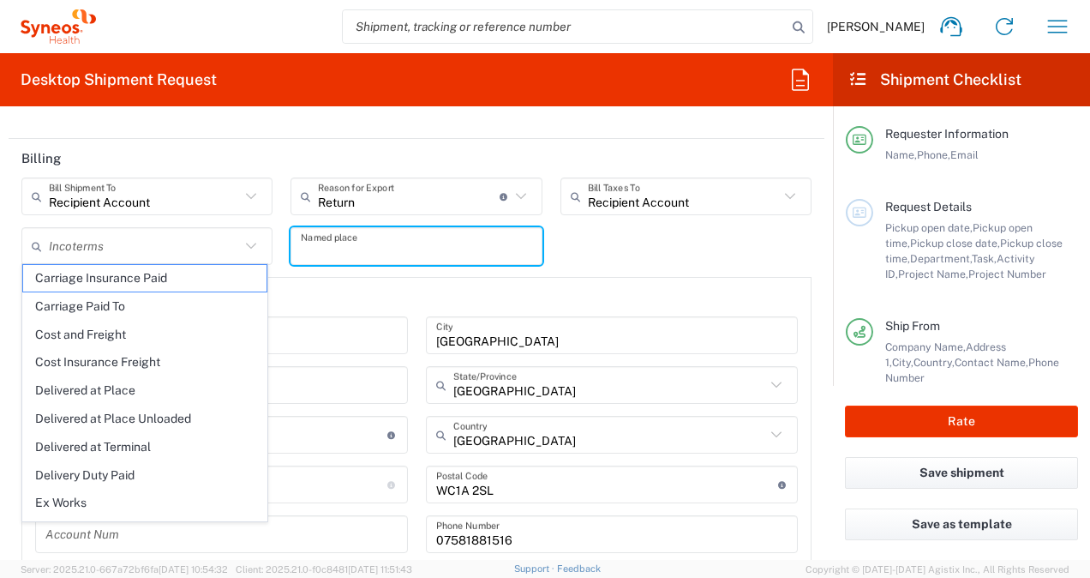
click at [326, 238] on input "text" at bounding box center [416, 246] width 230 height 30
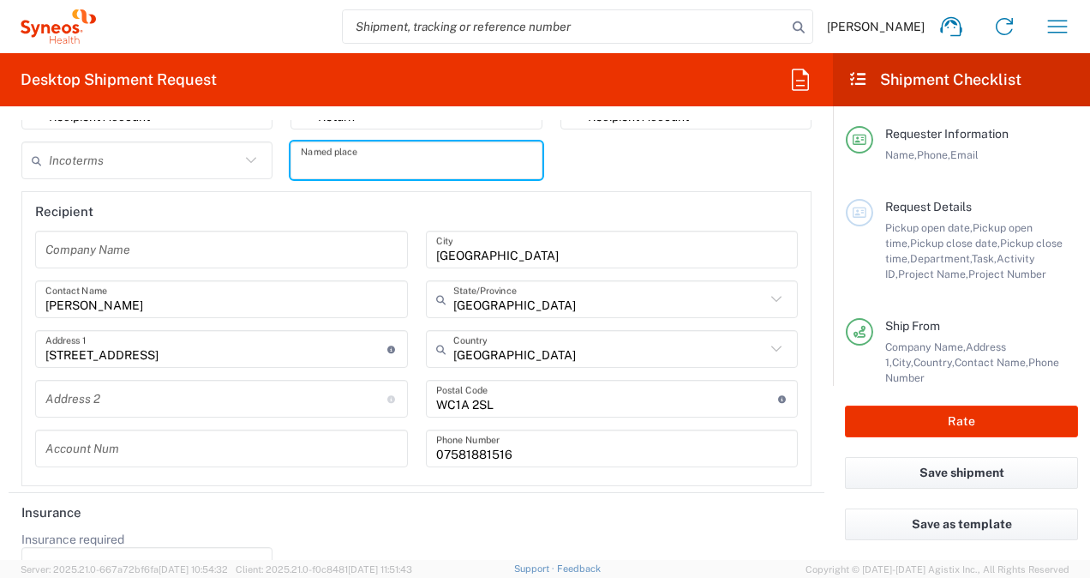
scroll to position [2507, 0]
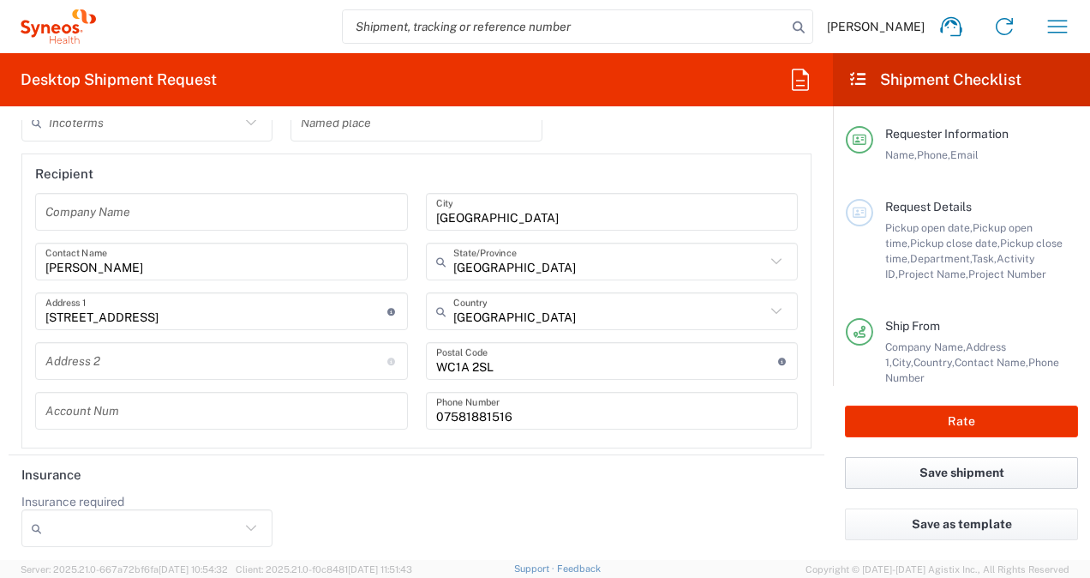
click at [988, 474] on button "Save shipment" at bounding box center [961, 473] width 233 height 32
type input "6156"
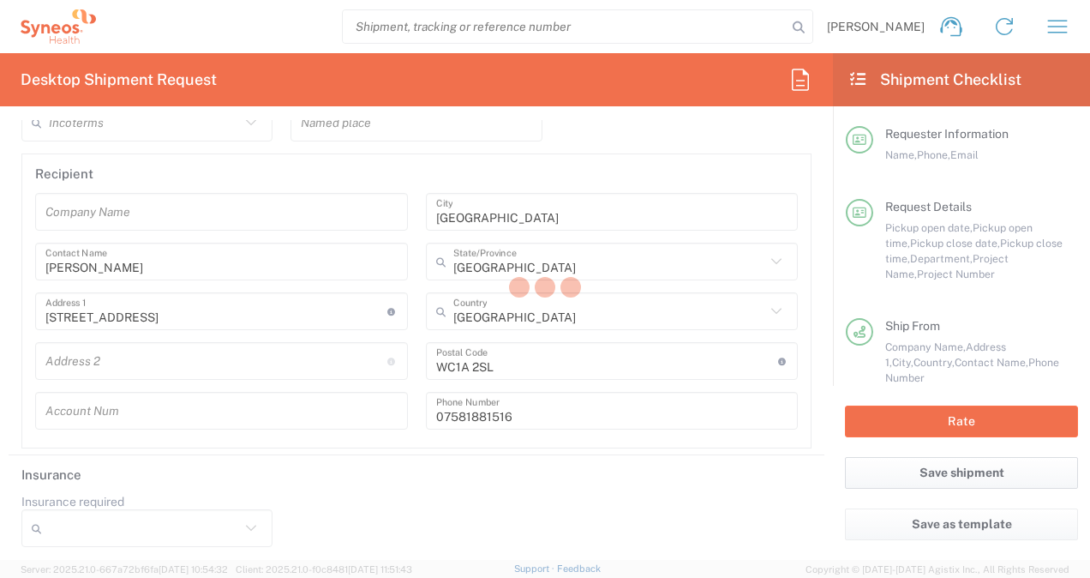
type input "6156 DEPARTMENTAL EXPENSE"
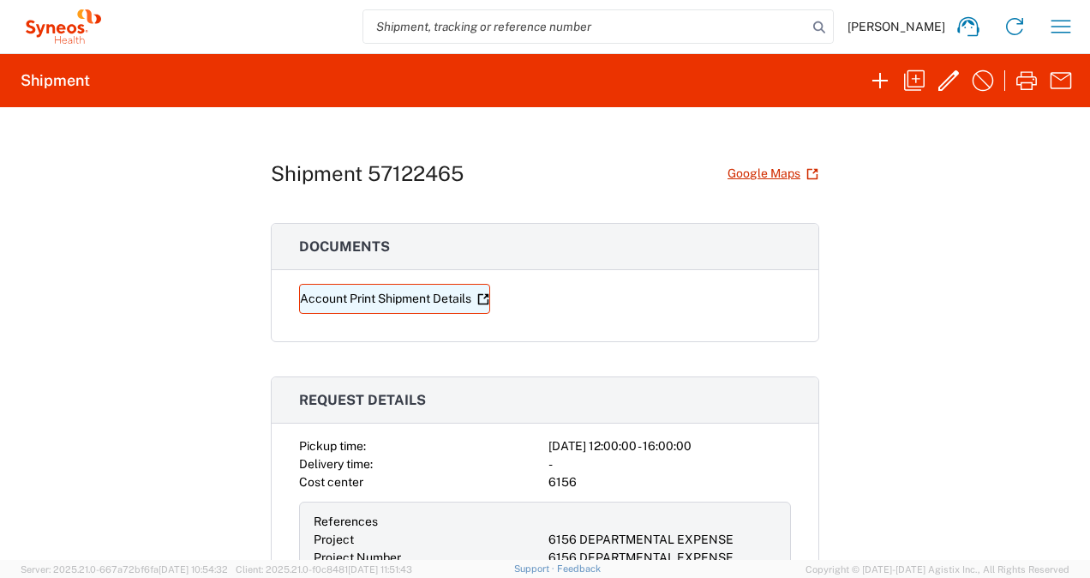
click at [440, 290] on link "Account Print Shipment Details" at bounding box center [394, 299] width 191 height 30
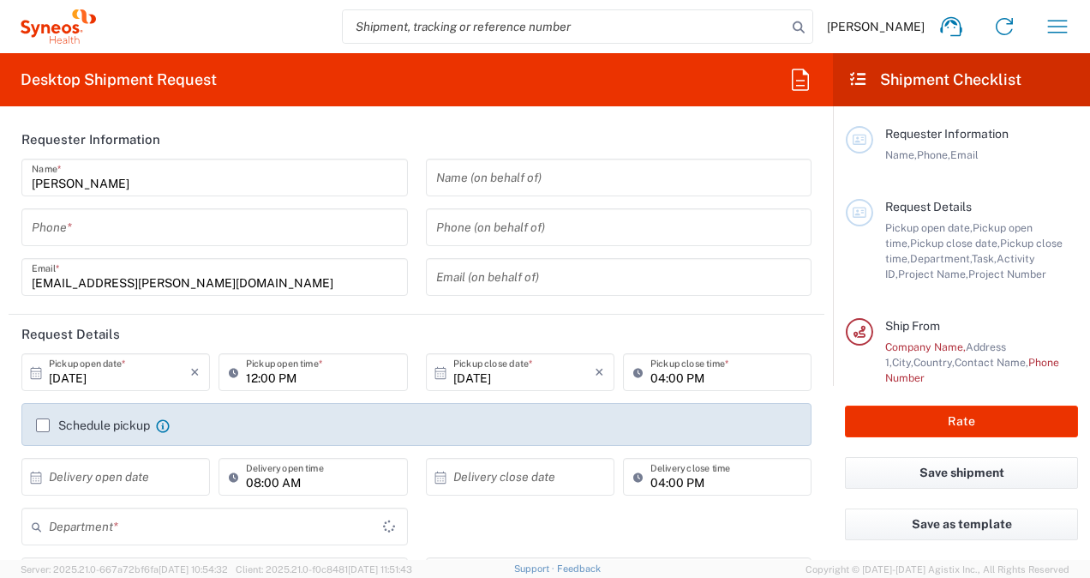
type input "England"
type input "United Kingdom"
type input "6156"
type input "Syneos Health Comms UK Ltd-382"
click at [1078, 17] on div "Teren James Home Shipment estimator Shipment tracking Desktop shipment request …" at bounding box center [590, 26] width 988 height 41
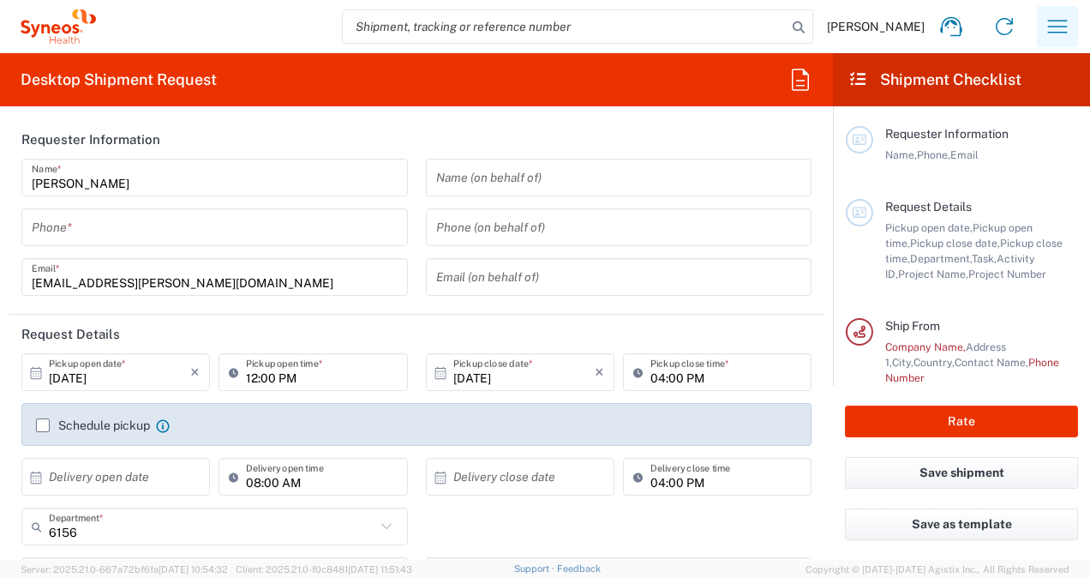
click at [1060, 18] on icon "button" at bounding box center [1057, 26] width 27 height 27
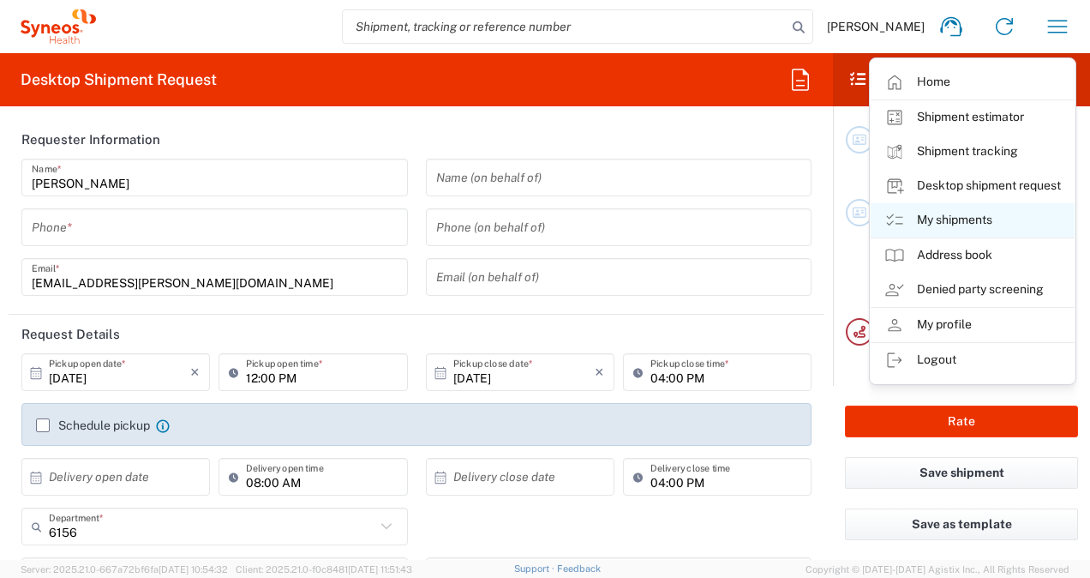
click at [969, 219] on link "My shipments" at bounding box center [973, 220] width 204 height 34
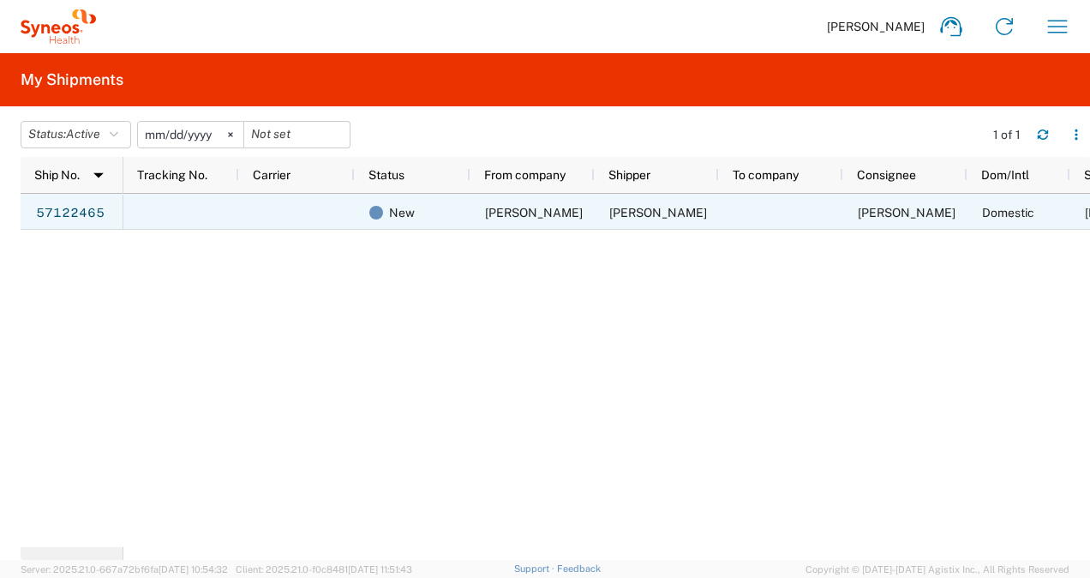
click at [769, 221] on div at bounding box center [781, 212] width 124 height 36
click at [295, 219] on div at bounding box center [297, 212] width 116 height 36
click at [400, 216] on span "New" at bounding box center [402, 213] width 26 height 36
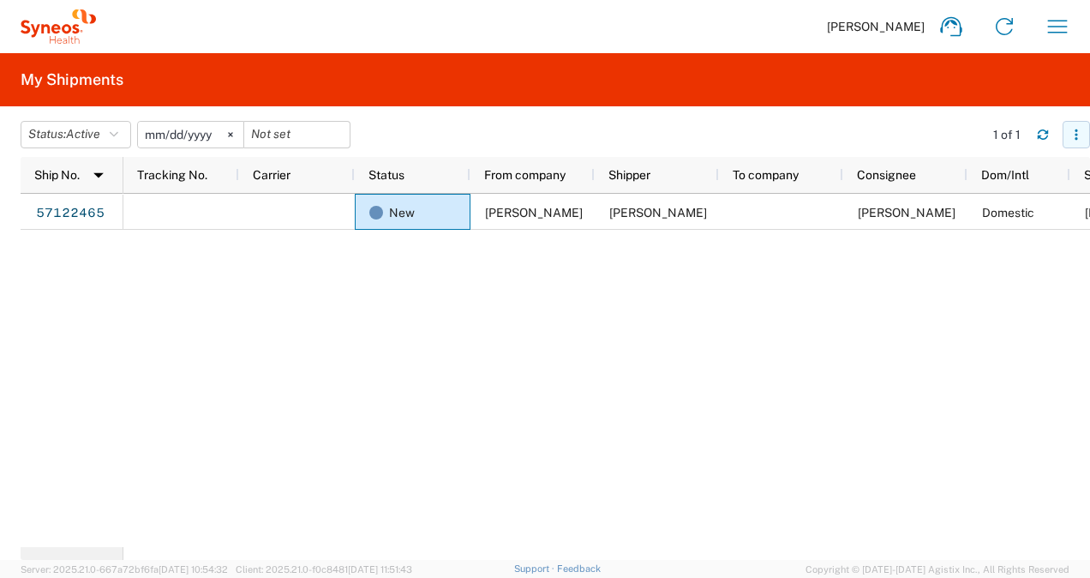
click at [1075, 139] on icon "button" at bounding box center [1076, 135] width 12 height 12
drag, startPoint x: 738, startPoint y: 286, endPoint x: 533, endPoint y: 277, distance: 205.0
click at [734, 286] on div "New Teren James Teren James Teren James Domestic 10/14/2025" at bounding box center [606, 370] width 967 height 353
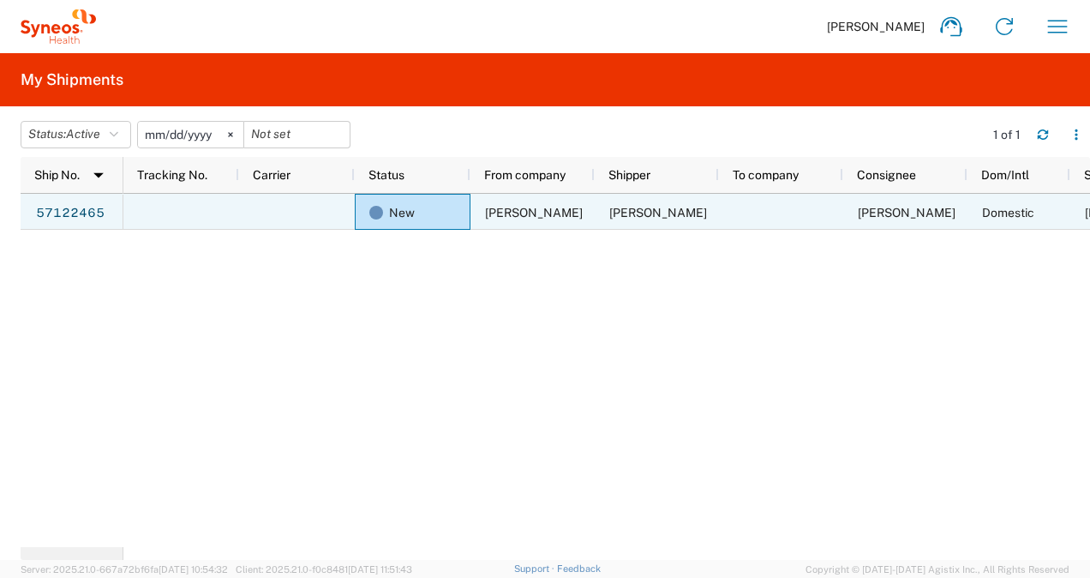
click at [207, 204] on div at bounding box center [181, 212] width 116 height 36
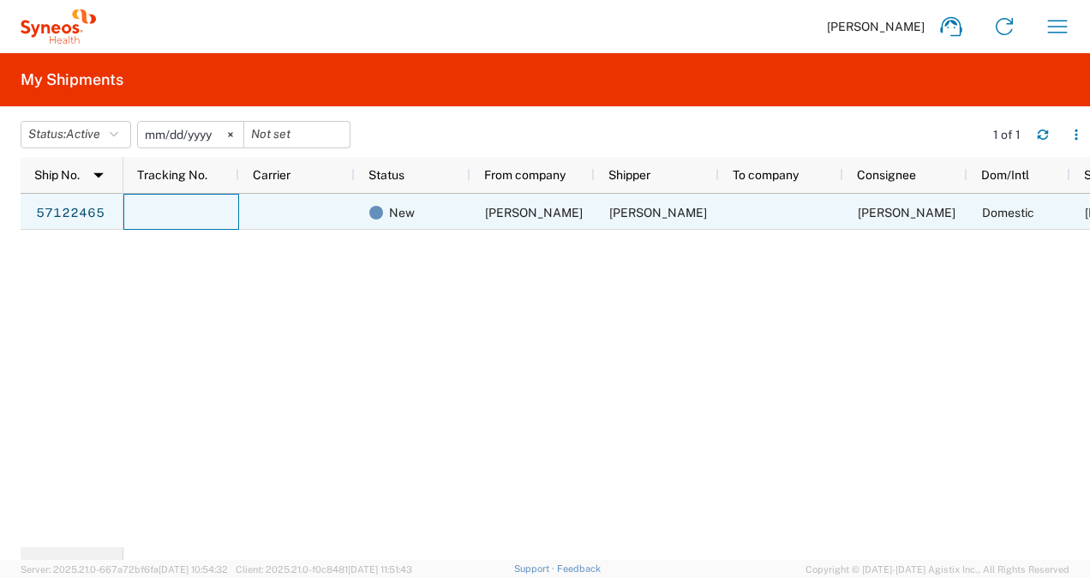
click at [213, 211] on div at bounding box center [181, 212] width 116 height 36
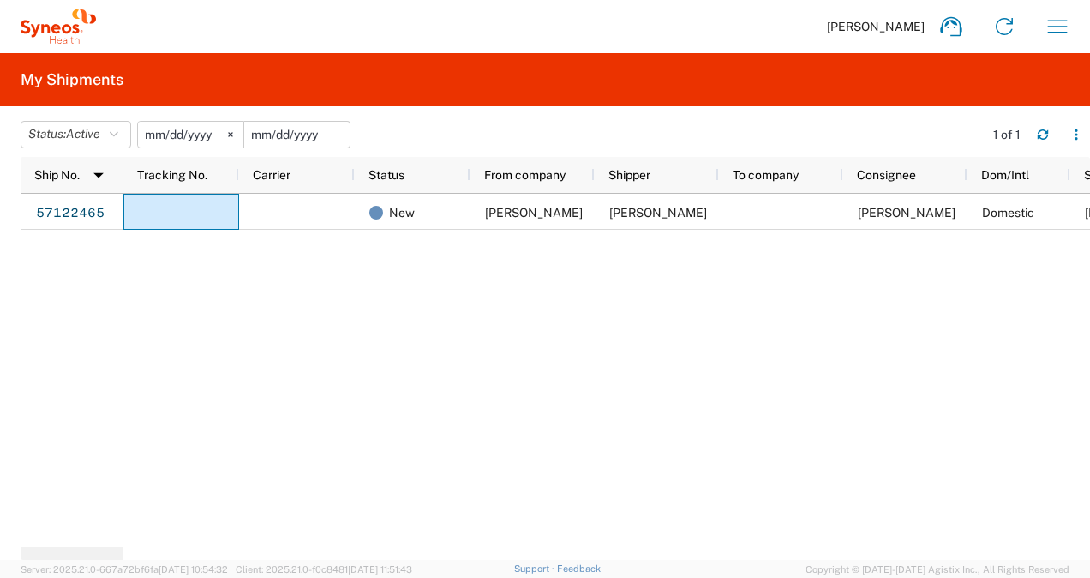
click at [287, 134] on input "date" at bounding box center [296, 135] width 105 height 26
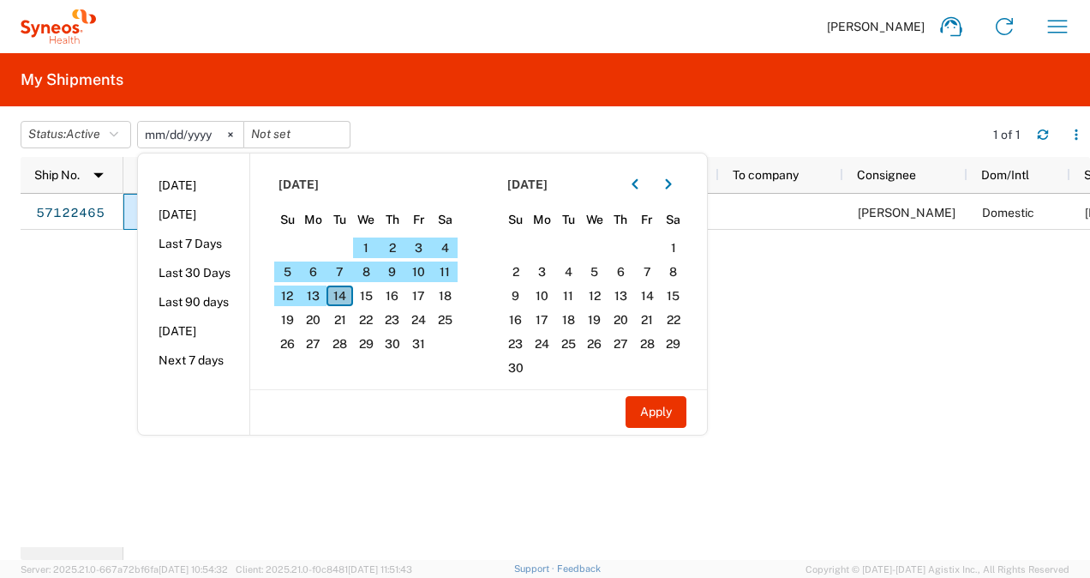
click at [344, 290] on span "14" at bounding box center [339, 295] width 27 height 21
click at [341, 288] on span "14" at bounding box center [339, 295] width 27 height 21
click at [656, 410] on button "Apply" at bounding box center [656, 412] width 61 height 32
type input "2025-10-14"
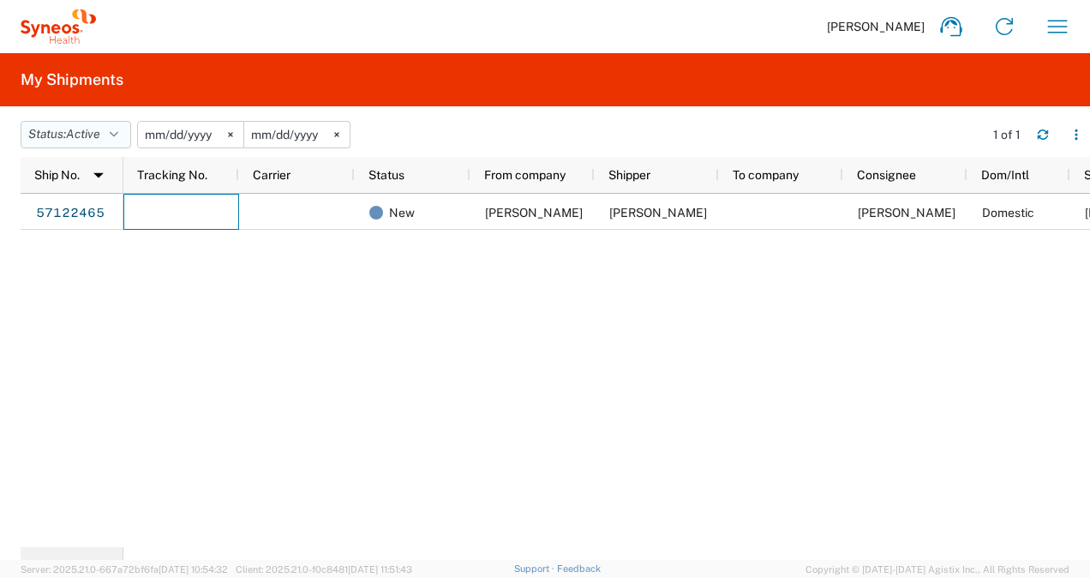
click at [131, 134] on button "Status: Active" at bounding box center [76, 134] width 111 height 27
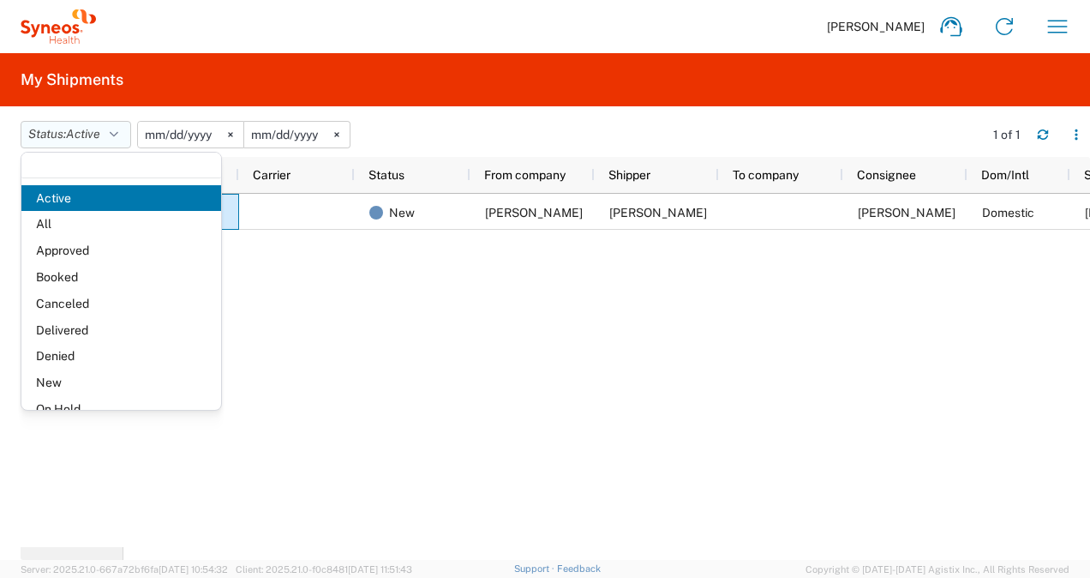
click at [131, 135] on button "Status: Active" at bounding box center [76, 134] width 111 height 27
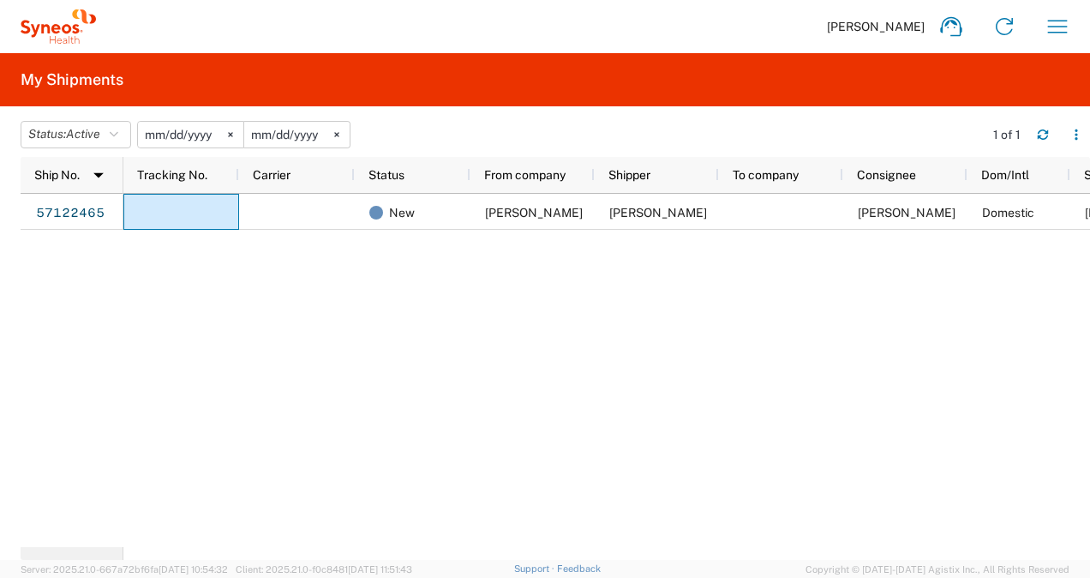
click at [792, 367] on div "New Teren James Teren James Teren James Domestic 10/14/2025" at bounding box center [606, 370] width 967 height 353
